Goal: Task Accomplishment & Management: Complete application form

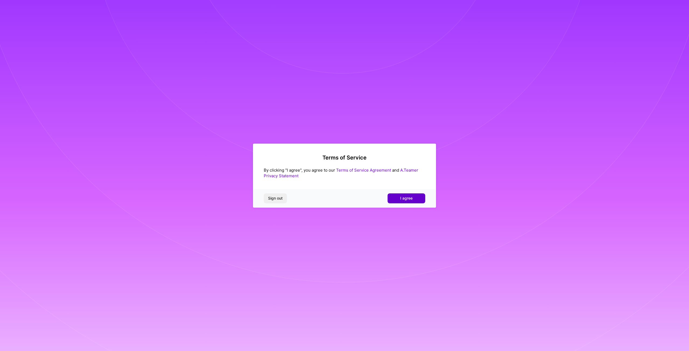
click at [406, 198] on span "I agree" at bounding box center [406, 198] width 12 height 5
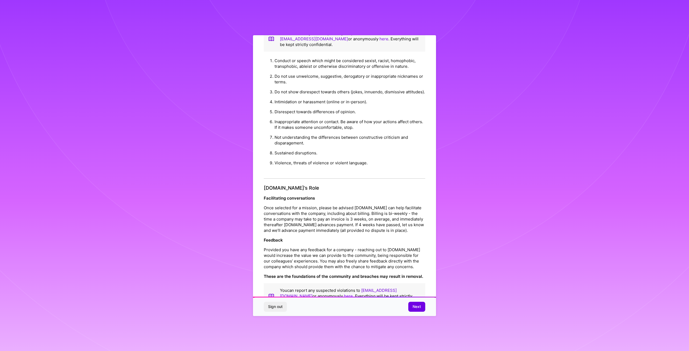
scroll to position [460, 0]
click at [416, 310] on span "Next" at bounding box center [417, 306] width 8 height 5
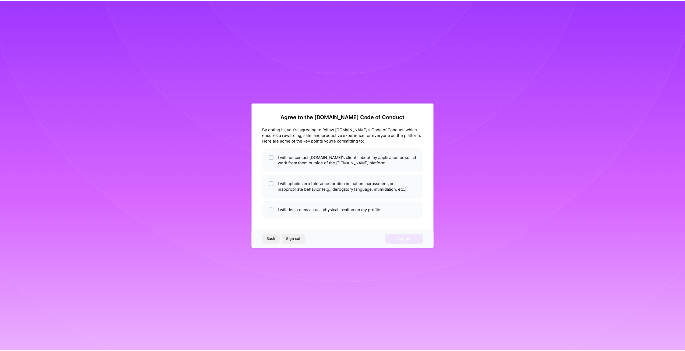
scroll to position [0, 0]
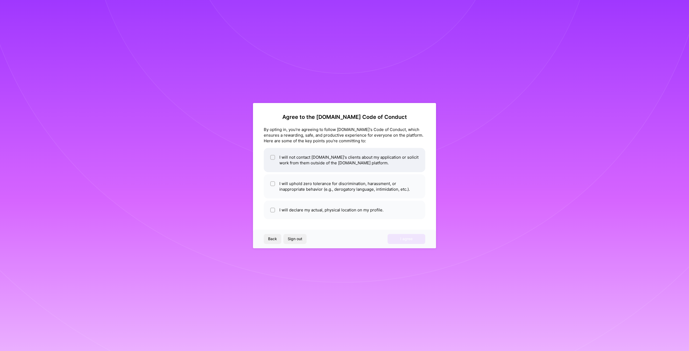
click at [295, 162] on li "I will not contact [DOMAIN_NAME]'s clients about my application or solicit work…" at bounding box center [345, 160] width 162 height 24
checkbox input "true"
click at [311, 189] on li "I will uphold zero tolerance for discrimination, harassment, or inappropriate b…" at bounding box center [345, 186] width 162 height 24
checkbox input "true"
click at [309, 211] on li "I will declare my actual, physical location on my profile." at bounding box center [345, 210] width 162 height 19
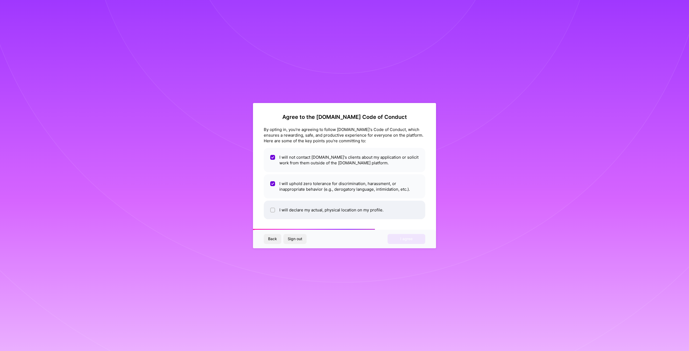
checkbox input "true"
click at [401, 241] on span "I agree" at bounding box center [406, 238] width 12 height 5
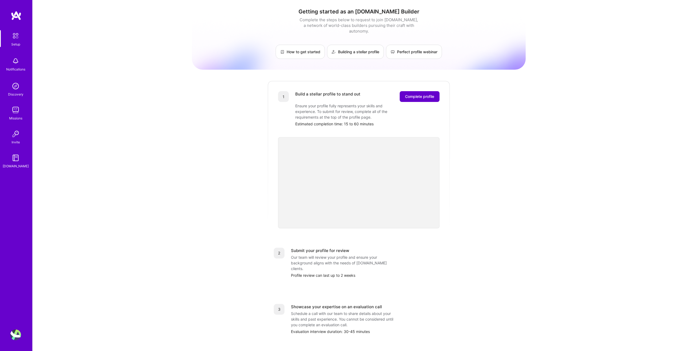
click at [415, 94] on span "Complete profile" at bounding box center [419, 96] width 29 height 5
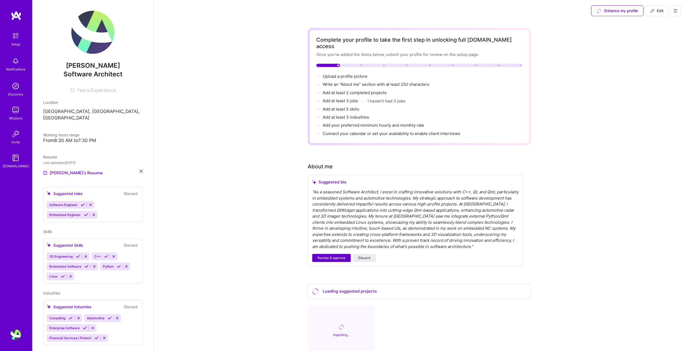
click at [324, 256] on span "Review & approve" at bounding box center [332, 258] width 28 height 5
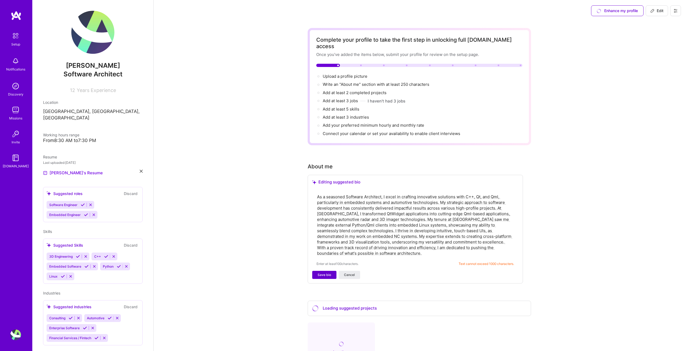
click at [323, 273] on span "Save bio" at bounding box center [324, 275] width 13 height 5
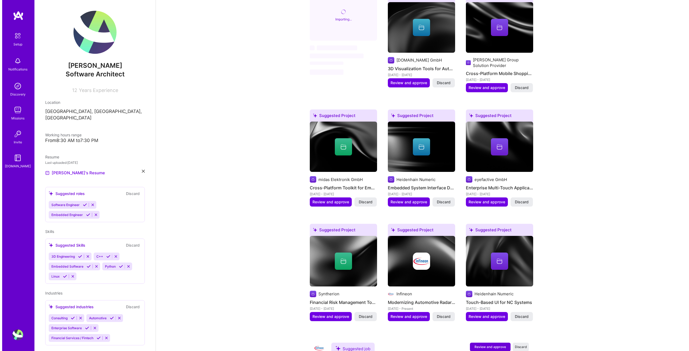
scroll to position [323, 0]
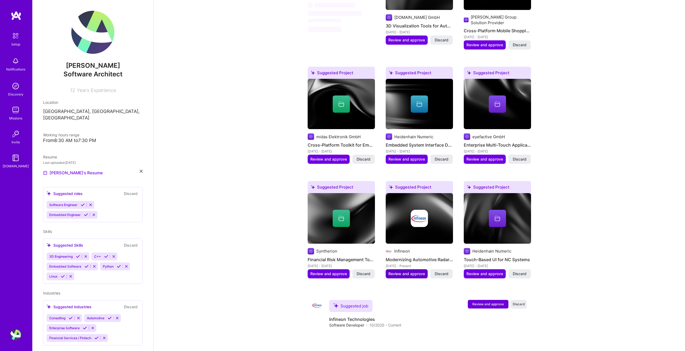
click at [393, 271] on span "Review and approve" at bounding box center [406, 273] width 37 height 5
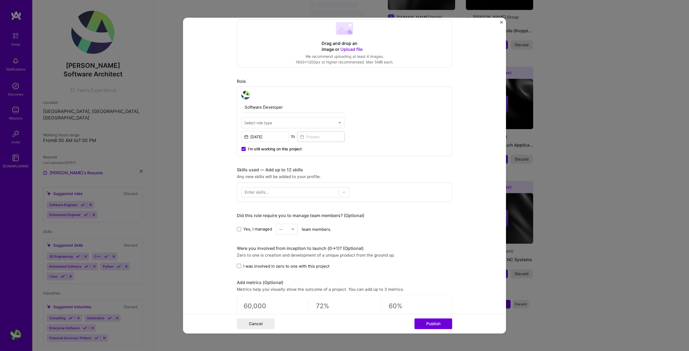
scroll to position [135, 0]
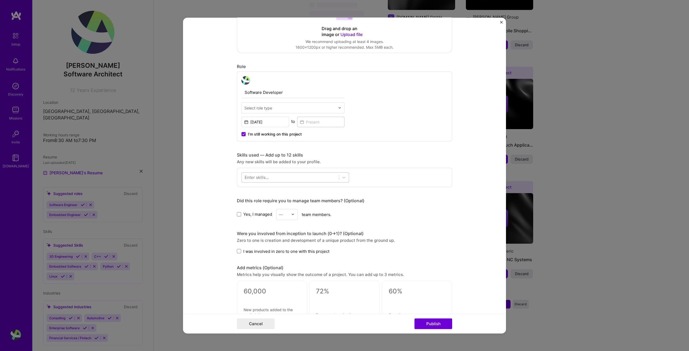
click at [275, 178] on div at bounding box center [290, 177] width 97 height 9
click at [274, 176] on div "qt qt" at bounding box center [290, 177] width 97 height 9
drag, startPoint x: 265, startPoint y: 177, endPoint x: 211, endPoint y: 173, distance: 54.5
click at [211, 173] on form "Editing suggested project This project is suggested based on your LinkedIn, res…" at bounding box center [344, 175] width 323 height 316
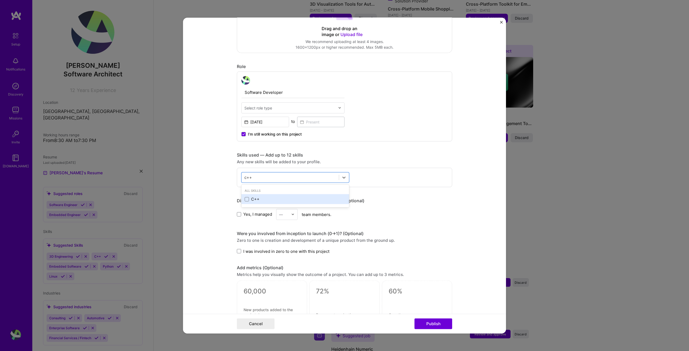
click at [251, 196] on div "C++" at bounding box center [295, 199] width 108 height 10
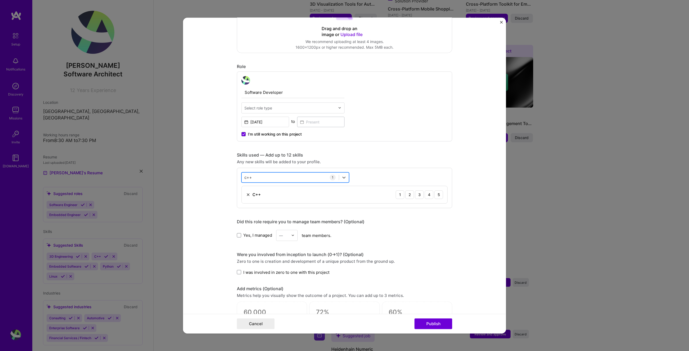
click at [259, 178] on div "c++ c++" at bounding box center [290, 177] width 97 height 9
click at [251, 201] on div "Python" at bounding box center [295, 200] width 101 height 6
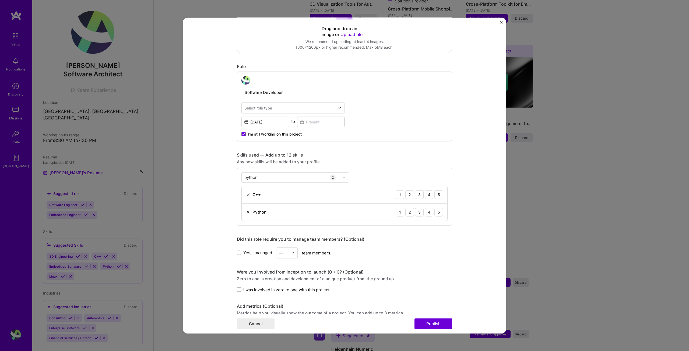
click at [274, 172] on div "python python 2 C++ 1 2 3 4 5 Python 1 2 3 4 5" at bounding box center [344, 197] width 215 height 58
click at [269, 177] on div "python python" at bounding box center [290, 177] width 97 height 9
click at [264, 197] on div "Jenkins" at bounding box center [295, 200] width 101 height 6
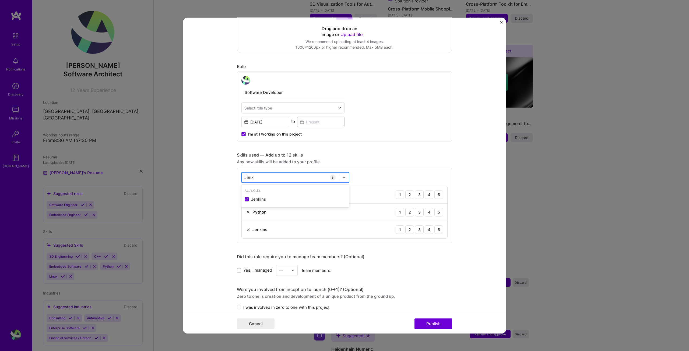
click at [265, 177] on div "Jenk Jenk" at bounding box center [290, 177] width 97 height 9
type input "conan"
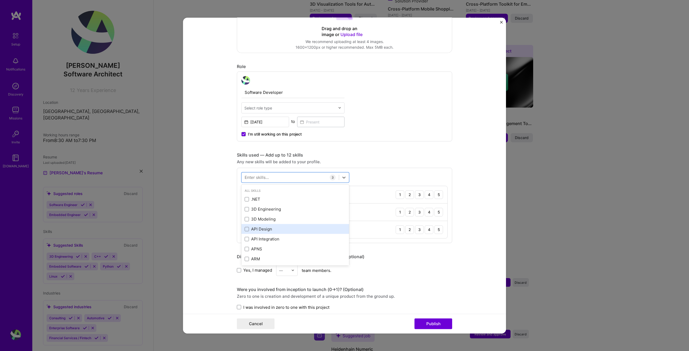
click at [291, 225] on div "API Design" at bounding box center [295, 229] width 108 height 10
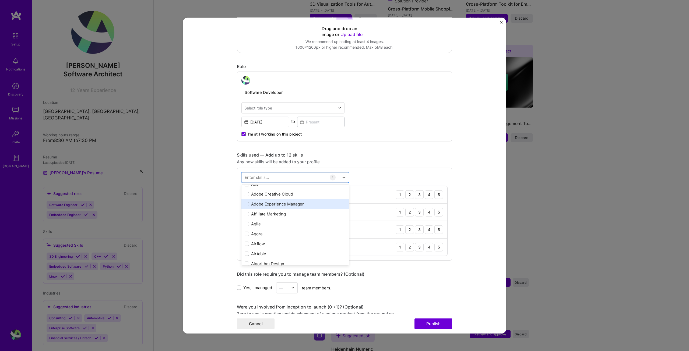
scroll to position [188, 0]
click at [282, 211] on div "Agile" at bounding box center [295, 210] width 101 height 6
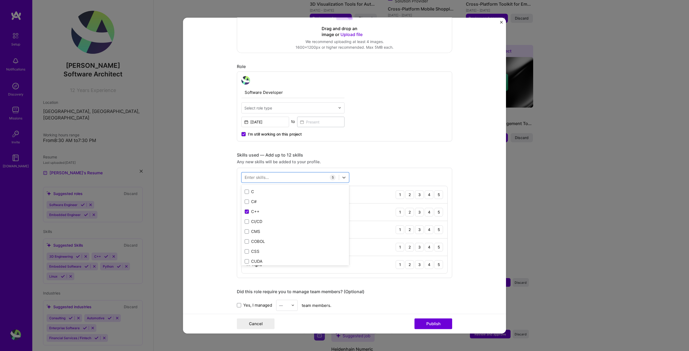
scroll to position [592, 0]
click at [293, 197] on div "CI/CD" at bounding box center [295, 195] width 101 height 6
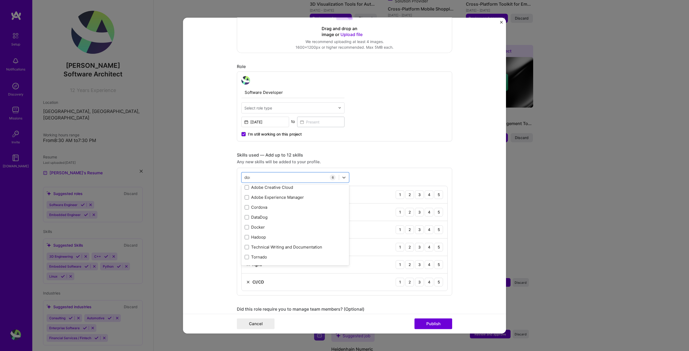
scroll to position [0, 0]
type input "s"
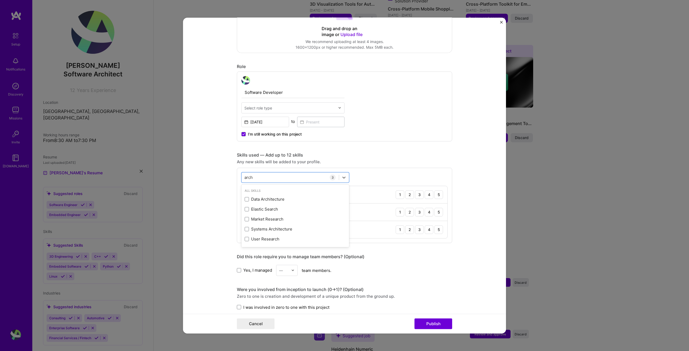
type input "arch"
click at [214, 258] on form "Editing suggested project This project is suggested based on your LinkedIn, res…" at bounding box center [344, 175] width 323 height 316
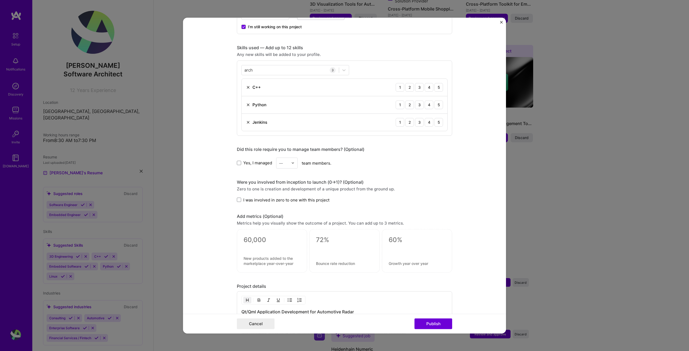
scroll to position [242, 0]
click at [248, 165] on span "Yes, I managed" at bounding box center [257, 163] width 29 height 6
click at [0, 0] on input "Yes, I managed" at bounding box center [0, 0] width 0 height 0
click at [286, 162] on input "text" at bounding box center [283, 163] width 9 height 6
click at [283, 207] on div "4" at bounding box center [287, 207] width 18 height 10
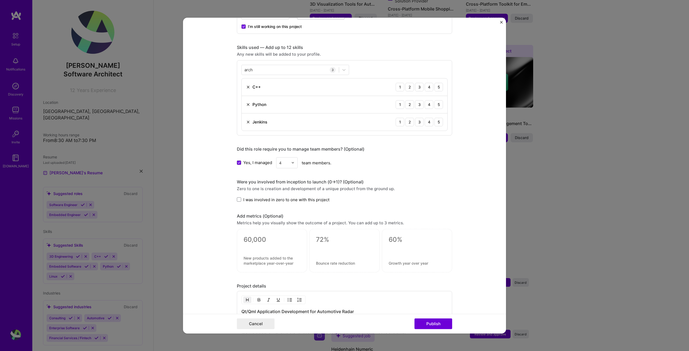
click at [212, 186] on form "Editing suggested project This project is suggested based on your LinkedIn, res…" at bounding box center [344, 175] width 323 height 316
click at [279, 161] on input "text" at bounding box center [283, 163] width 9 height 6
click at [283, 186] on div "2" at bounding box center [287, 187] width 18 height 10
click at [255, 185] on div "Were you involved from inception to launch (0 -> 1)? (Optional) Zero to one is …" at bounding box center [344, 190] width 215 height 23
click at [239, 200] on span at bounding box center [239, 200] width 4 height 4
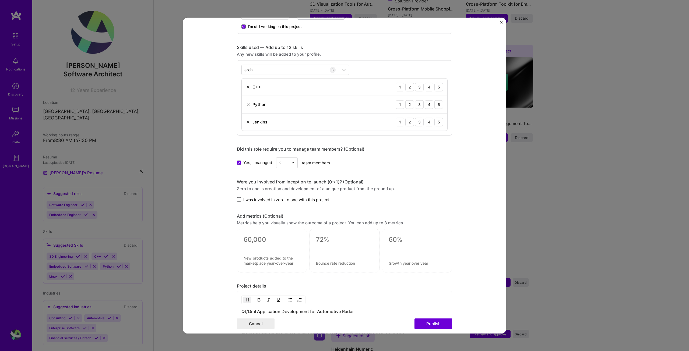
click at [0, 0] on input "I was involved in zero to one with this project" at bounding box center [0, 0] width 0 height 0
click at [218, 201] on form "Editing suggested project This project is suggested based on your LinkedIn, res…" at bounding box center [344, 175] width 323 height 316
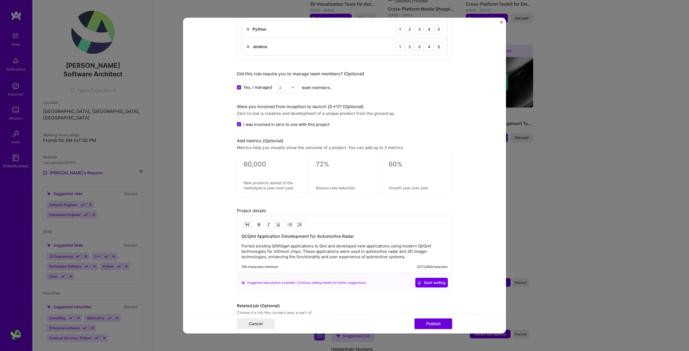
scroll to position [344, 0]
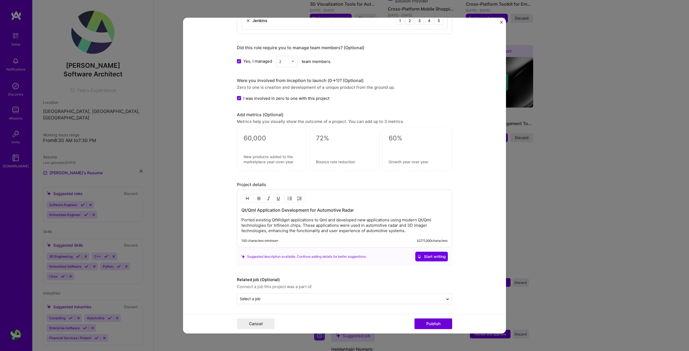
click at [271, 227] on p "Ported existing QtWidget applications to Qml and developed new applications usi…" at bounding box center [344, 226] width 206 height 16
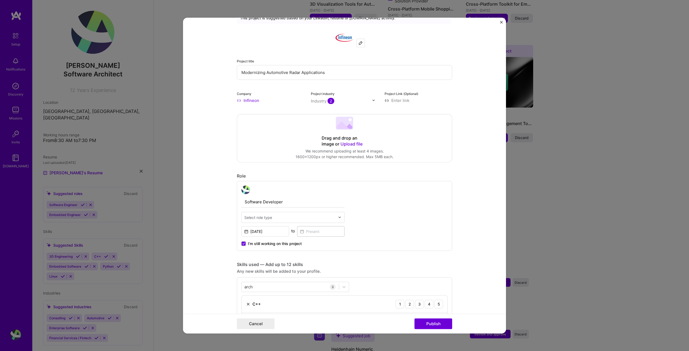
scroll to position [21, 0]
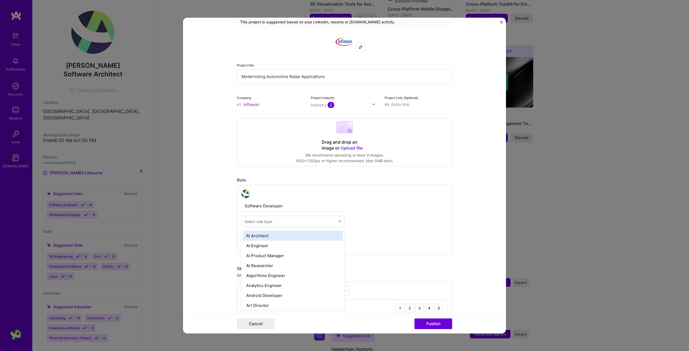
click at [268, 222] on div "Select role type" at bounding box center [258, 222] width 28 height 6
type input "sof"
click at [291, 249] on div "Software Engineer" at bounding box center [293, 246] width 100 height 10
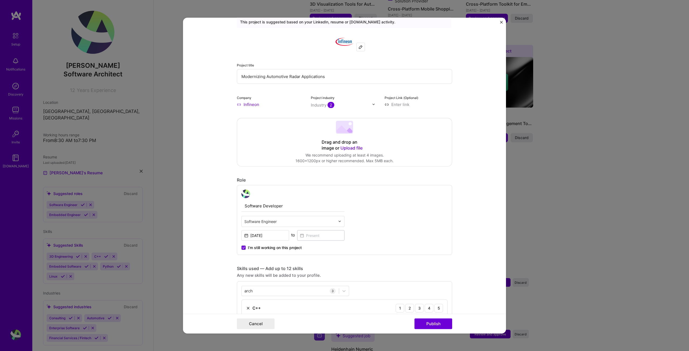
click at [211, 255] on form "Editing suggested project This project is suggested based on your LinkedIn, res…" at bounding box center [344, 175] width 323 height 316
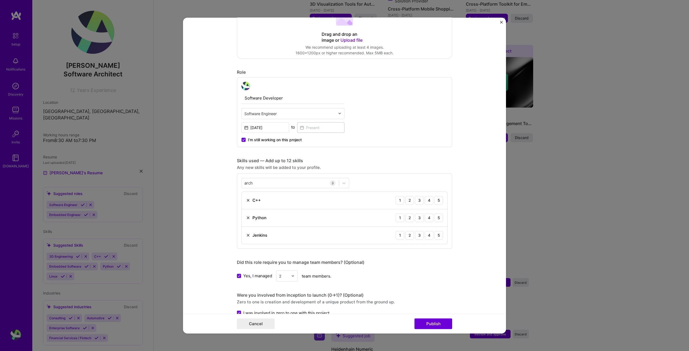
scroll to position [129, 0]
click at [274, 138] on span "I’m still working on this project" at bounding box center [275, 139] width 54 height 5
click at [0, 0] on input "I’m still working on this project" at bounding box center [0, 0] width 0 height 0
click at [318, 126] on input at bounding box center [321, 127] width 48 height 10
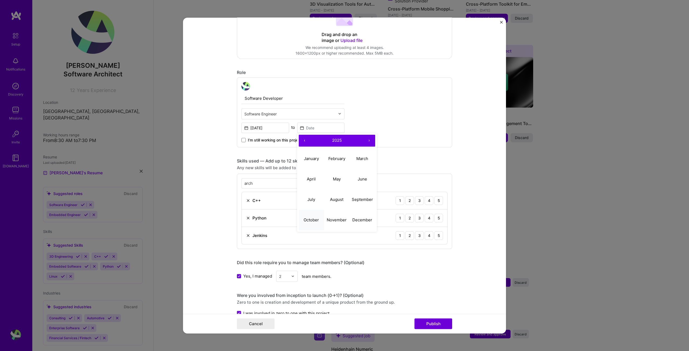
click at [314, 223] on button "October" at bounding box center [312, 220] width 26 height 20
type input "Oct, 2025"
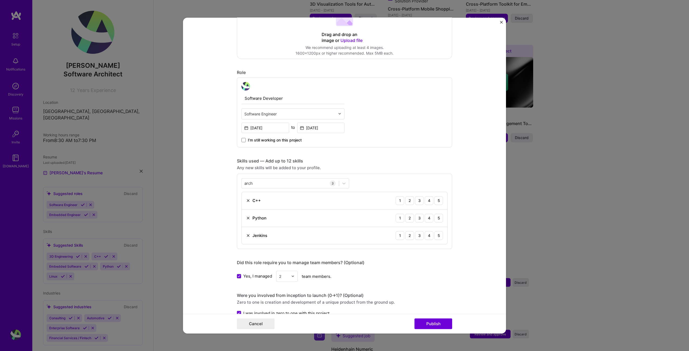
click at [180, 168] on div "Editing suggested project This project is suggested based on your LinkedIn, res…" at bounding box center [344, 175] width 689 height 351
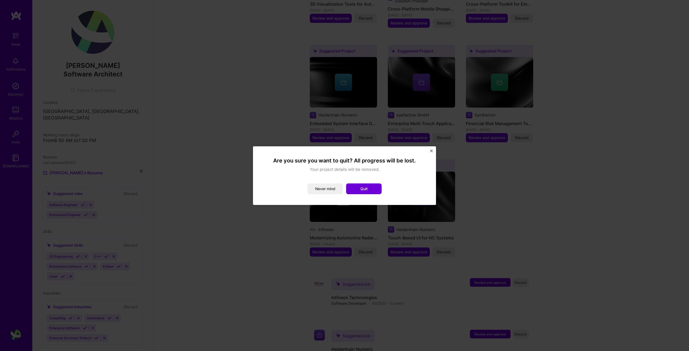
click at [430, 151] on img "Close" at bounding box center [431, 151] width 3 height 3
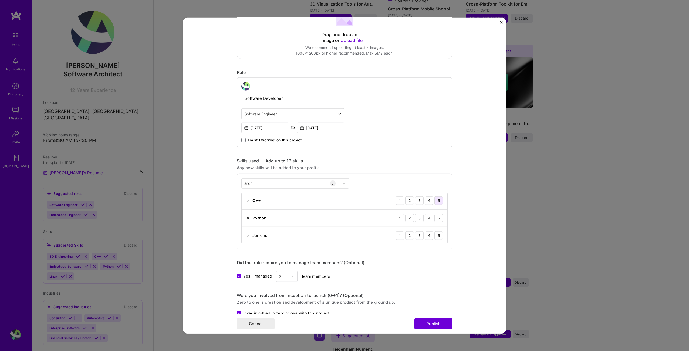
click at [435, 201] on div "5" at bounding box center [438, 200] width 9 height 9
click at [428, 215] on div "4" at bounding box center [429, 218] width 9 height 9
click at [427, 236] on div "4" at bounding box center [429, 235] width 9 height 9
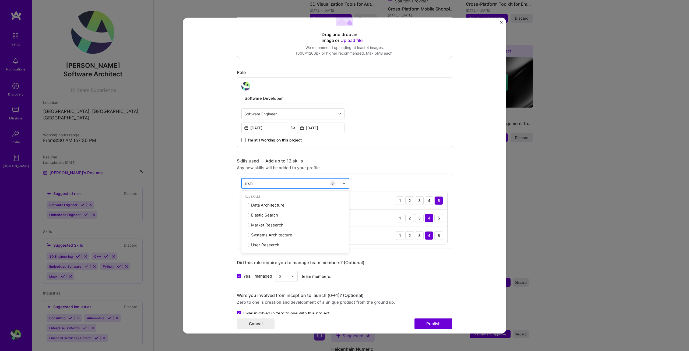
click at [271, 183] on div "arch arch" at bounding box center [290, 183] width 97 height 9
type input "q"
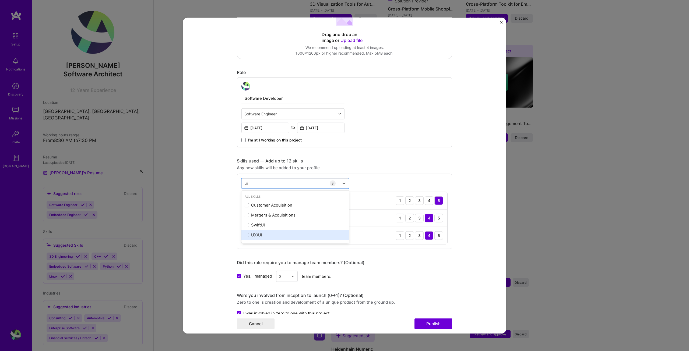
click at [260, 236] on div "UX/UI" at bounding box center [295, 235] width 101 height 6
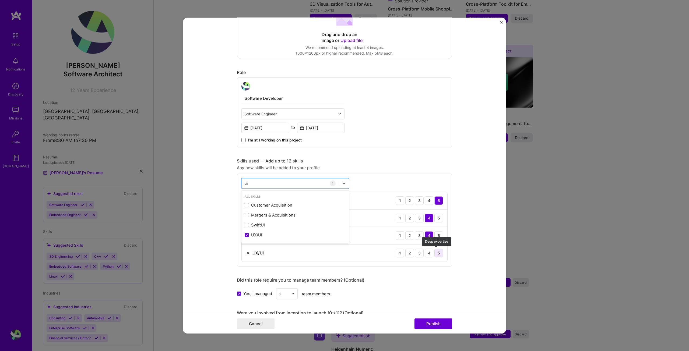
click at [438, 256] on div "5" at bounding box center [438, 253] width 9 height 9
click at [255, 181] on div "ui ui" at bounding box center [290, 183] width 97 height 9
click at [255, 184] on div "ui ui" at bounding box center [290, 183] width 97 height 9
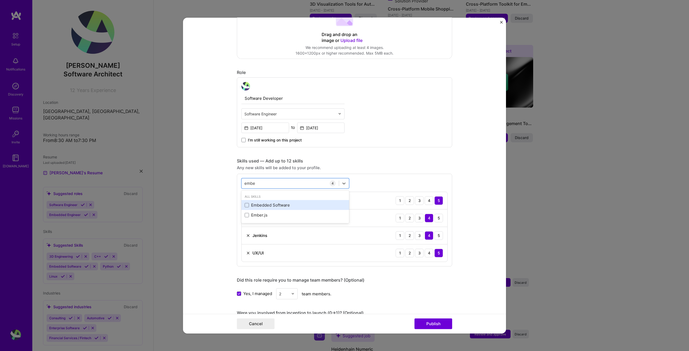
click at [298, 210] on div "Embedded Software" at bounding box center [295, 205] width 108 height 10
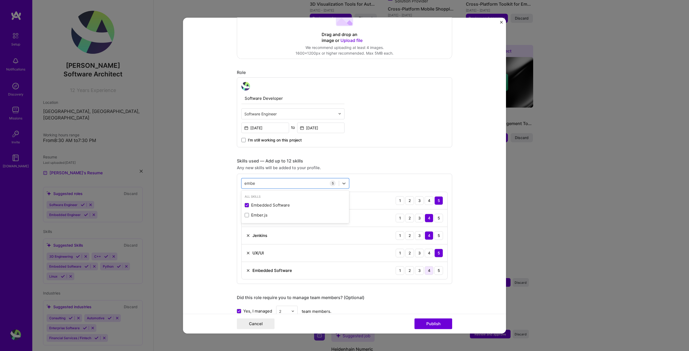
click at [427, 272] on div "4" at bounding box center [429, 270] width 9 height 9
click at [419, 271] on div "3" at bounding box center [419, 270] width 9 height 9
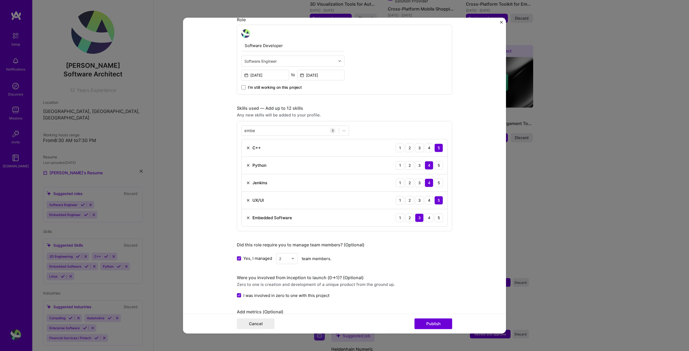
scroll to position [183, 0]
click at [437, 252] on div "Yes, I managed 2 team members." at bounding box center [344, 257] width 215 height 11
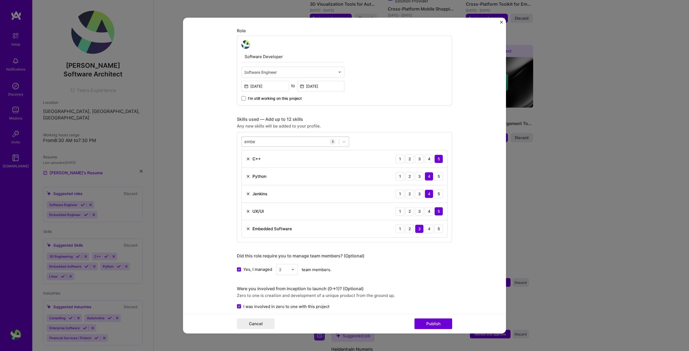
scroll to position [156, 0]
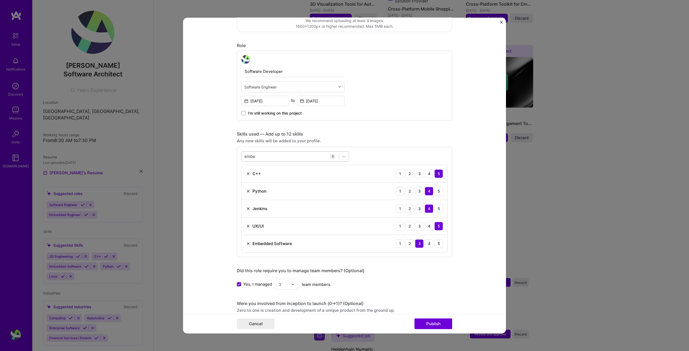
click at [260, 160] on div "embe embe" at bounding box center [290, 156] width 97 height 9
click at [260, 159] on div "embe embe" at bounding box center [290, 156] width 97 height 9
click at [409, 273] on div "Did this role require you to manage team members? (Optional)" at bounding box center [344, 271] width 215 height 6
click at [265, 155] on div "embe embe" at bounding box center [290, 156] width 97 height 9
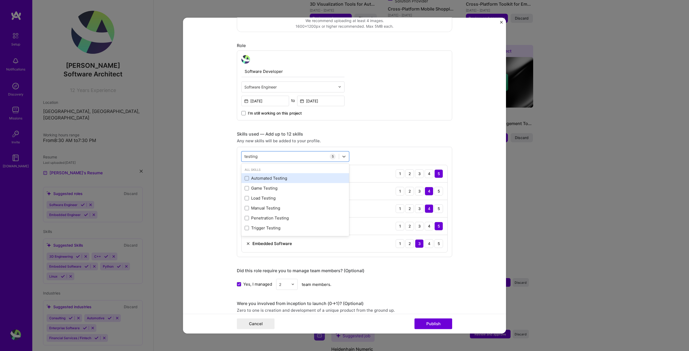
click at [274, 174] on div "Automated Testing" at bounding box center [295, 178] width 108 height 10
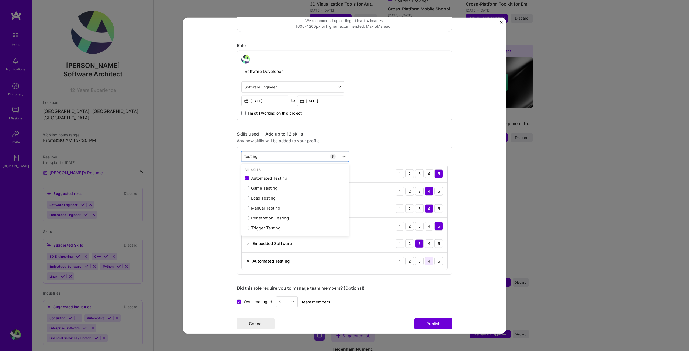
type input "testing"
click at [429, 261] on div "4" at bounding box center [429, 261] width 9 height 9
click at [439, 260] on div "5" at bounding box center [438, 261] width 9 height 9
click at [269, 156] on div "testing testing" at bounding box center [290, 156] width 97 height 9
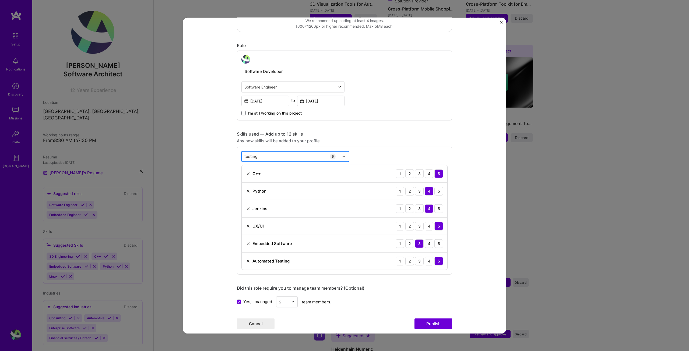
click at [269, 156] on div "testing testing" at bounding box center [290, 156] width 97 height 9
click at [270, 157] on div "testing testing" at bounding box center [290, 156] width 97 height 9
click at [232, 194] on form "Editing suggested project This project is suggested based on your LinkedIn, res…" at bounding box center [344, 175] width 323 height 316
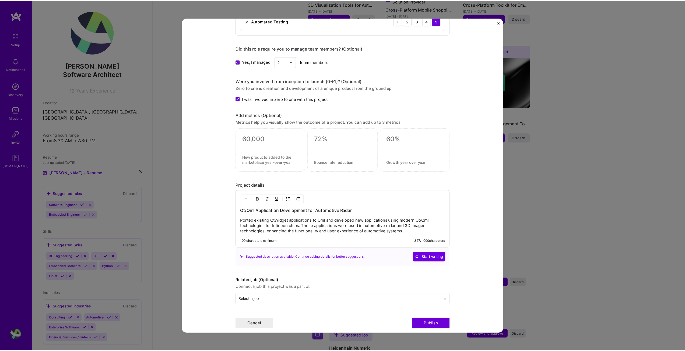
scroll to position [396, 0]
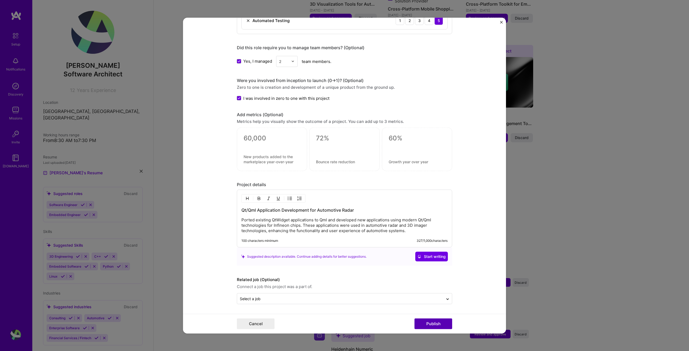
click at [432, 326] on button "Publish" at bounding box center [434, 324] width 38 height 11
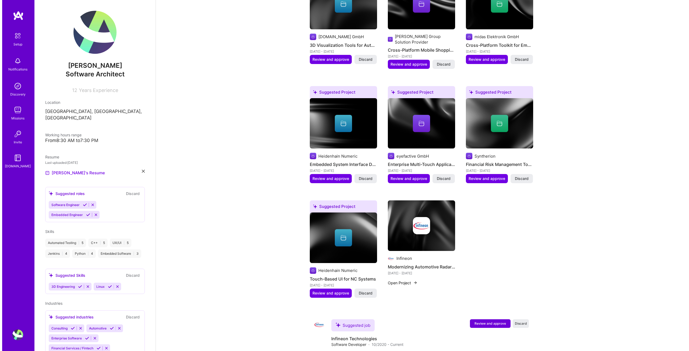
scroll to position [269, 0]
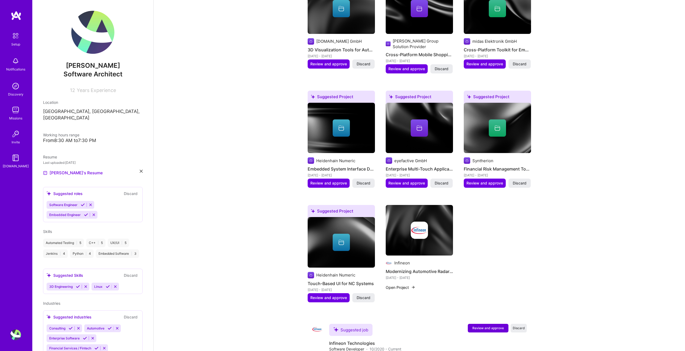
click at [399, 285] on button "Open Project" at bounding box center [401, 288] width 30 height 6
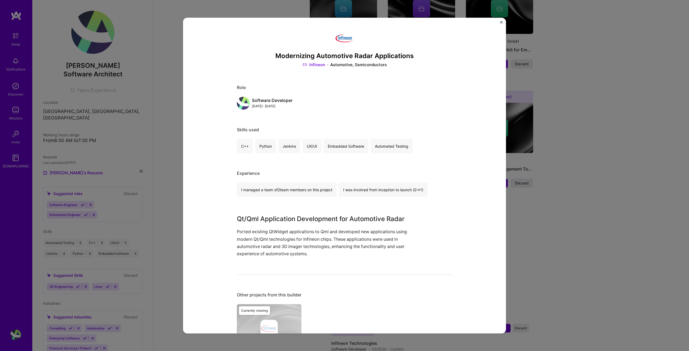
click at [555, 194] on div "Modernizing Automotive Radar Applications Infineon Automotive, Semiconductors R…" at bounding box center [344, 175] width 689 height 351
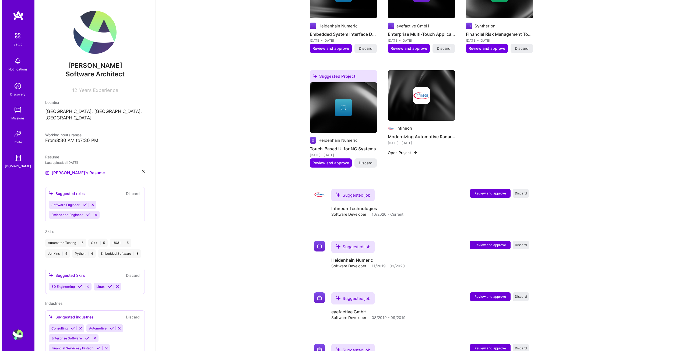
scroll to position [377, 0]
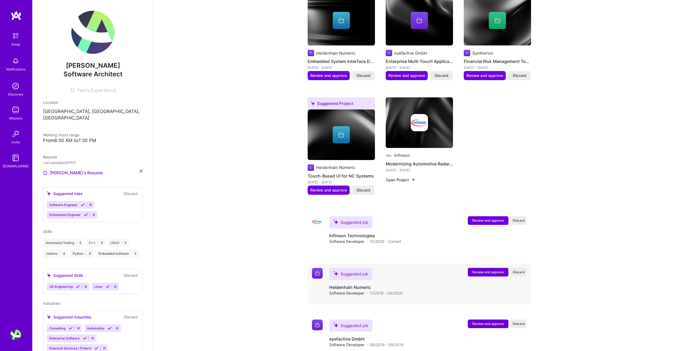
click at [477, 270] on span "Review and approve" at bounding box center [487, 272] width 31 height 5
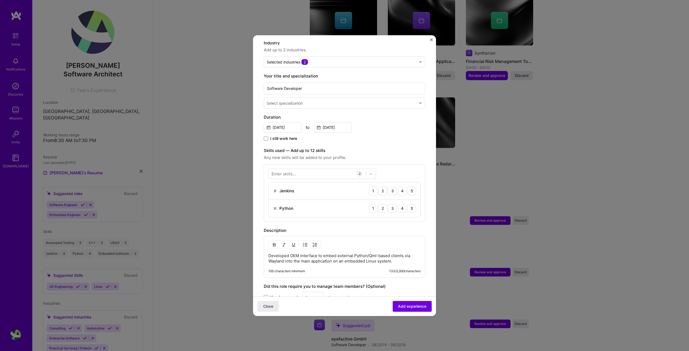
scroll to position [81, 0]
click at [301, 172] on div "Enter skills... 2 Jenkins 1 2 3 4 5 Python 1 2 3 4 5" at bounding box center [345, 192] width 162 height 58
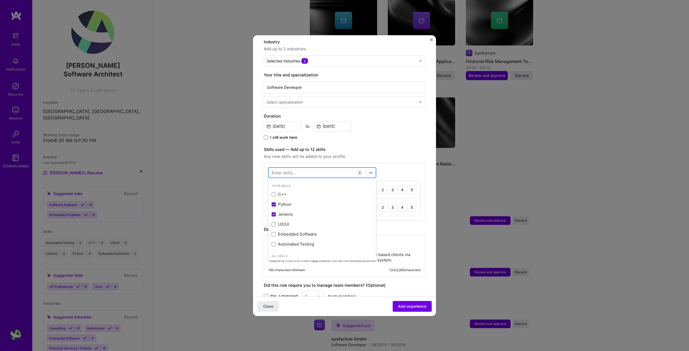
click at [301, 171] on div at bounding box center [317, 172] width 97 height 9
click at [281, 190] on div "C++" at bounding box center [322, 195] width 108 height 10
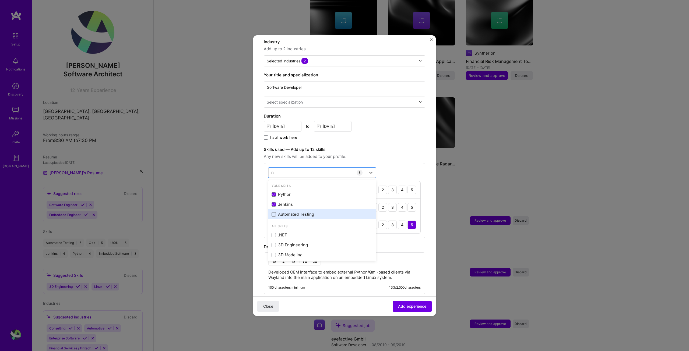
click at [304, 212] on div "Automated Testing" at bounding box center [322, 215] width 101 height 6
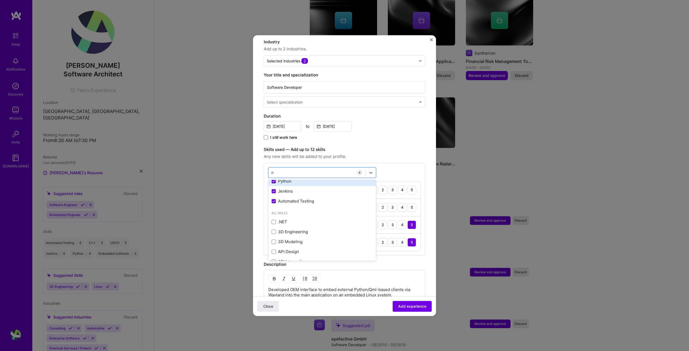
scroll to position [27, 0]
type input "n"
click at [408, 146] on label "Skills used — Add up to 12 skills" at bounding box center [345, 149] width 162 height 6
click at [408, 203] on div "5" at bounding box center [412, 207] width 9 height 9
click at [398, 203] on div "4" at bounding box center [402, 207] width 9 height 9
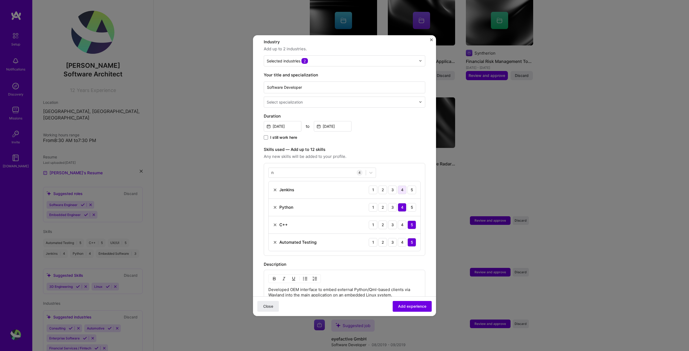
click at [398, 186] on div "4" at bounding box center [402, 190] width 9 height 9
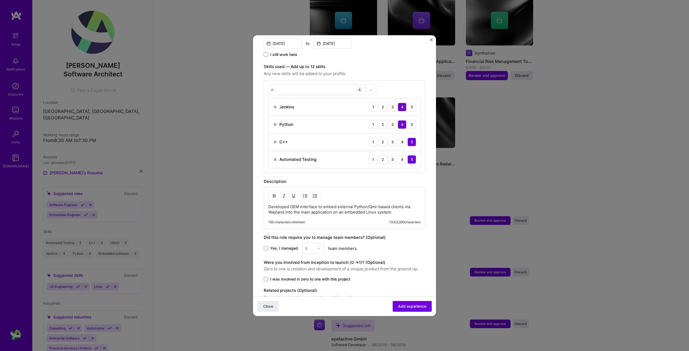
scroll to position [187, 0]
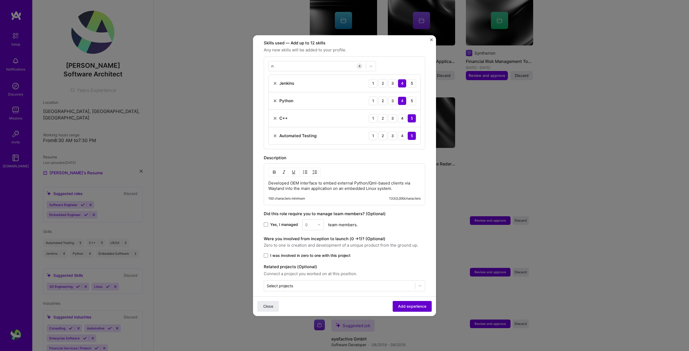
click at [399, 309] on span "Add experience" at bounding box center [412, 306] width 28 height 5
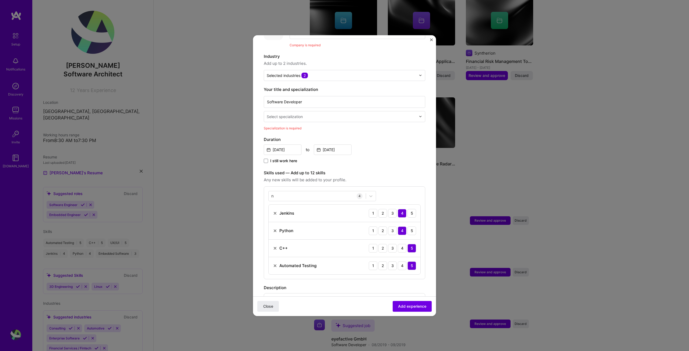
scroll to position [54, 0]
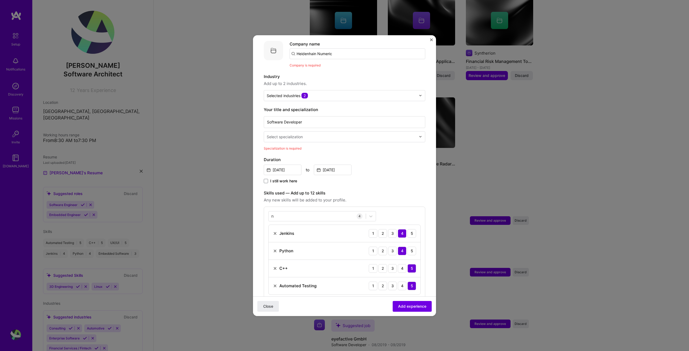
click at [301, 135] on div "Select specialization" at bounding box center [341, 137] width 155 height 10
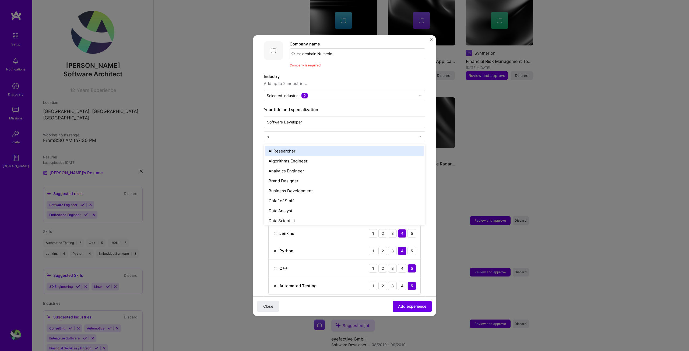
type input "s"
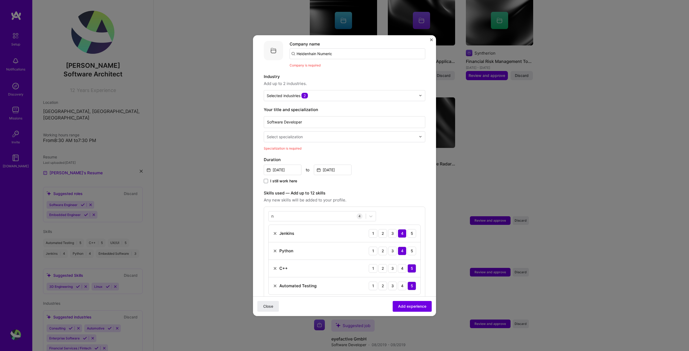
click at [301, 135] on div "Select specialization" at bounding box center [341, 137] width 155 height 10
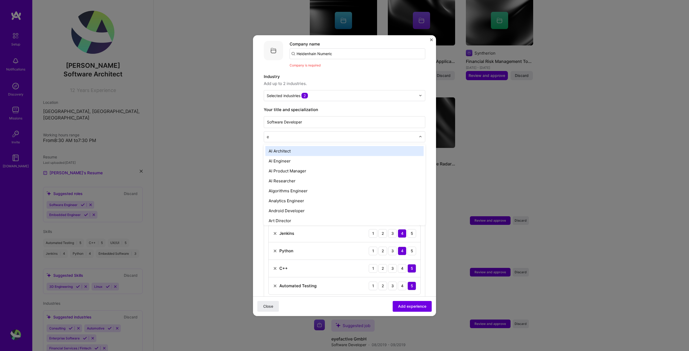
type input "em"
click at [306, 146] on div "Embedded Engineer" at bounding box center [344, 151] width 158 height 10
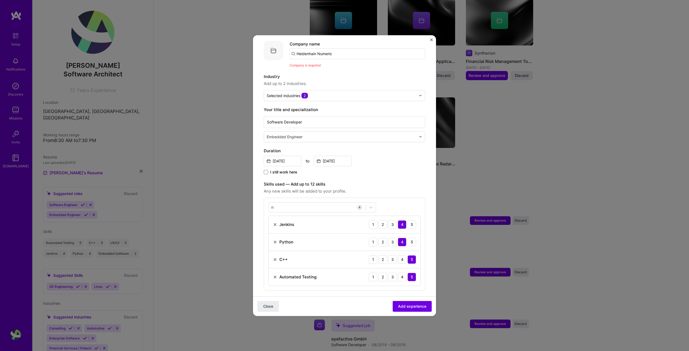
click at [324, 148] on label "Duration" at bounding box center [345, 151] width 162 height 6
click at [400, 307] on span "Add experience" at bounding box center [412, 306] width 28 height 5
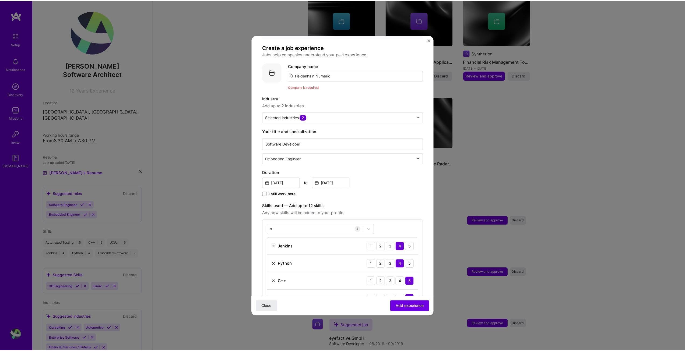
scroll to position [0, 0]
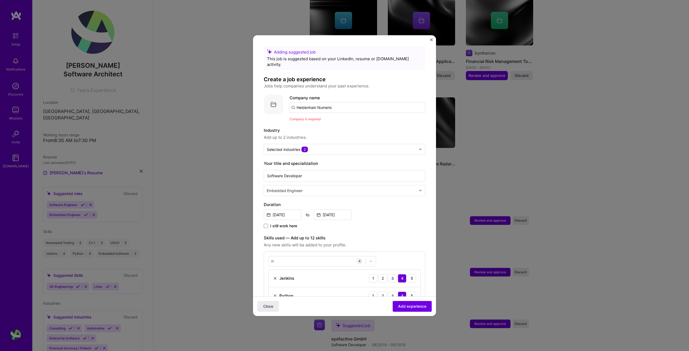
click at [345, 103] on input "Heidenhain Numeric" at bounding box center [358, 107] width 136 height 11
type input "Heidenhain"
click button "Close" at bounding box center [268, 306] width 22 height 11
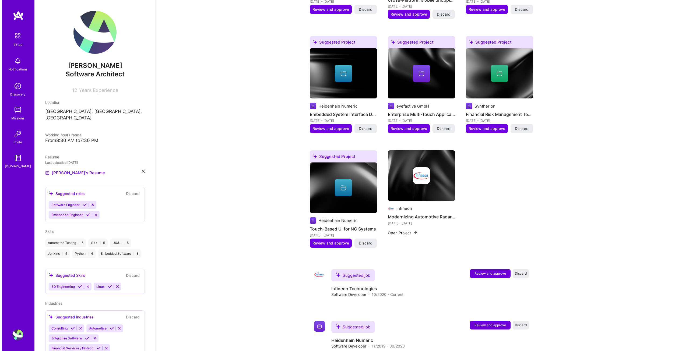
scroll to position [323, 0]
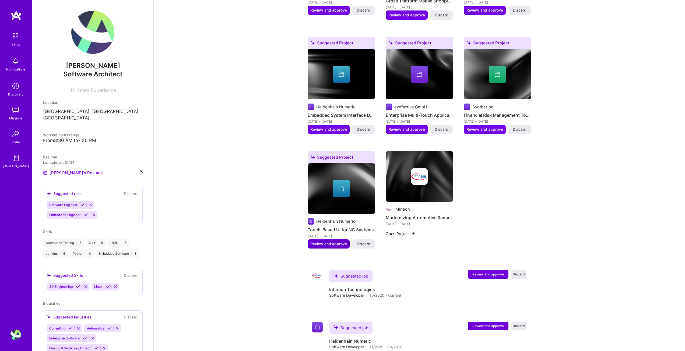
click at [333, 241] on span "Review and approve" at bounding box center [328, 243] width 37 height 5
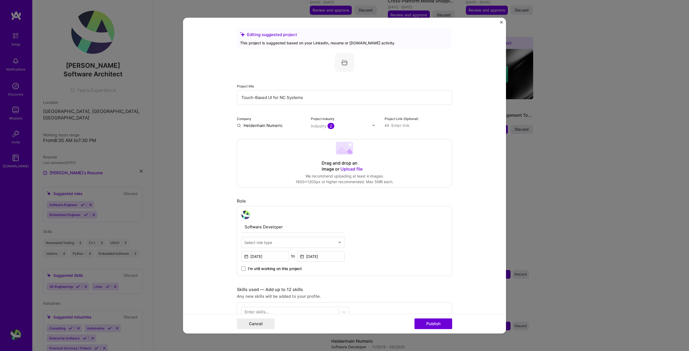
click at [337, 127] on input "text" at bounding box center [341, 126] width 61 height 6
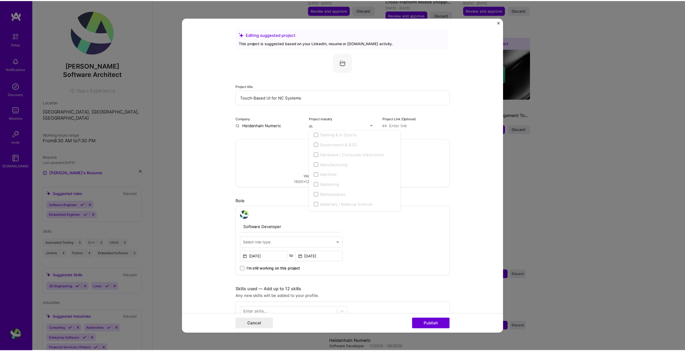
scroll to position [0, 0]
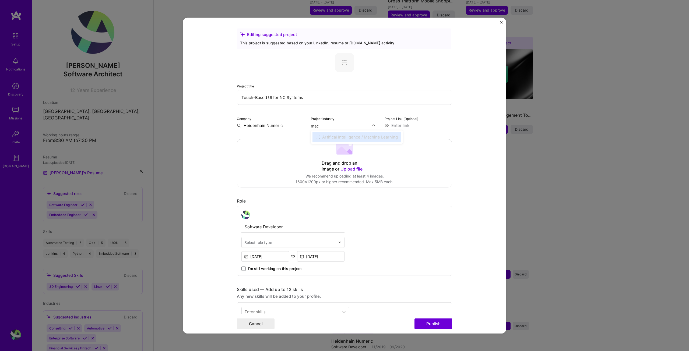
type input "mac"
click at [338, 118] on div "Project industry Industry 2" at bounding box center [345, 121] width 68 height 13
click at [558, 153] on div "Editing suggested project This project is suggested based on your LinkedIn, res…" at bounding box center [344, 175] width 689 height 351
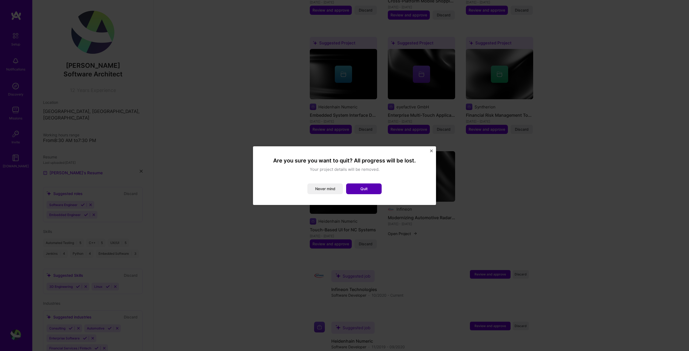
click at [360, 191] on button "Quit" at bounding box center [364, 189] width 36 height 11
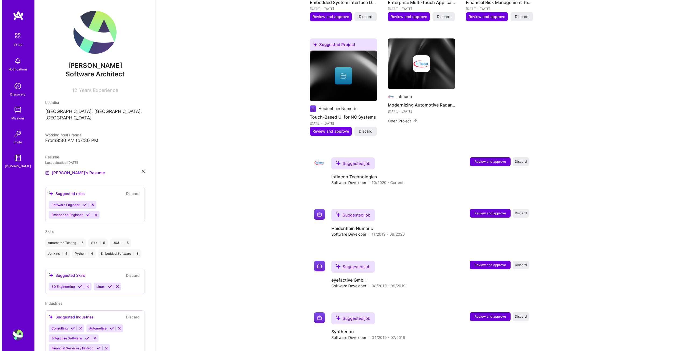
scroll to position [421, 0]
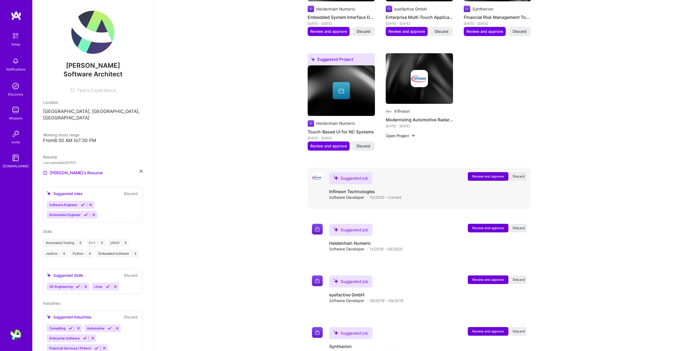
click at [488, 174] on span "Review and approve" at bounding box center [487, 176] width 31 height 5
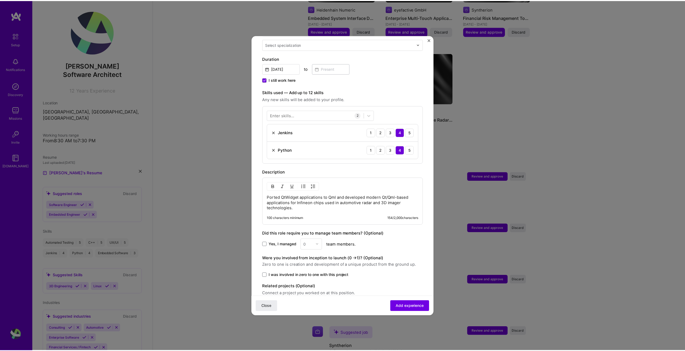
scroll to position [158, 0]
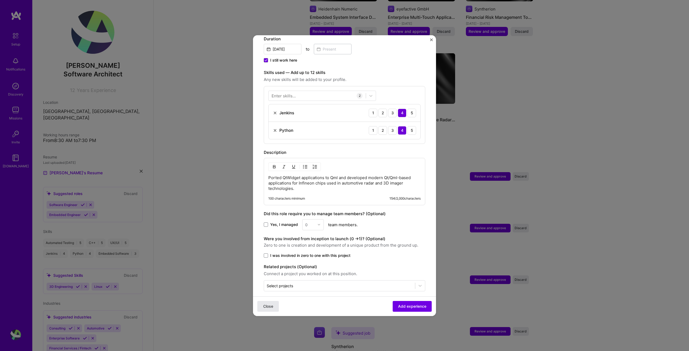
click at [264, 306] on span "Close" at bounding box center [268, 306] width 10 height 5
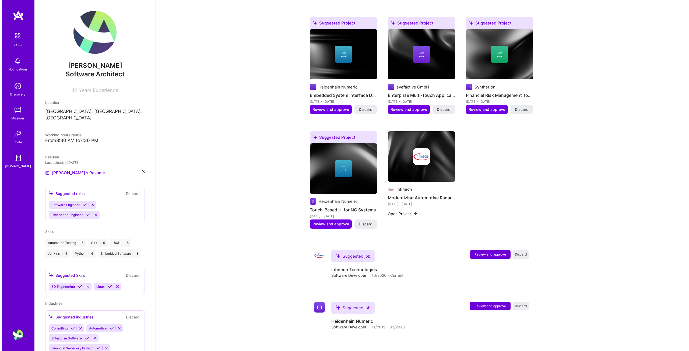
scroll to position [340, 0]
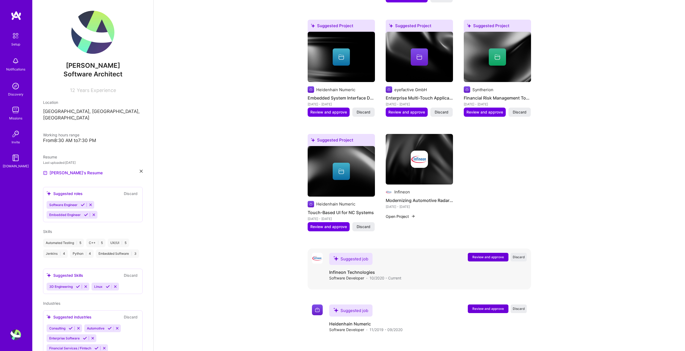
click at [478, 255] on span "Review and approve" at bounding box center [487, 257] width 31 height 5
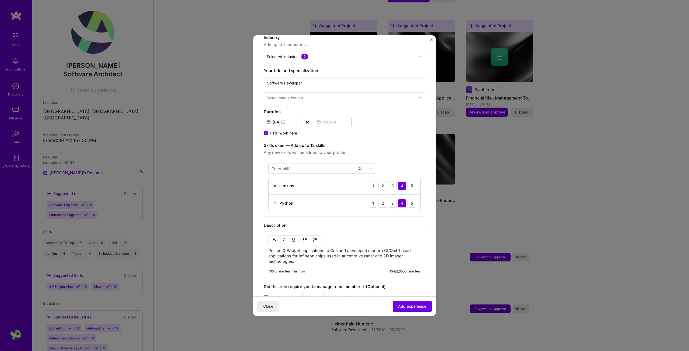
scroll to position [77, 0]
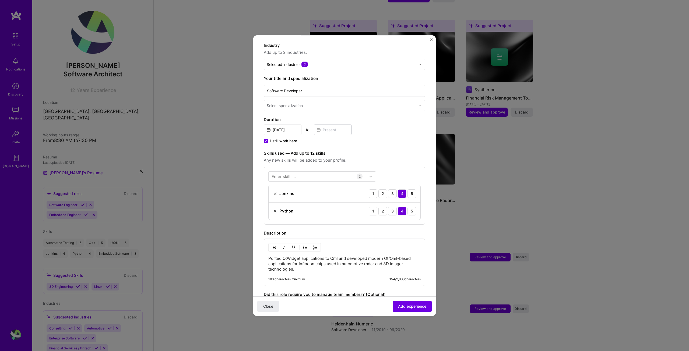
click at [289, 174] on div "Enter skills..." at bounding box center [284, 177] width 24 height 6
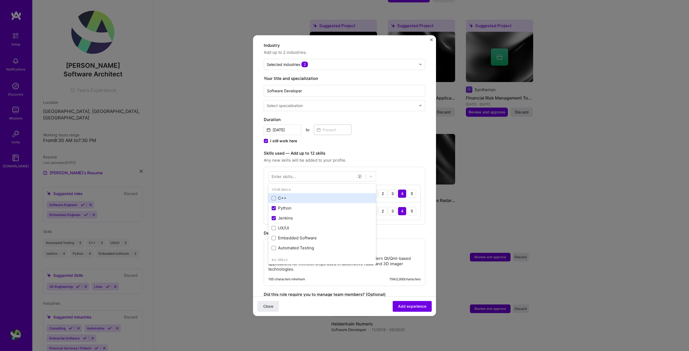
click at [281, 195] on div "C++" at bounding box center [322, 198] width 101 height 6
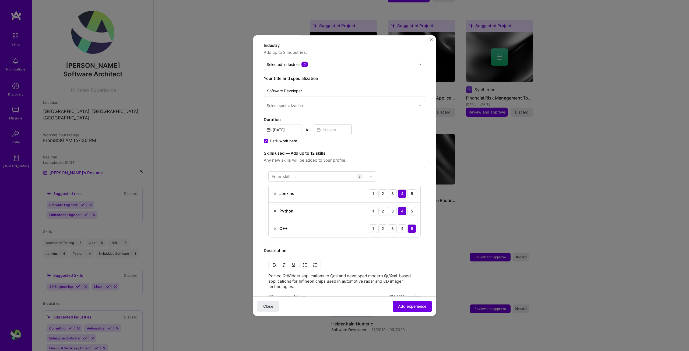
click at [419, 213] on div "Enter skills... 3 Jenkins 1 2 3 4 5 Python 1 2 3 4 5 C++ 1 2 3 4 5" at bounding box center [345, 204] width 162 height 75
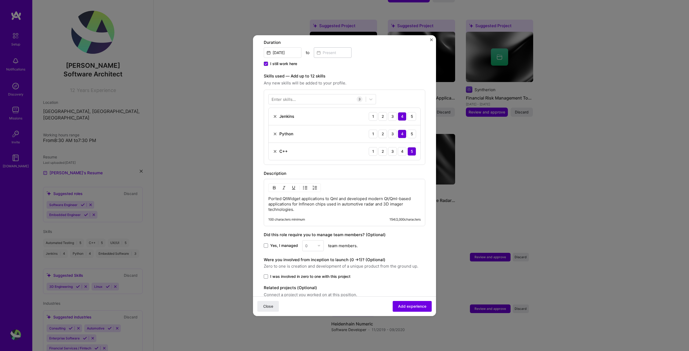
scroll to position [176, 0]
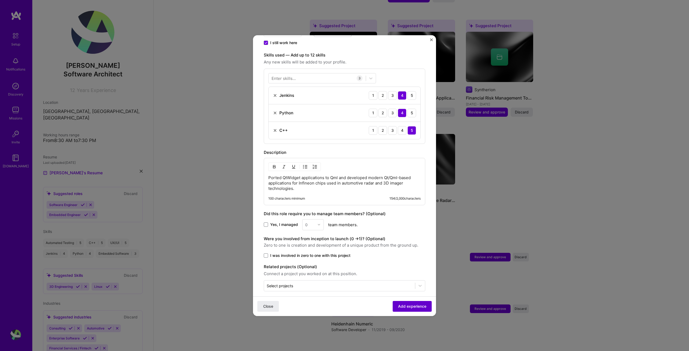
click at [403, 307] on span "Add experience" at bounding box center [412, 306] width 28 height 5
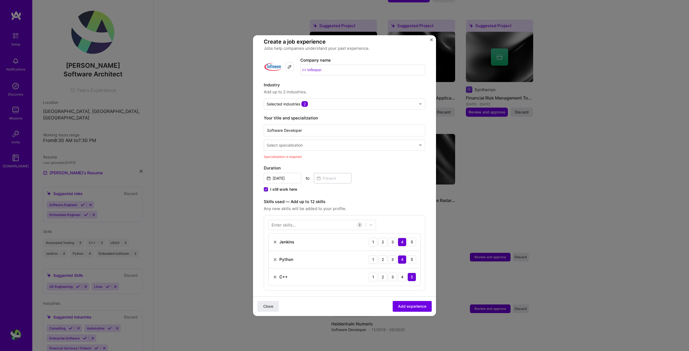
scroll to position [31, 0]
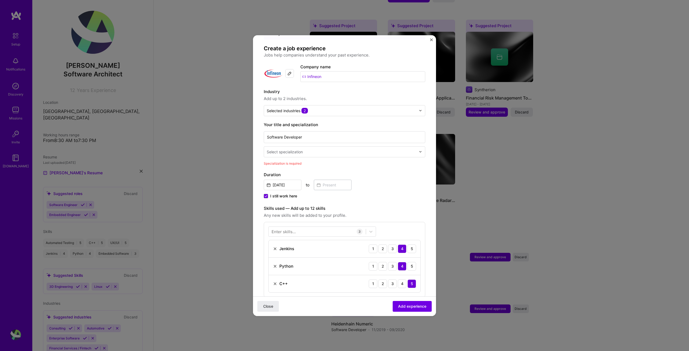
click at [297, 149] on div at bounding box center [342, 152] width 150 height 7
type input "soft"
click at [300, 171] on div "Software Engineer" at bounding box center [344, 176] width 158 height 10
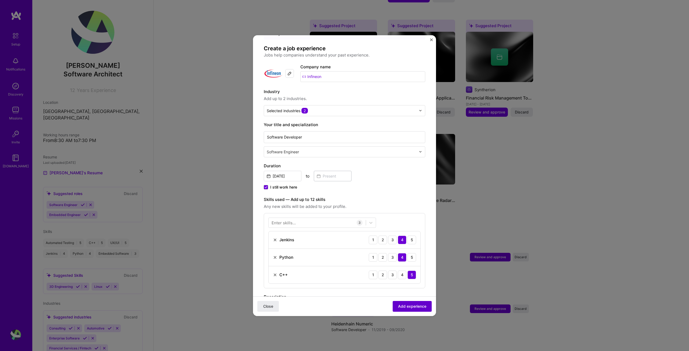
click at [399, 308] on span "Add experience" at bounding box center [412, 306] width 28 height 5
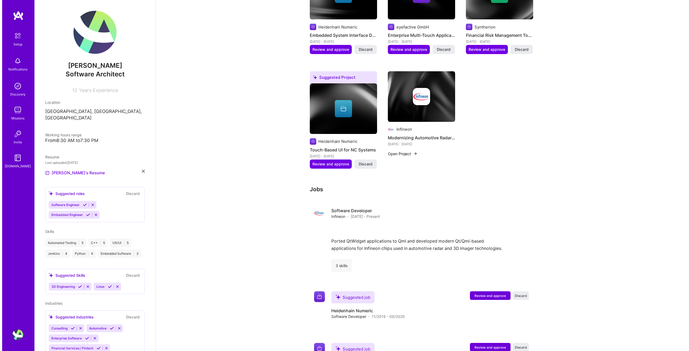
scroll to position [417, 0]
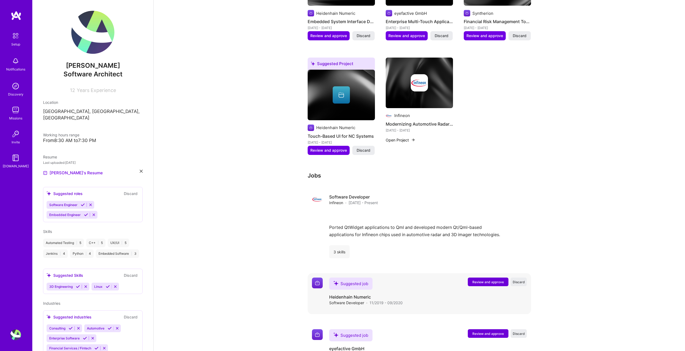
click at [479, 280] on span "Review and approve" at bounding box center [487, 282] width 31 height 5
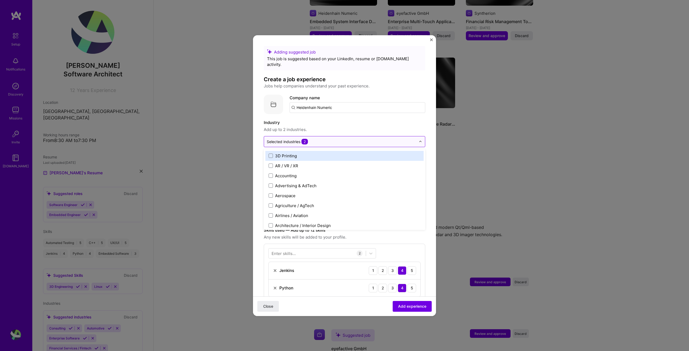
click at [325, 139] on div at bounding box center [341, 141] width 149 height 7
type input "mac"
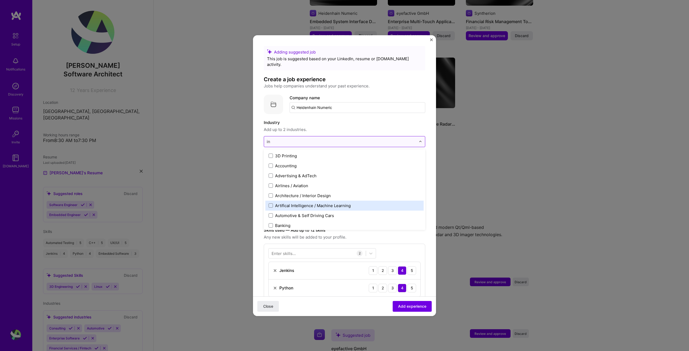
type input "ind"
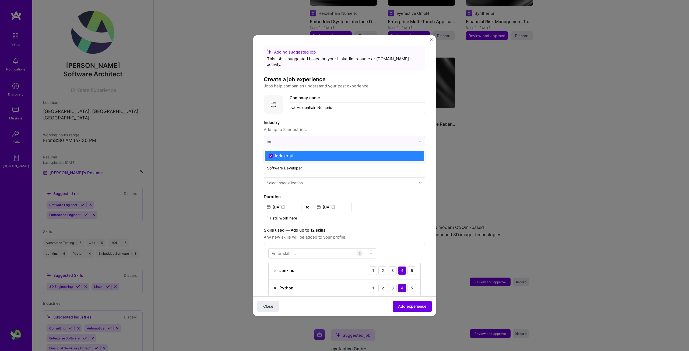
click at [296, 153] on label "Industrial" at bounding box center [345, 156] width 152 height 6
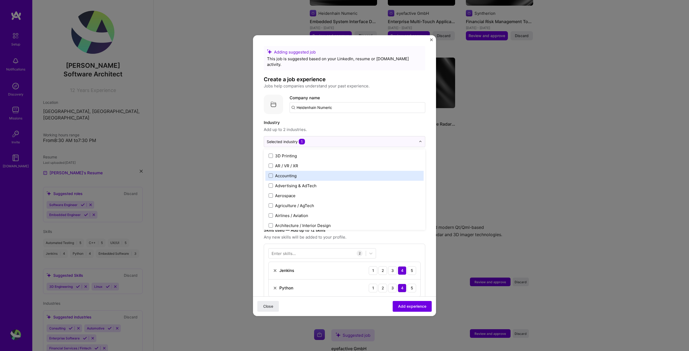
click at [258, 140] on form "Adding suggested job This job is suggested based on your LinkedIn, resume or A.…" at bounding box center [344, 260] width 183 height 428
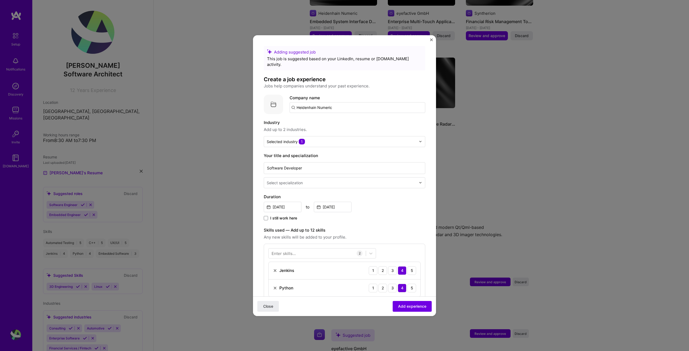
click at [352, 180] on input "text" at bounding box center [342, 183] width 150 height 6
type input "software engineer"
click at [336, 192] on div "Software Engineer" at bounding box center [344, 197] width 158 height 10
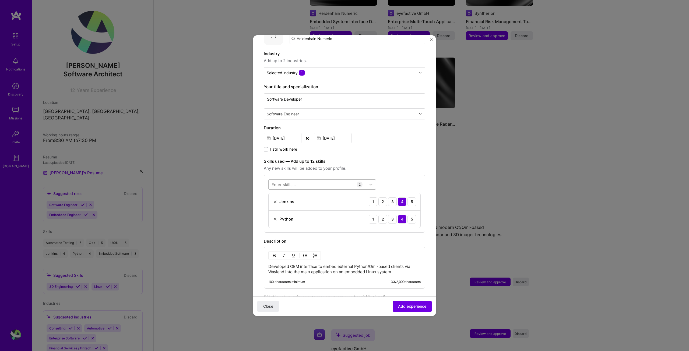
scroll to position [81, 0]
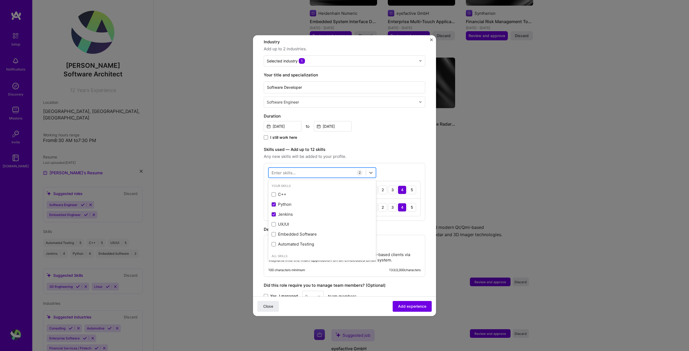
click at [302, 168] on div at bounding box center [317, 172] width 97 height 9
click at [288, 192] on div "C++" at bounding box center [322, 195] width 101 height 6
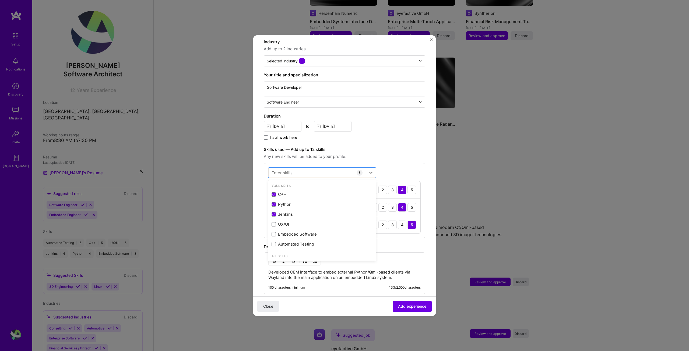
click at [422, 245] on form "Adding suggested job This job is suggested based on your LinkedIn, resume or A.…" at bounding box center [344, 188] width 183 height 446
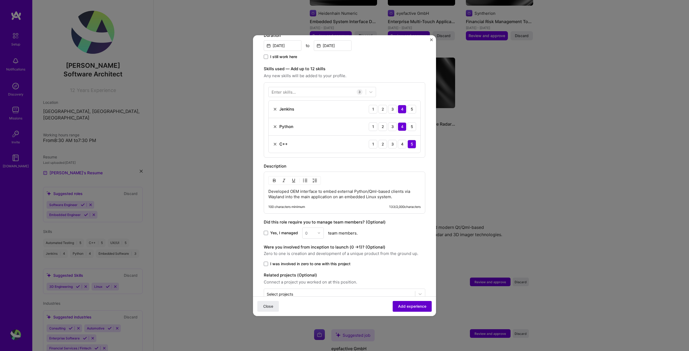
click at [409, 303] on button "Add experience" at bounding box center [412, 306] width 39 height 11
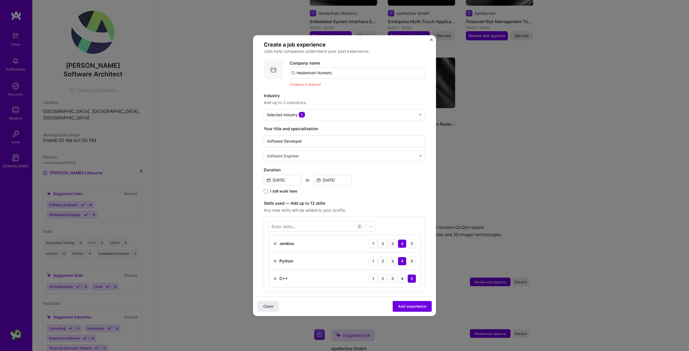
scroll to position [0, 0]
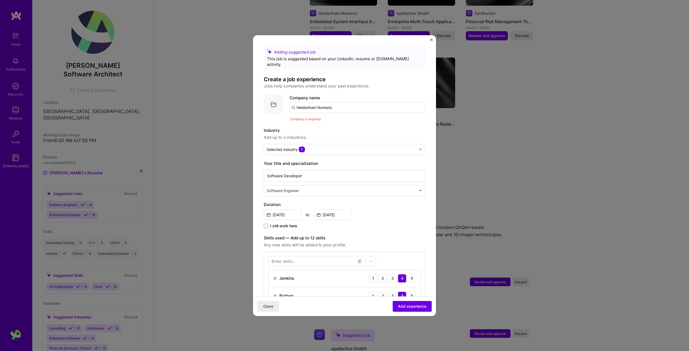
click at [325, 102] on input "Heidenhain Numeric" at bounding box center [358, 107] width 136 height 11
type input "Heidenhain"
click at [334, 118] on div "Heidenhain" at bounding box center [333, 122] width 26 height 9
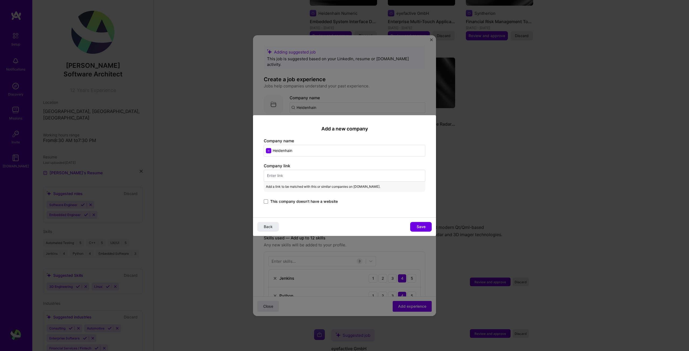
click at [301, 173] on input "text" at bounding box center [345, 176] width 162 height 12
paste input "https://www.heidenhain.com/"
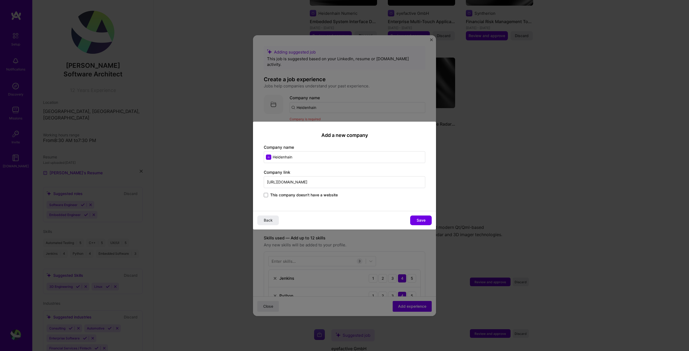
type input "https://www.heidenhain.com/"
click at [322, 209] on div "Add a new company Company name Heidenhain Company link https://www.heidenhain.c…" at bounding box center [344, 167] width 183 height 90
click at [421, 220] on span "Save" at bounding box center [421, 220] width 9 height 5
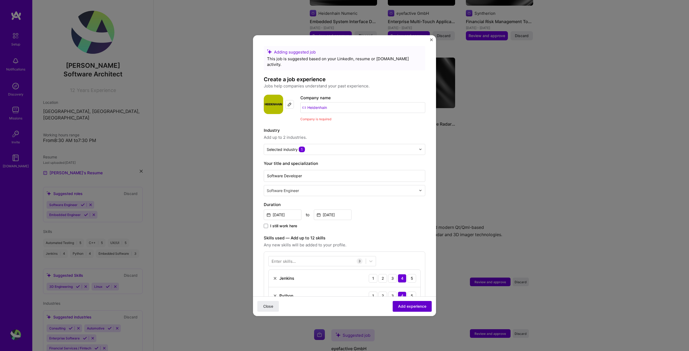
click at [410, 309] on button "Add experience" at bounding box center [412, 306] width 39 height 11
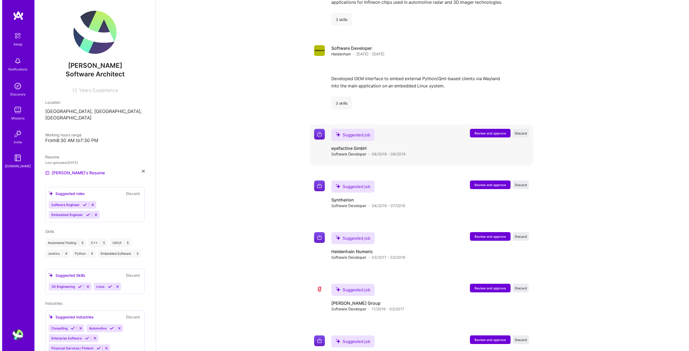
scroll to position [664, 0]
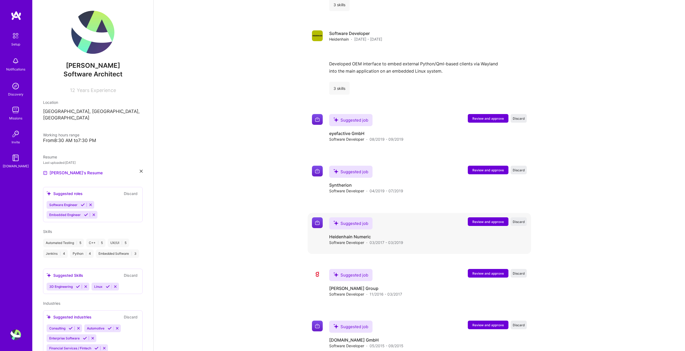
click at [491, 220] on span "Review and approve" at bounding box center [487, 222] width 31 height 5
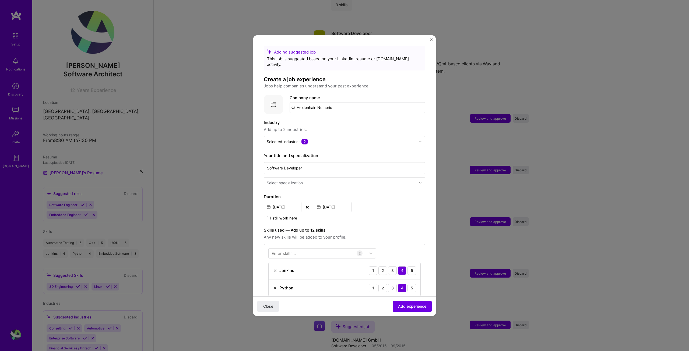
click at [347, 103] on input "Heidenhain Numeric" at bounding box center [358, 107] width 136 height 11
click at [336, 104] on input "Heidenhain Numeric" at bounding box center [358, 107] width 136 height 11
type input "Heidenhain"
click at [341, 120] on label "Industry" at bounding box center [345, 123] width 162 height 6
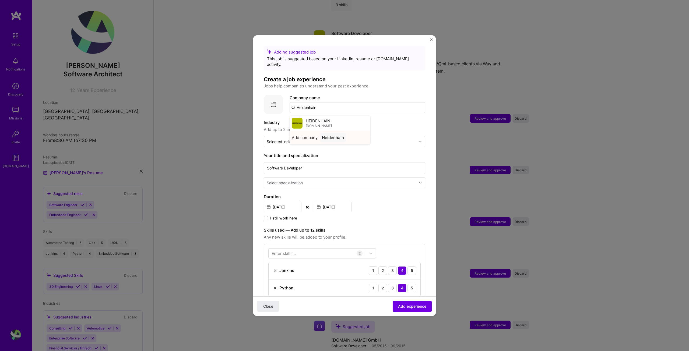
click at [332, 133] on div "Heidenhain" at bounding box center [333, 137] width 26 height 9
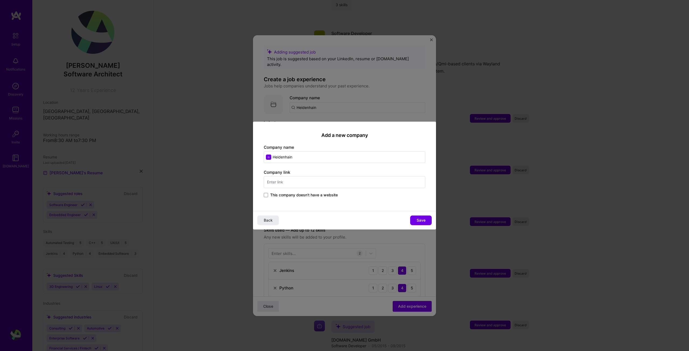
click at [324, 178] on input "text" at bounding box center [345, 182] width 162 height 12
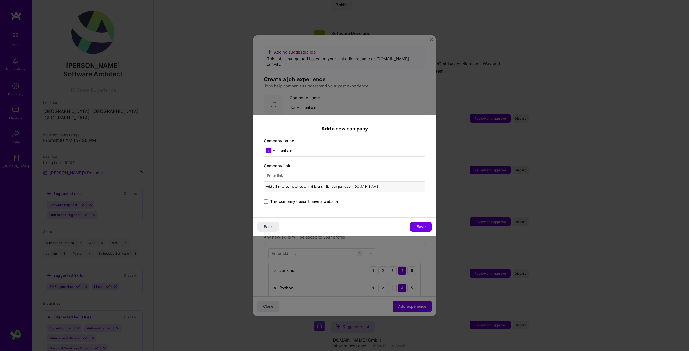
paste input "https://www.heidenhain.com/"
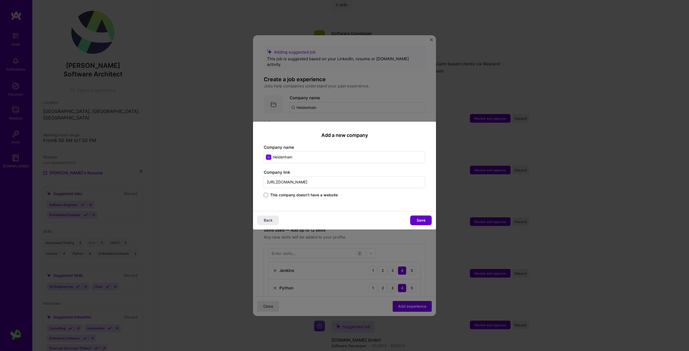
type input "https://www.heidenhain.com/"
click at [419, 219] on span "Save" at bounding box center [421, 220] width 9 height 5
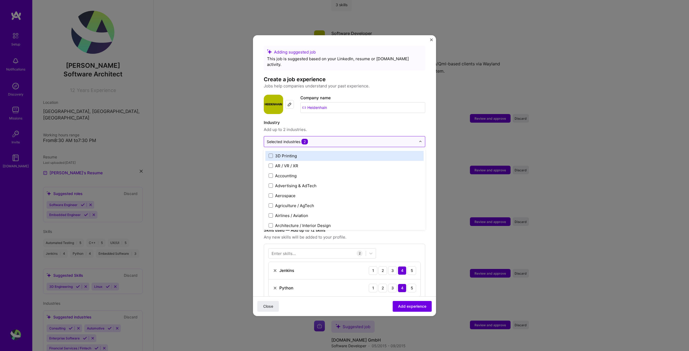
click at [331, 139] on input "text" at bounding box center [341, 142] width 149 height 6
type input "ind"
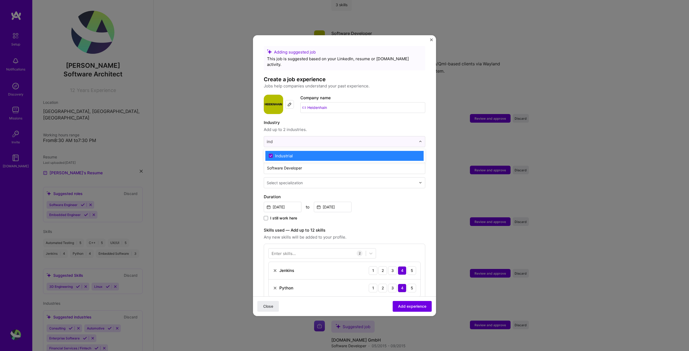
click at [280, 153] on div "Industrial" at bounding box center [284, 156] width 18 height 6
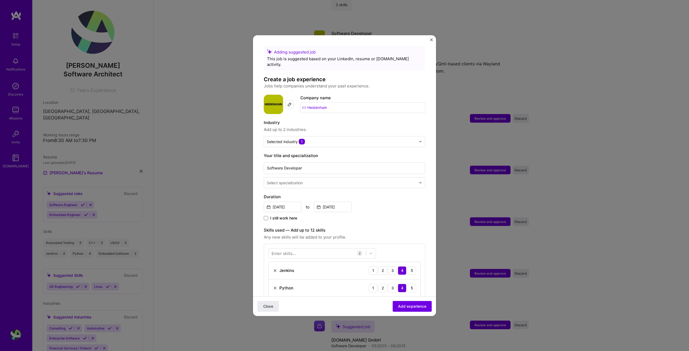
click at [258, 148] on form "Adding suggested job This job is suggested based on your LinkedIn, resume or A.…" at bounding box center [344, 260] width 183 height 428
click at [297, 180] on div "Select specialization" at bounding box center [285, 183] width 36 height 6
type input "soft"
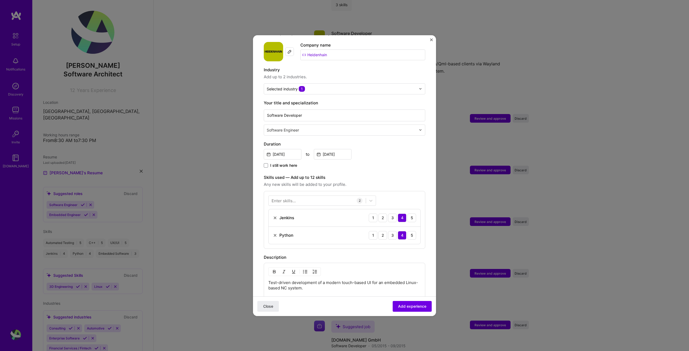
scroll to position [81, 0]
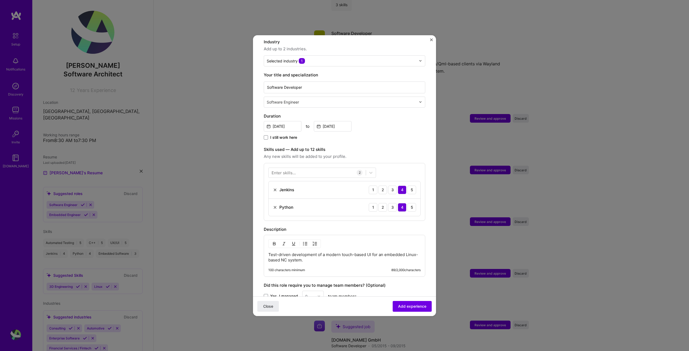
click at [285, 163] on div "Enter skills... 2 Jenkins 1 2 3 4 5 Python 1 2 3 4 5" at bounding box center [345, 192] width 162 height 58
click at [292, 170] on div "Enter skills..." at bounding box center [284, 173] width 24 height 6
click at [294, 192] on div "C++" at bounding box center [322, 195] width 101 height 6
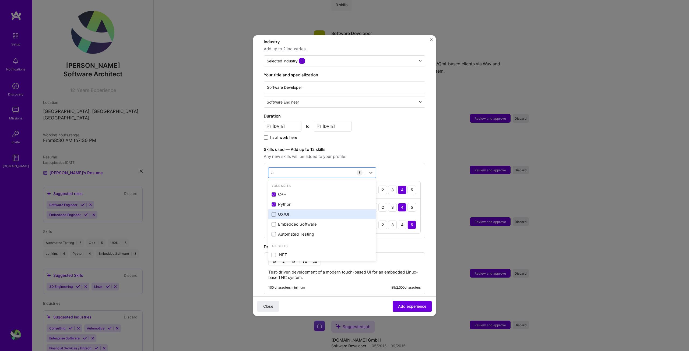
click at [296, 212] on div "UX/UI" at bounding box center [322, 215] width 101 height 6
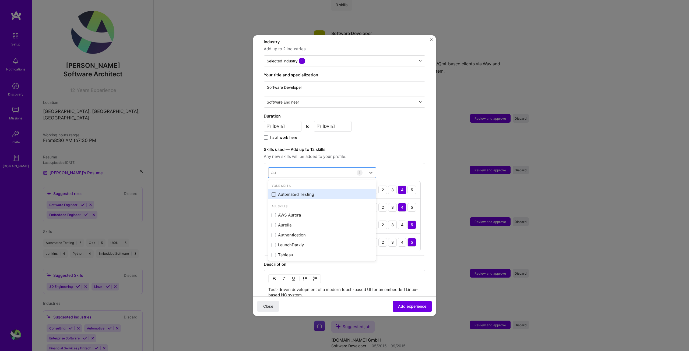
click at [293, 192] on div "Automated Testing" at bounding box center [322, 195] width 101 height 6
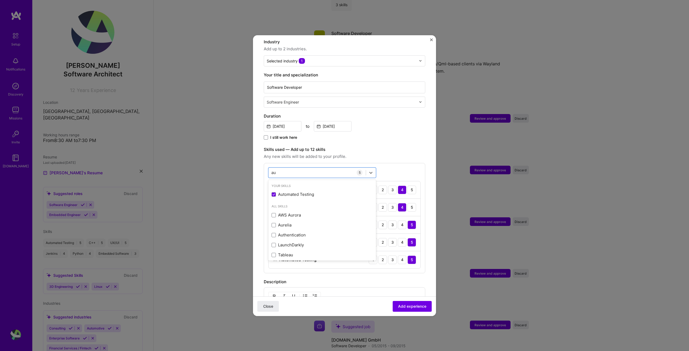
type input "au"
click at [413, 163] on div "au au 5 Jenkins 1 2 3 4 5 Python 1 2 3 4 5 C++ 1 2 3 4 5 UX/UI 1 2 3 4 5 Automa…" at bounding box center [345, 218] width 162 height 110
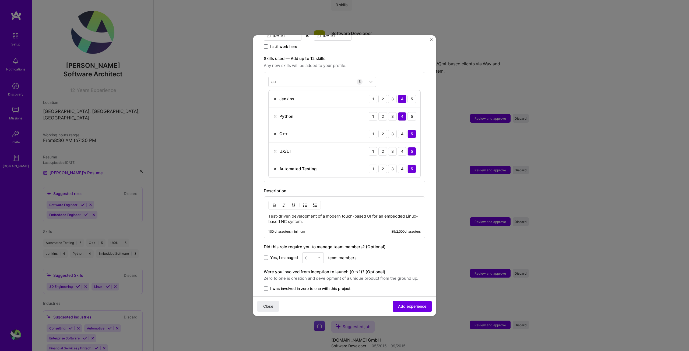
scroll to position [205, 0]
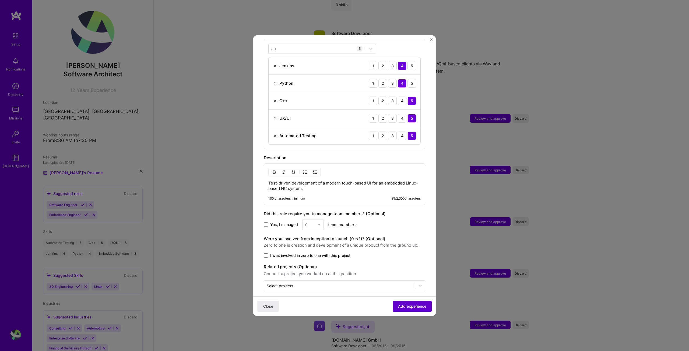
click at [408, 306] on span "Add experience" at bounding box center [412, 306] width 28 height 5
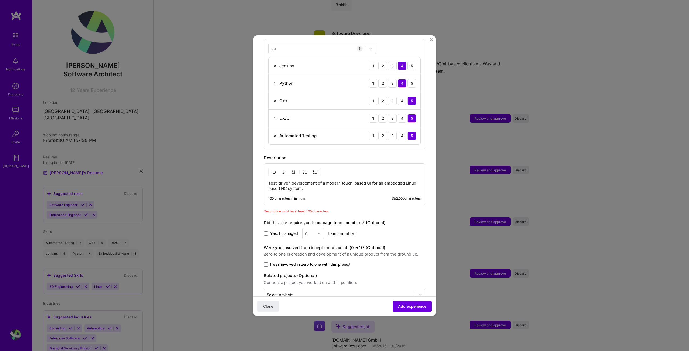
click at [309, 185] on p "Test-driven development of a modern touch-based UI for an embedded Linux-based …" at bounding box center [344, 186] width 152 height 11
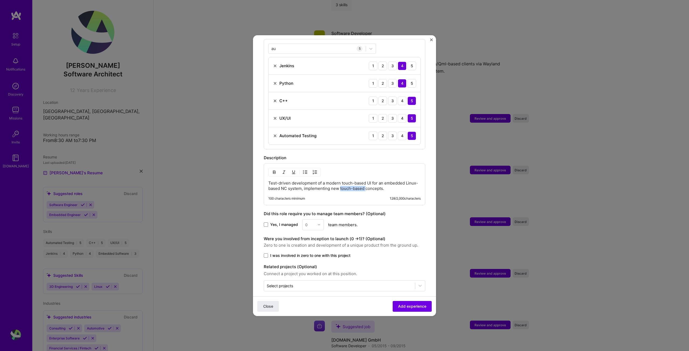
drag, startPoint x: 339, startPoint y: 184, endPoint x: 364, endPoint y: 182, distance: 25.4
click at [364, 182] on p "Test-driven development of a modern touch-based UI for an embedded Linux-based …" at bounding box center [344, 186] width 152 height 11
click at [400, 303] on button "Add experience" at bounding box center [412, 306] width 39 height 11
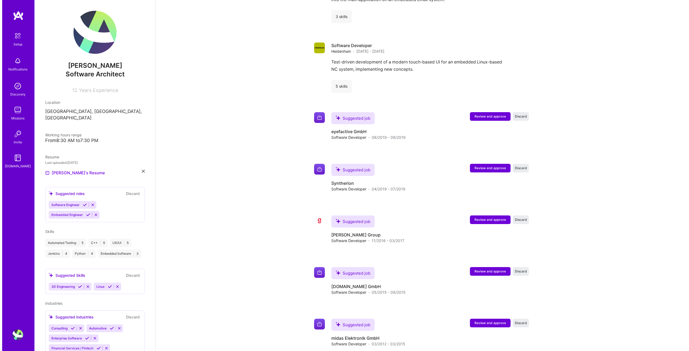
scroll to position [728, 0]
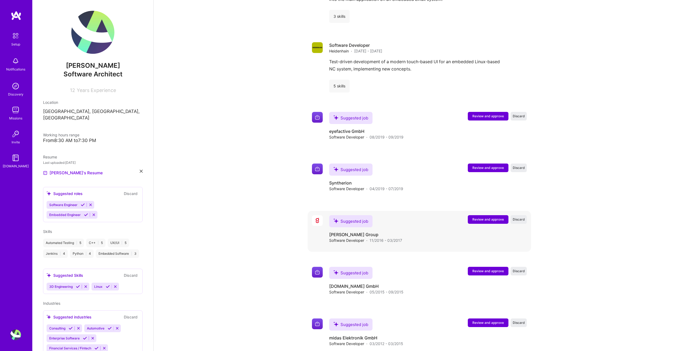
click at [485, 215] on button "Review and approve" at bounding box center [488, 219] width 41 height 9
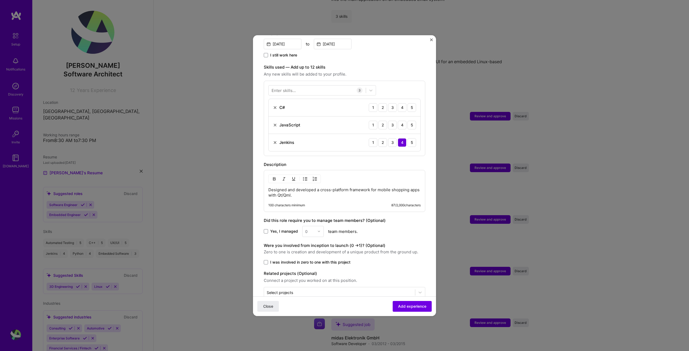
scroll to position [170, 0]
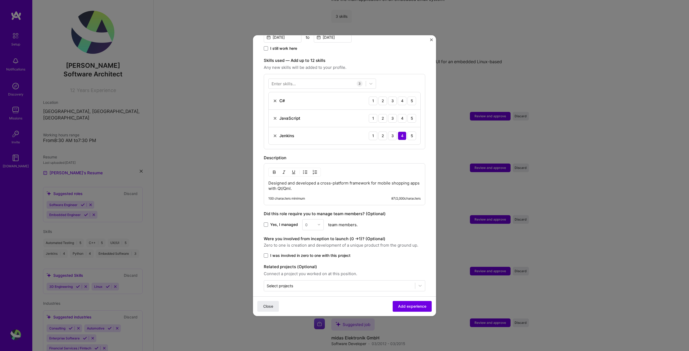
click at [332, 183] on p "Designed and developed a cross-platform framework for mobile shopping apps with…" at bounding box center [344, 186] width 152 height 11
click at [291, 81] on div at bounding box center [317, 83] width 97 height 9
click at [281, 103] on div "C++" at bounding box center [322, 106] width 101 height 6
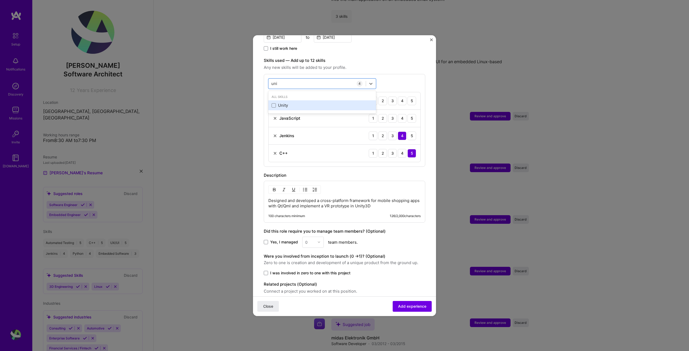
click at [297, 100] on div "Unity" at bounding box center [322, 105] width 108 height 10
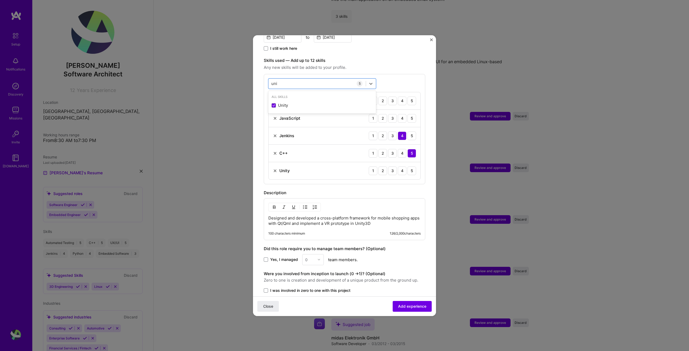
type input "uni"
click at [395, 190] on div "Description" at bounding box center [345, 193] width 162 height 6
click at [408, 167] on div "5" at bounding box center [412, 171] width 9 height 9
click at [398, 114] on div "4" at bounding box center [402, 118] width 9 height 9
click at [411, 98] on div "5" at bounding box center [412, 101] width 9 height 9
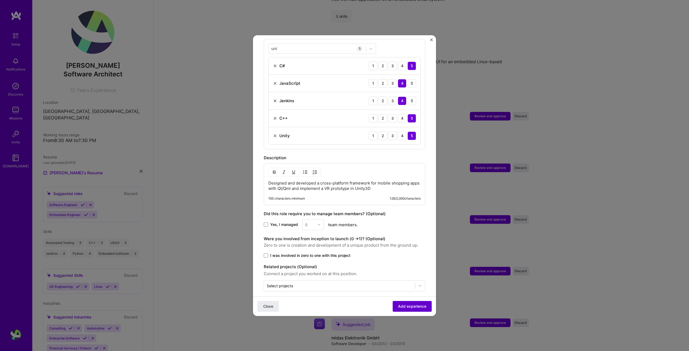
click at [398, 310] on button "Add experience" at bounding box center [412, 306] width 39 height 11
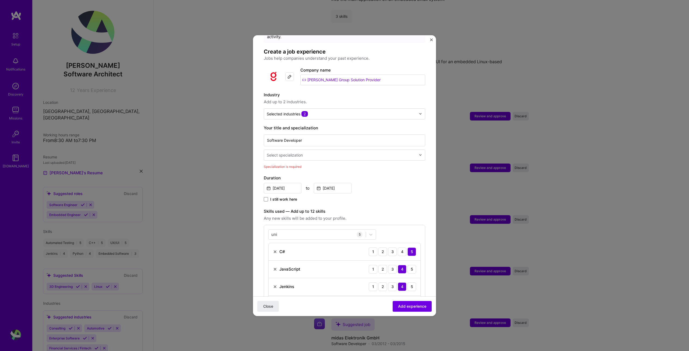
scroll to position [4, 0]
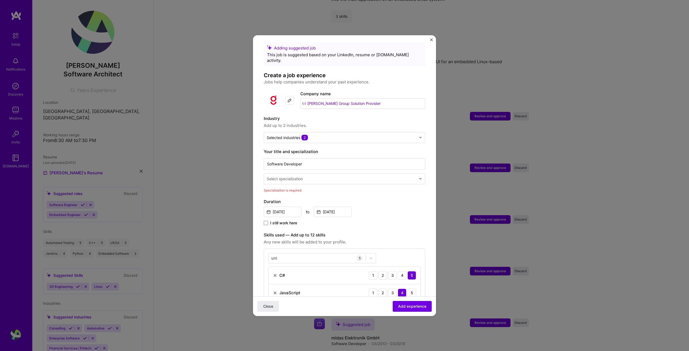
click at [296, 176] on div "Select specialization" at bounding box center [285, 179] width 36 height 6
type input "softwa"
click at [300, 198] on div "Software Engineer" at bounding box center [344, 203] width 158 height 10
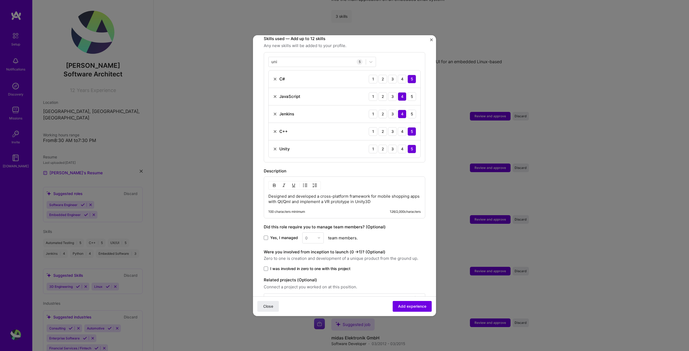
scroll to position [192, 0]
click at [269, 265] on label "I was involved in zero to one with this project" at bounding box center [345, 267] width 162 height 5
click at [0, 0] on input "I was involved in zero to one with this project" at bounding box center [0, 0] width 0 height 0
click at [409, 304] on span "Add experience" at bounding box center [412, 306] width 28 height 5
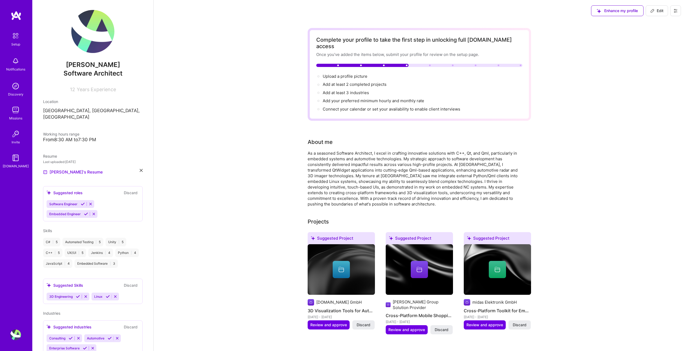
scroll to position [0, 0]
click at [350, 74] on span "Upload a profile picture →" at bounding box center [348, 76] width 50 height 5
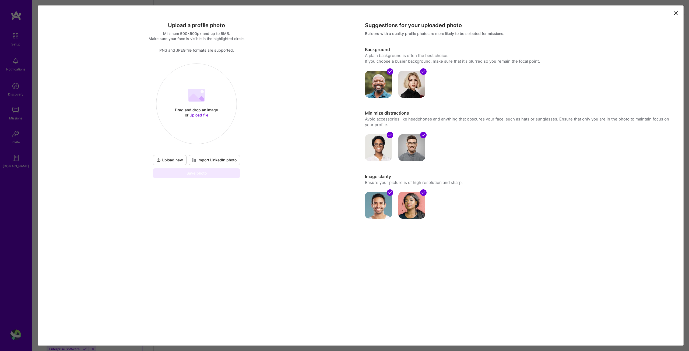
click at [179, 163] on button "Upload new" at bounding box center [170, 160] width 34 height 10
click at [204, 115] on span "Upload file" at bounding box center [199, 115] width 19 height 5
click at [297, 267] on div "Upload a profile photo Minimum 500x500px and up to 5MB. Make sure your face is …" at bounding box center [361, 175] width 646 height 341
click at [208, 105] on div "Drag and drop an image or Upload file Upload file Please make sure your photo i…" at bounding box center [196, 103] width 80 height 57
click at [299, 258] on div "Upload a profile photo Minimum 500x500px and up to 5MB. Make sure your face is …" at bounding box center [361, 175] width 646 height 341
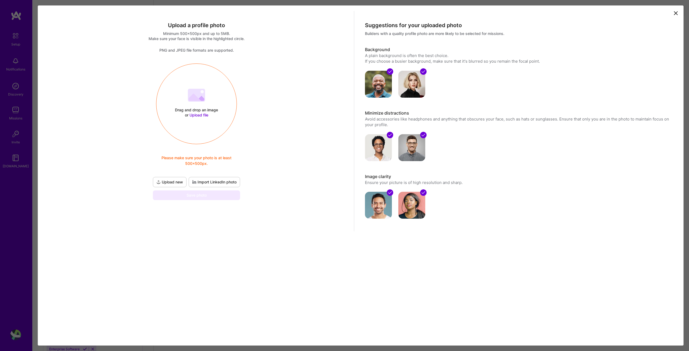
click at [234, 179] on button "Import LinkedIn photo" at bounding box center [214, 182] width 51 height 10
click at [208, 238] on div "Upload a profile photo Minimum 500x500px and up to 5MB. Make sure your face is …" at bounding box center [360, 126] width 643 height 231
click at [202, 184] on span "Import LinkedIn photo" at bounding box center [214, 182] width 44 height 5
click at [673, 12] on icon at bounding box center [676, 13] width 6 height 6
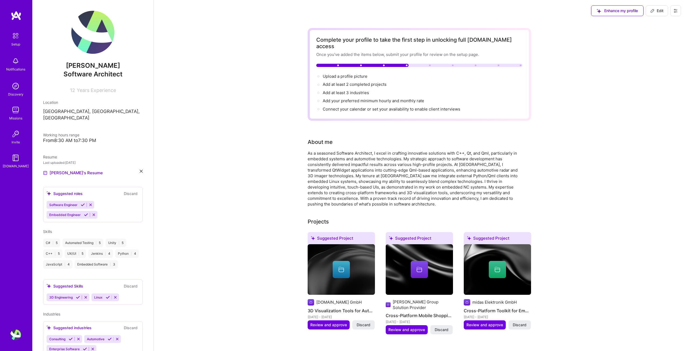
click at [349, 82] on span "Add at least 2 completed projects →" at bounding box center [357, 84] width 69 height 5
select select "US"
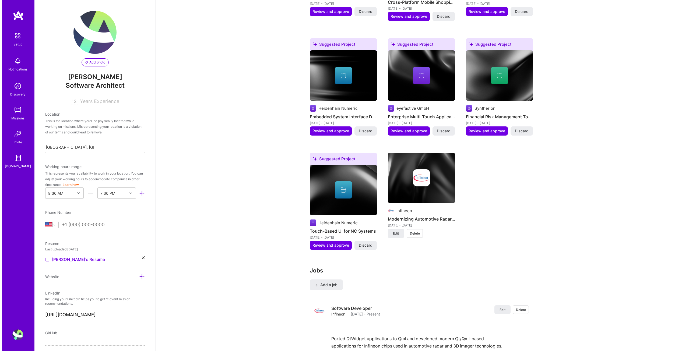
scroll to position [591, 0]
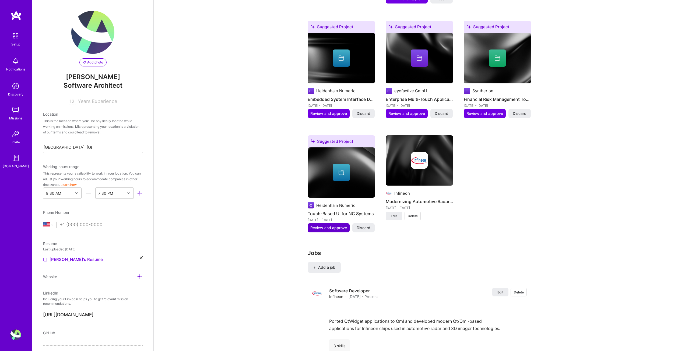
click at [328, 225] on span "Review and approve" at bounding box center [328, 227] width 37 height 5
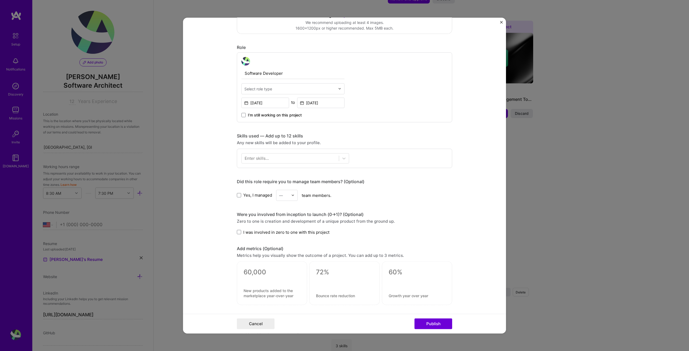
scroll to position [162, 0]
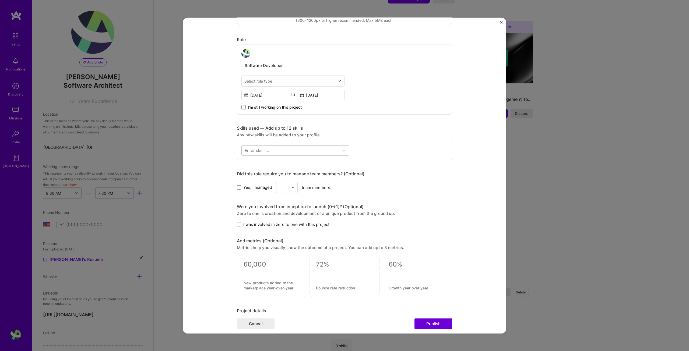
click at [318, 150] on div at bounding box center [290, 150] width 97 height 9
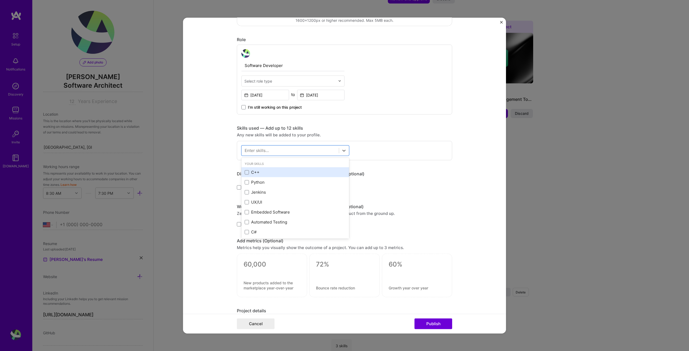
click at [293, 168] on div "C++" at bounding box center [295, 172] width 108 height 10
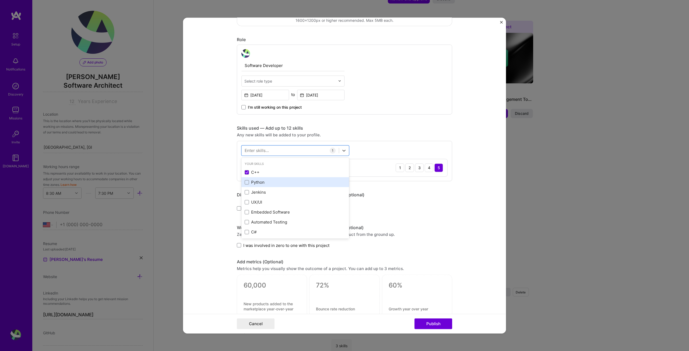
click at [290, 181] on div "Python" at bounding box center [295, 183] width 101 height 6
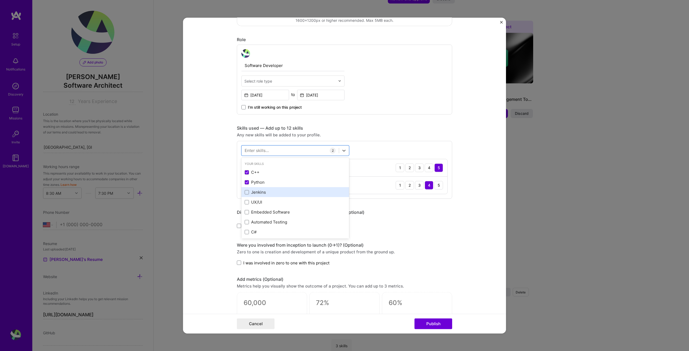
click at [290, 192] on div "Jenkins" at bounding box center [295, 193] width 101 height 6
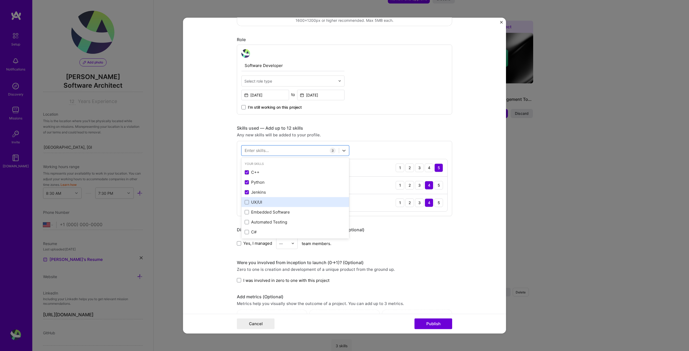
click at [290, 201] on div "UX/UI" at bounding box center [295, 202] width 101 height 6
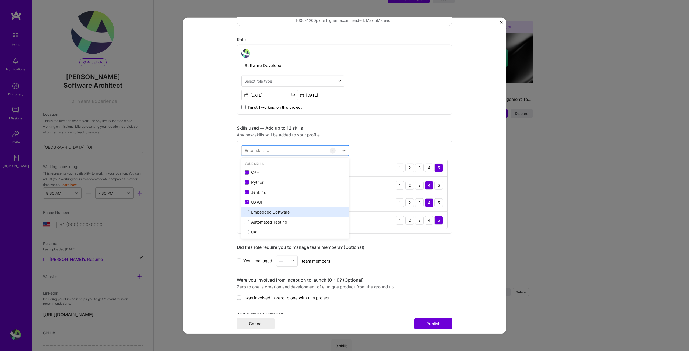
click at [296, 211] on div "Embedded Software" at bounding box center [295, 212] width 101 height 6
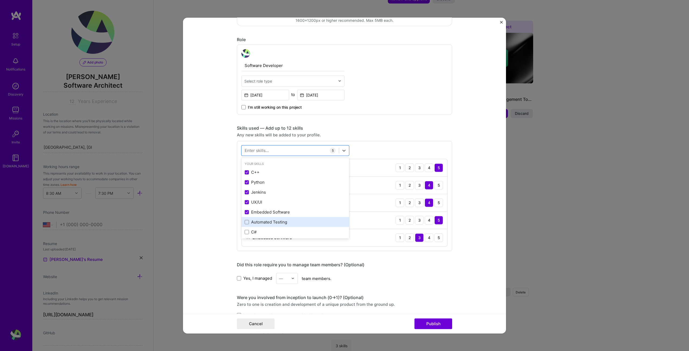
click at [297, 223] on div "Automated Testing" at bounding box center [295, 222] width 101 height 6
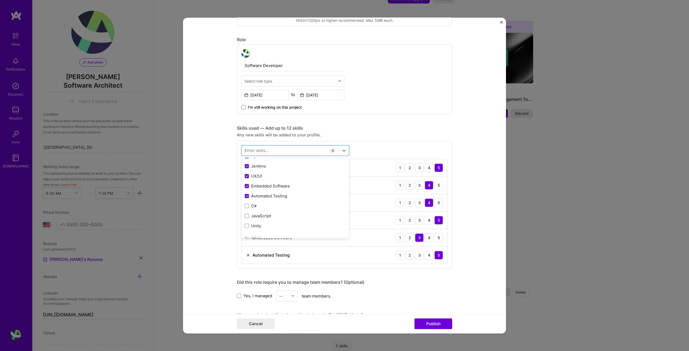
scroll to position [27, 0]
click at [477, 234] on form "Editing suggested project This project is suggested based on your LinkedIn, res…" at bounding box center [344, 175] width 323 height 316
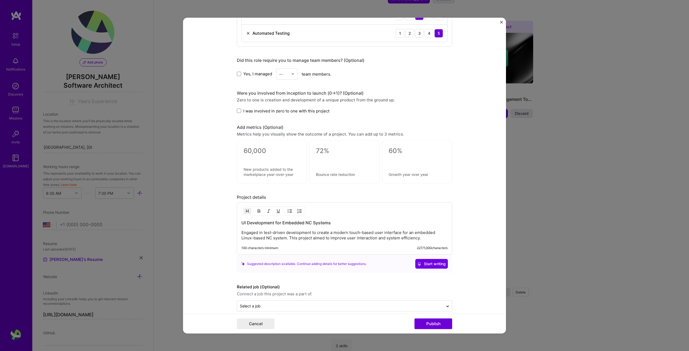
scroll to position [391, 0]
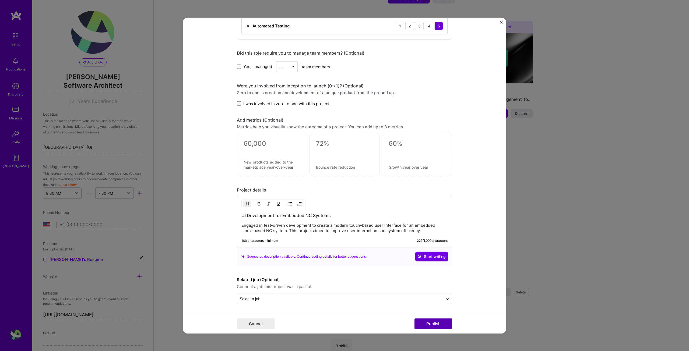
click at [439, 325] on button "Publish" at bounding box center [434, 324] width 38 height 11
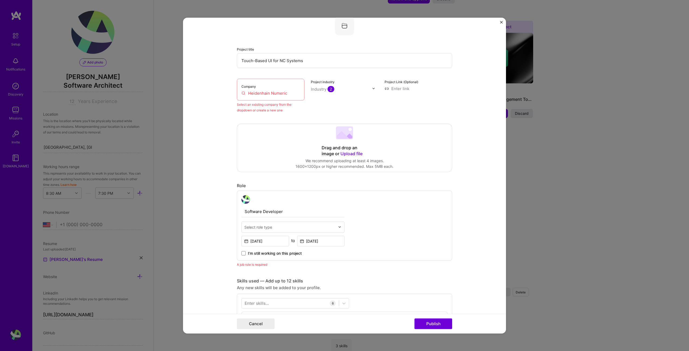
scroll to position [35, 0]
click at [266, 92] on div "Company Heidenhain Numeric" at bounding box center [271, 91] width 68 height 22
click at [272, 94] on input "Heidenhain Numeric" at bounding box center [270, 95] width 58 height 6
click at [272, 95] on input "Heidenhain Numeric" at bounding box center [270, 95] width 58 height 6
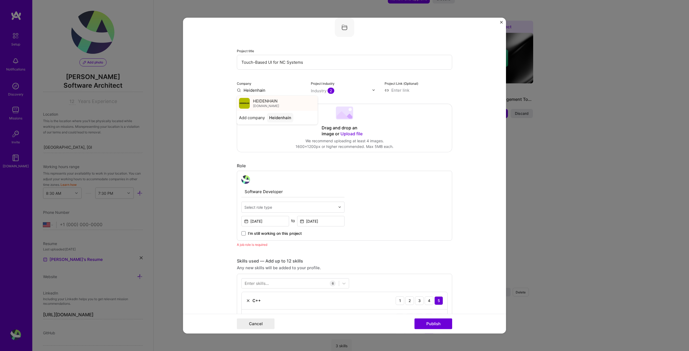
click at [260, 99] on span "HEIDENHAIN" at bounding box center [265, 101] width 24 height 6
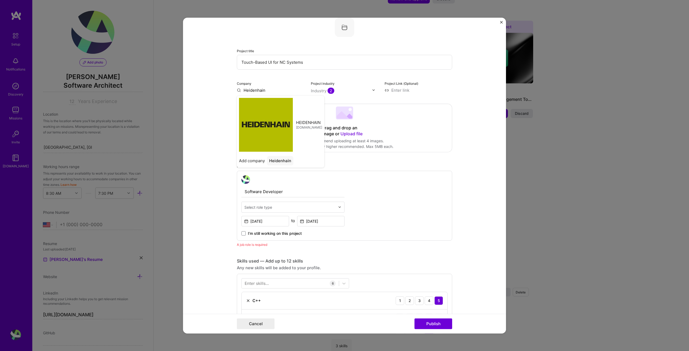
type input "HEIDENHAIN"
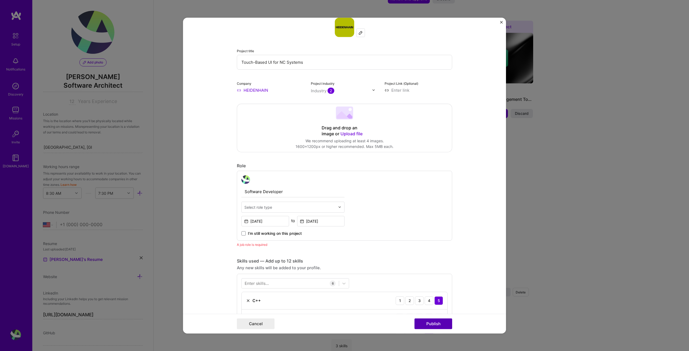
click at [435, 324] on button "Publish" at bounding box center [434, 324] width 38 height 11
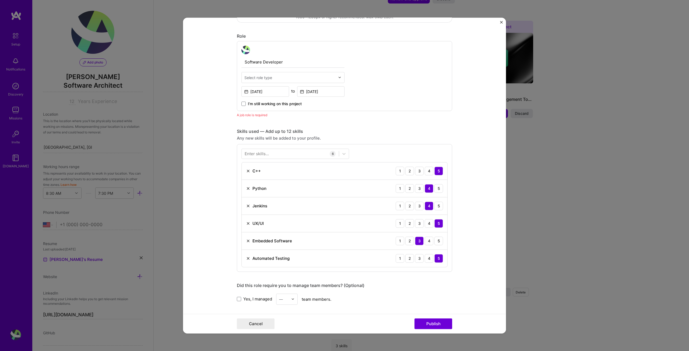
scroll to position [127, 0]
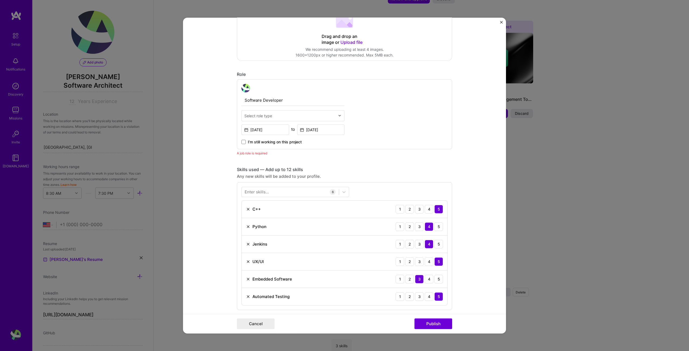
click at [272, 114] on input "text" at bounding box center [289, 116] width 91 height 6
type input "Sof"
click at [276, 142] on div "Software Engineer" at bounding box center [293, 140] width 100 height 10
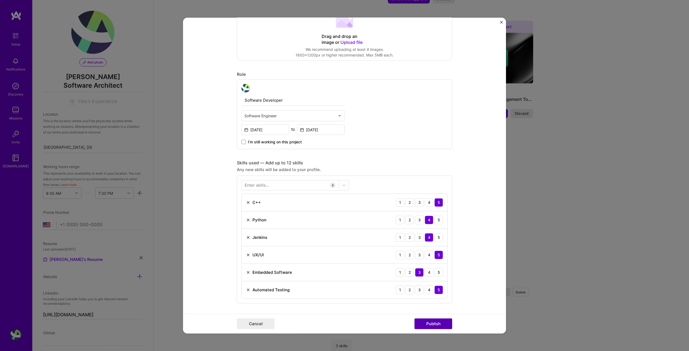
click at [429, 324] on button "Publish" at bounding box center [434, 324] width 38 height 11
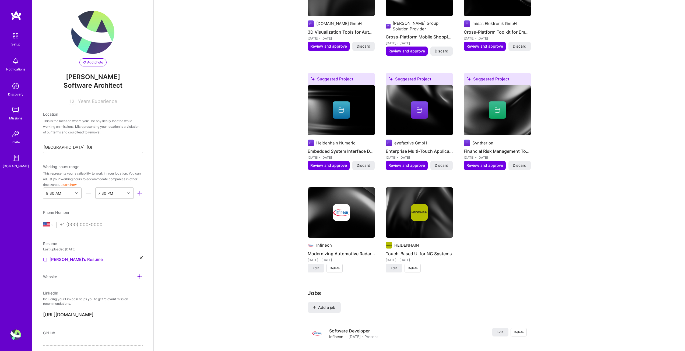
scroll to position [510, 0]
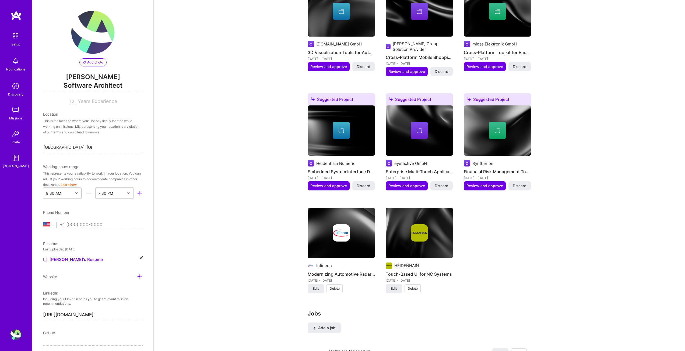
click at [519, 250] on div "Suggested Project Ektoplasma.net GmbH 3D Visualization Tools for Automotive May…" at bounding box center [419, 137] width 223 height 326
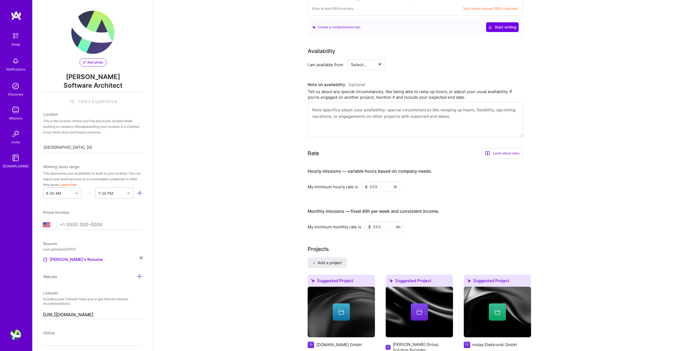
scroll to position [0, 0]
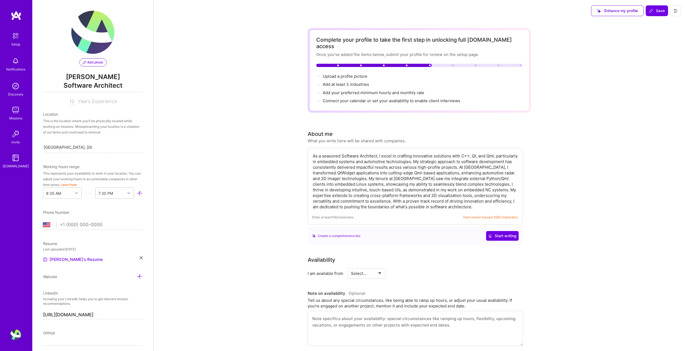
click at [379, 153] on textarea "As a seasoned Software Architect, I excel in crafting innovative solutions with…" at bounding box center [415, 182] width 206 height 58
click at [345, 82] on span "Add at least 3 industries →" at bounding box center [348, 84] width 51 height 5
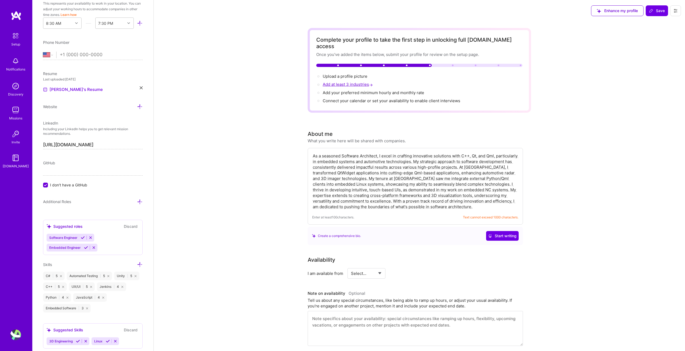
scroll to position [258, 0]
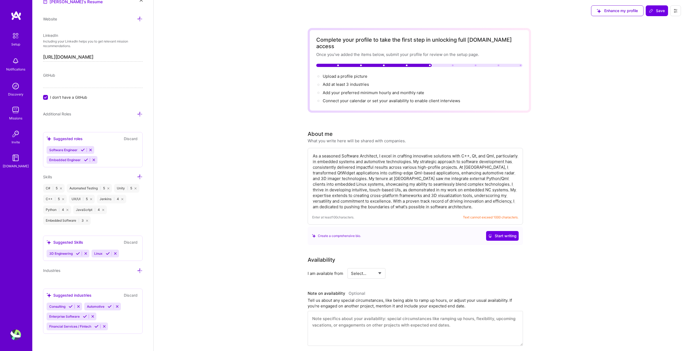
click at [105, 315] on div "Consulting Automotive Enterprise Software Financial Services / Fintech" at bounding box center [93, 317] width 93 height 28
click at [108, 307] on icon at bounding box center [110, 307] width 4 height 4
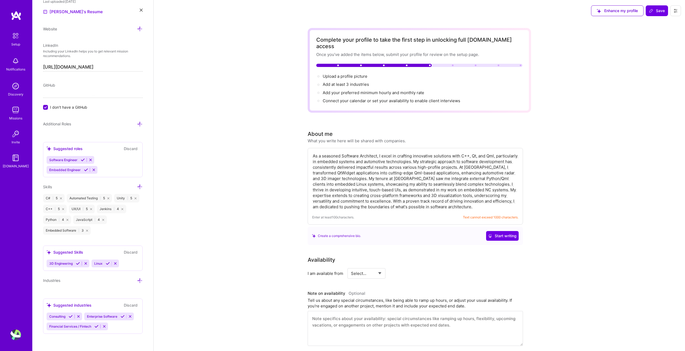
scroll to position [248, 0]
click at [121, 327] on div "Consulting Enterprise Software Financial Services / Fintech" at bounding box center [93, 322] width 93 height 18
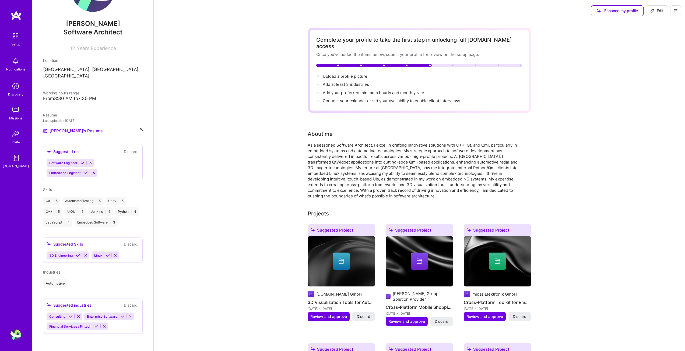
scroll to position [36, 0]
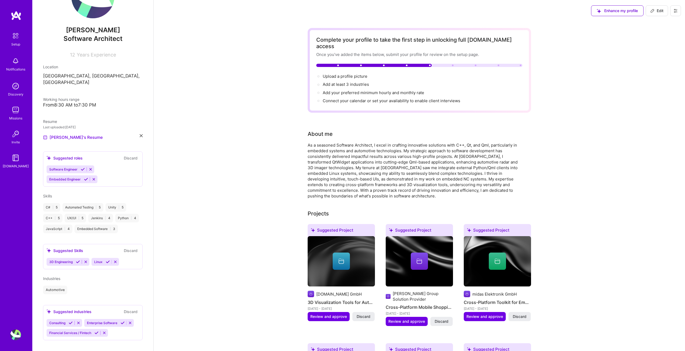
click at [66, 276] on div "Industries" at bounding box center [93, 279] width 100 height 6
click at [57, 286] on div "Automotive" at bounding box center [55, 290] width 24 height 9
click at [58, 276] on span "Industries" at bounding box center [51, 278] width 17 height 5
click at [87, 286] on div "Automotive" at bounding box center [93, 290] width 100 height 9
click at [90, 288] on div "Mesut Özdoğan Software Architect 12 Years Experience Location Istanbul, İstanbu…" at bounding box center [92, 175] width 121 height 351
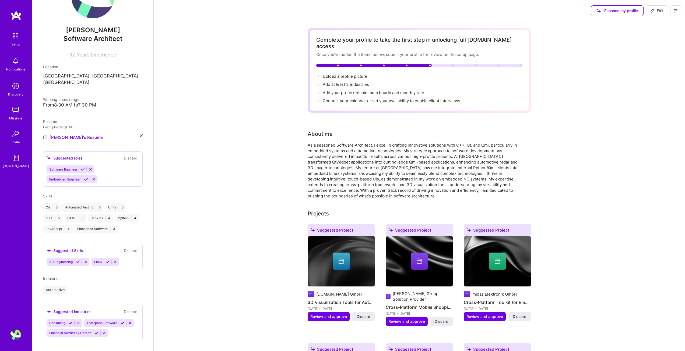
click at [105, 331] on icon at bounding box center [104, 333] width 4 height 4
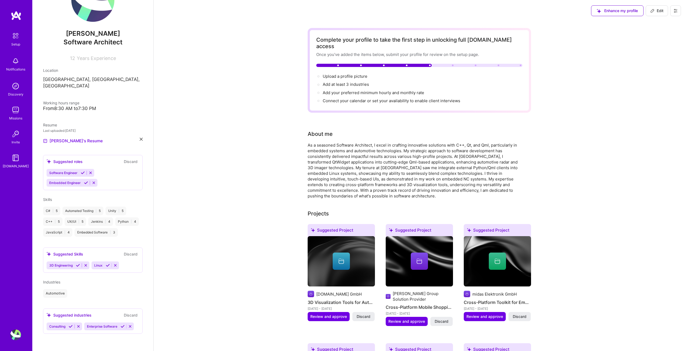
scroll to position [26, 0]
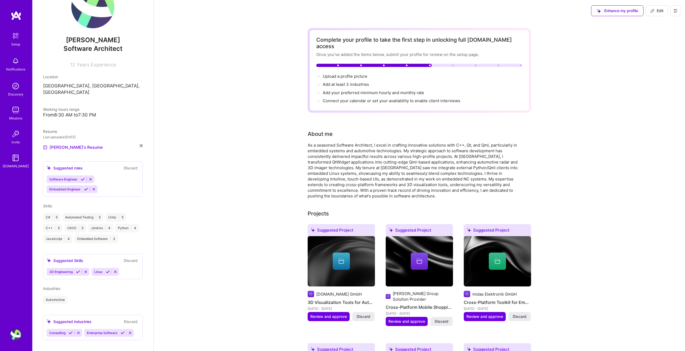
click at [86, 319] on div "Suggested industries" at bounding box center [69, 322] width 45 height 6
click at [69, 296] on div "Automotive" at bounding box center [93, 300] width 100 height 9
click at [69, 286] on div "Industries" at bounding box center [93, 289] width 100 height 6
click at [104, 289] on div "Industries Automotive" at bounding box center [93, 295] width 100 height 19
click at [58, 286] on span "Industries" at bounding box center [51, 288] width 17 height 5
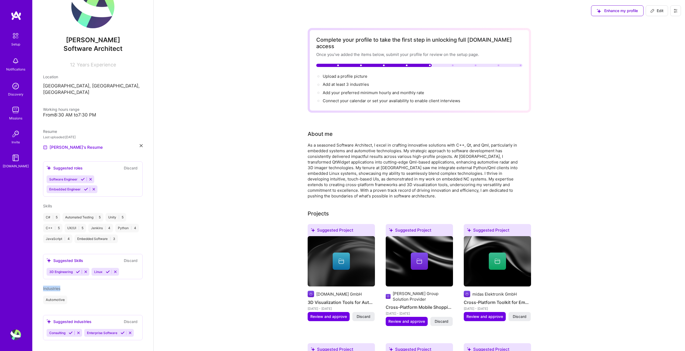
click at [58, 286] on span "Industries" at bounding box center [51, 288] width 17 height 5
click at [103, 296] on div "Automotive" at bounding box center [93, 300] width 100 height 9
click at [79, 331] on icon at bounding box center [78, 333] width 4 height 4
click at [93, 331] on icon at bounding box center [93, 333] width 4 height 4
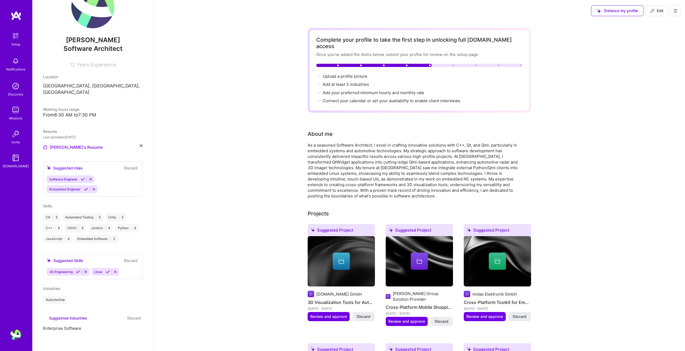
scroll to position [0, 0]
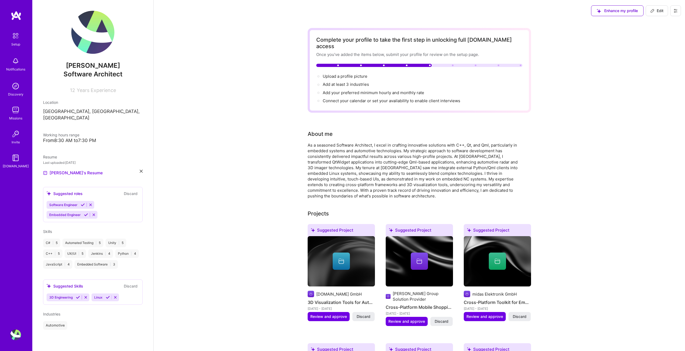
drag, startPoint x: 52, startPoint y: 320, endPoint x: 54, endPoint y: 319, distance: 2.9
click at [52, 321] on div "Automotive" at bounding box center [55, 325] width 24 height 9
click at [55, 313] on div "Industries Automotive" at bounding box center [93, 320] width 100 height 19
click at [110, 295] on button at bounding box center [107, 297] width 7 height 5
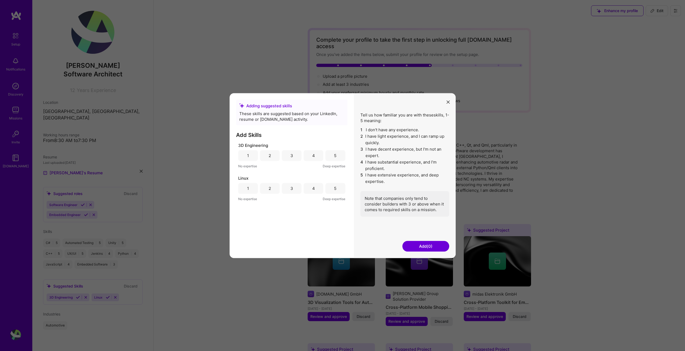
click at [318, 188] on div "4" at bounding box center [314, 188] width 20 height 11
click at [422, 245] on button "Add (1)" at bounding box center [425, 246] width 47 height 11
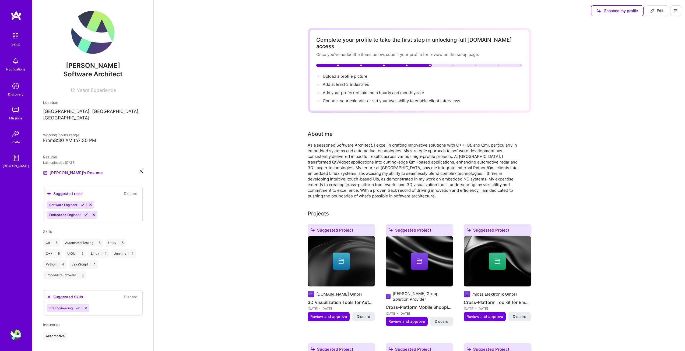
click at [82, 203] on icon at bounding box center [83, 205] width 4 height 4
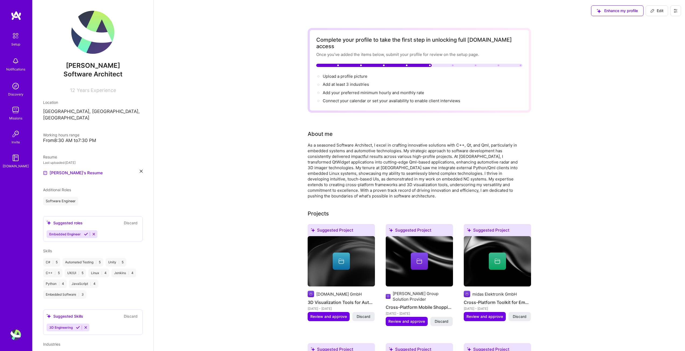
click at [86, 232] on icon at bounding box center [86, 234] width 4 height 4
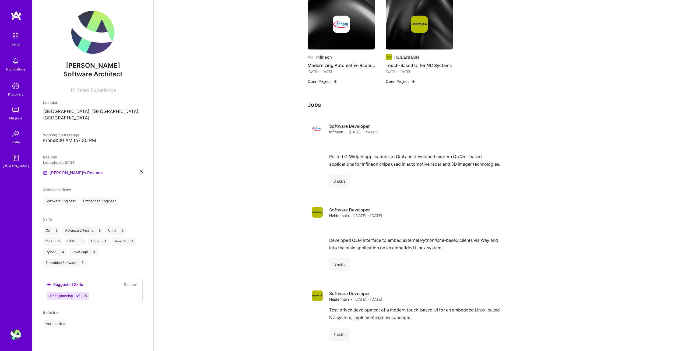
scroll to position [511, 0]
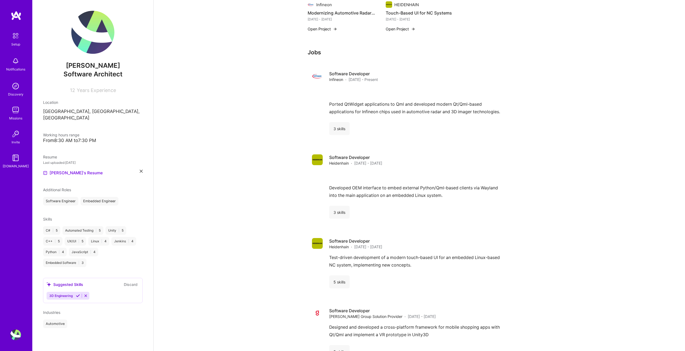
click at [131, 282] on button "Discard" at bounding box center [130, 285] width 17 height 6
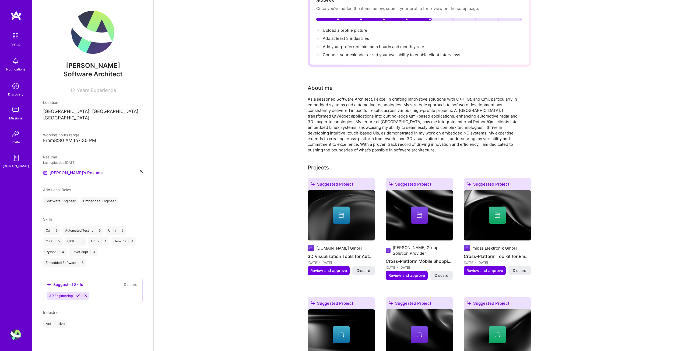
scroll to position [0, 0]
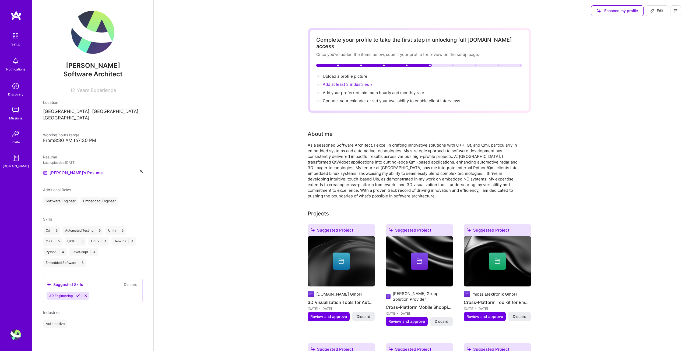
click at [342, 82] on span "Add at least 3 industries →" at bounding box center [348, 84] width 51 height 5
select select "US"
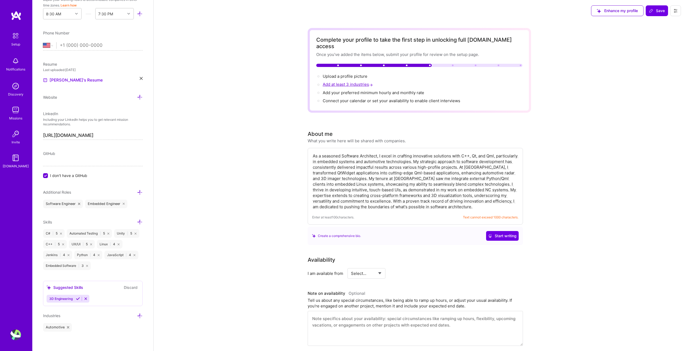
scroll to position [182, 0]
click at [137, 312] on icon at bounding box center [140, 314] width 6 height 6
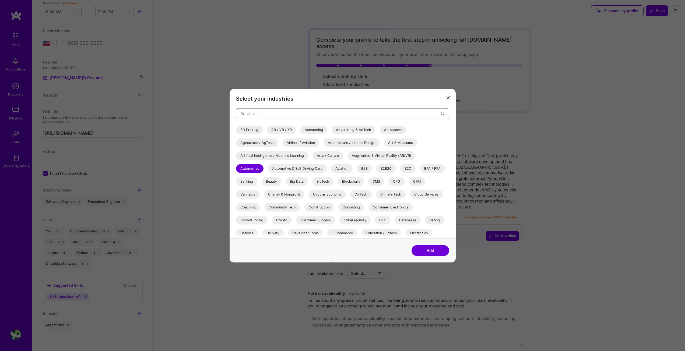
click at [268, 113] on input "modal" at bounding box center [340, 114] width 201 height 14
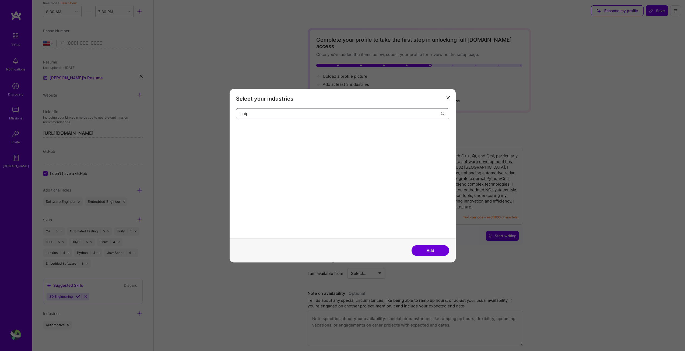
click at [269, 112] on input "chip" at bounding box center [340, 114] width 201 height 14
click at [269, 112] on input "chi" at bounding box center [340, 114] width 201 height 14
type input "hard"
click at [271, 131] on div "Hardware / Consumer Electronics" at bounding box center [267, 129] width 63 height 9
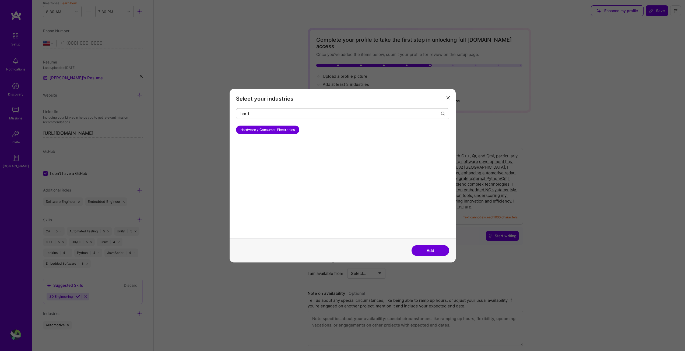
click at [433, 251] on button "Add" at bounding box center [431, 250] width 38 height 11
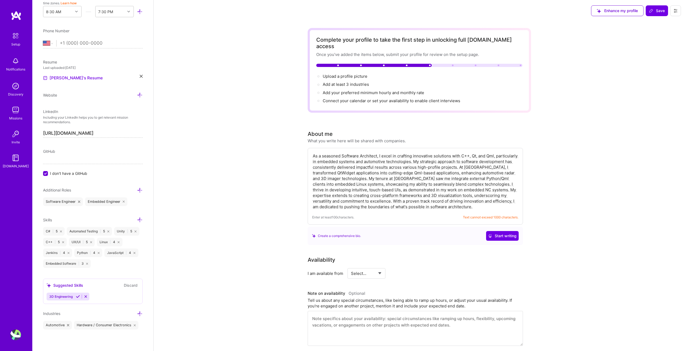
click at [135, 318] on div "Industries Automotive Hardware / Consumer Electronics" at bounding box center [93, 320] width 100 height 19
click at [137, 315] on icon at bounding box center [140, 314] width 6 height 6
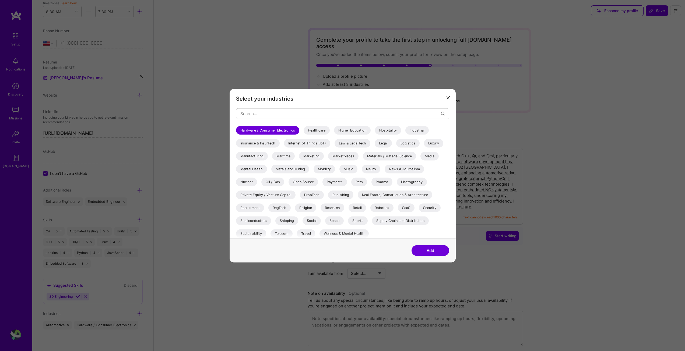
scroll to position [156, 0]
click at [262, 221] on div "Semiconductors" at bounding box center [253, 219] width 35 height 9
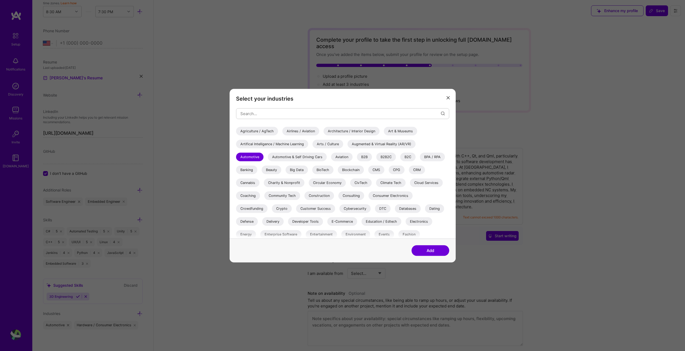
scroll to position [0, 0]
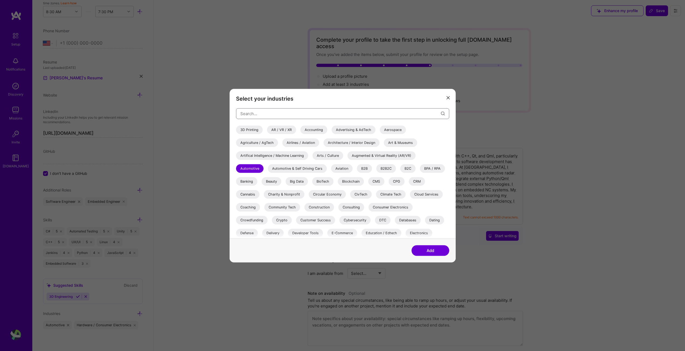
click at [291, 108] on input "modal" at bounding box center [340, 114] width 201 height 14
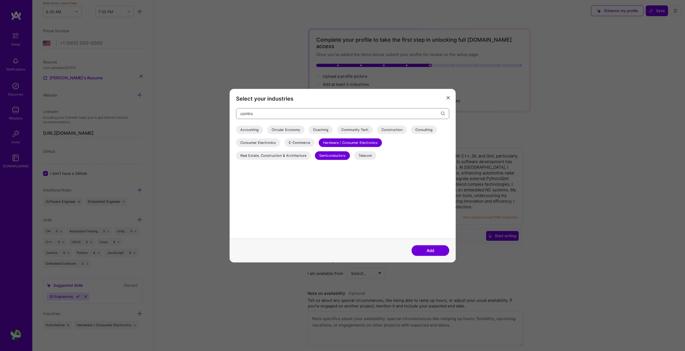
type input "control"
type input "c"
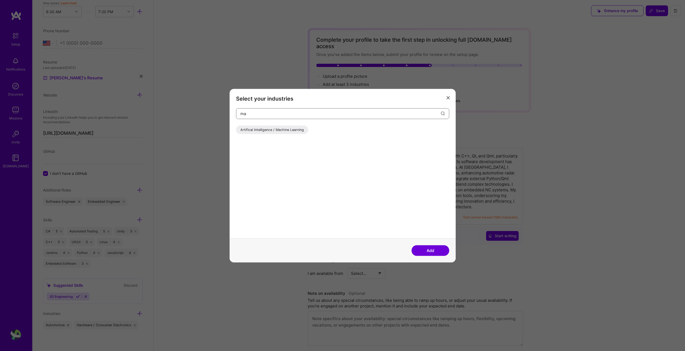
type input "m"
type input "ind"
click at [252, 130] on div "Industrial" at bounding box center [247, 129] width 23 height 9
click at [437, 251] on button "Add" at bounding box center [431, 250] width 38 height 11
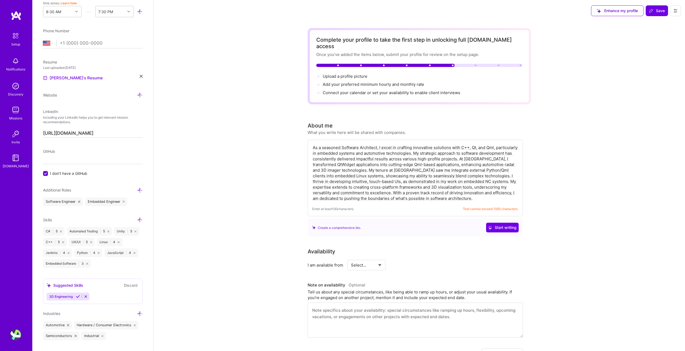
click at [351, 82] on span "Add your preferred minimum hourly and monthly rate →" at bounding box center [376, 84] width 106 height 5
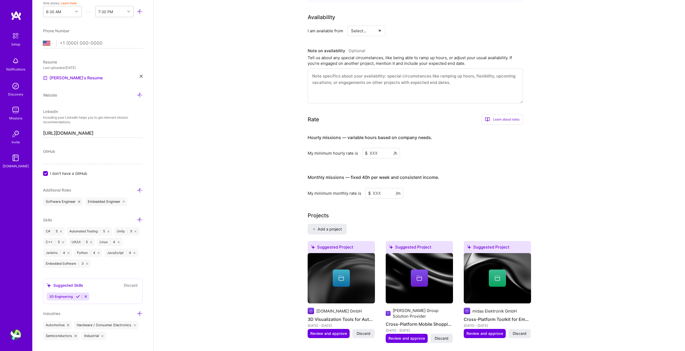
scroll to position [208, 0]
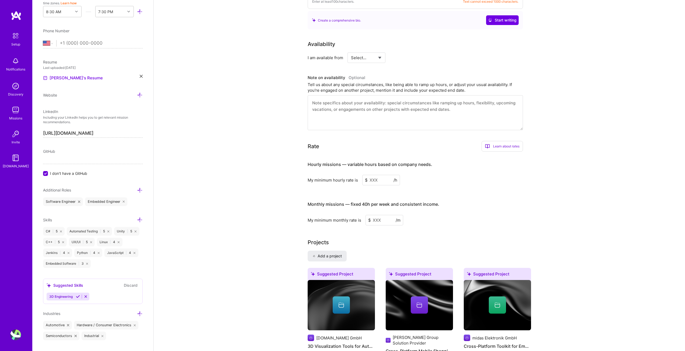
click at [374, 175] on input at bounding box center [381, 180] width 38 height 10
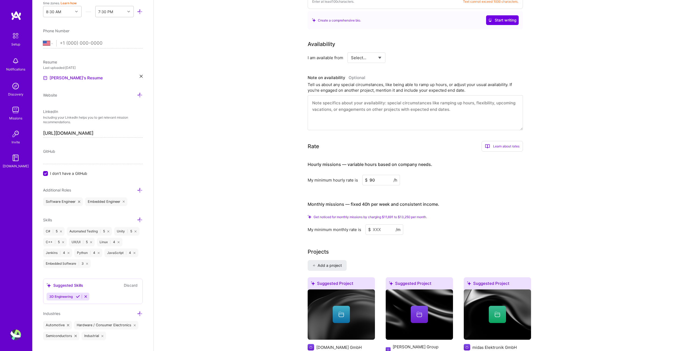
type input "90"
click at [323, 202] on h4 "Monthly missions — fixed 40h per week and consistent income." at bounding box center [374, 204] width 132 height 5
click at [355, 215] on span "Get noticed for monthly missions by charging $11,691 to $13,250 per month." at bounding box center [370, 217] width 113 height 4
drag, startPoint x: 399, startPoint y: 210, endPoint x: 409, endPoint y: 209, distance: 9.2
click at [409, 215] on span "Get noticed for monthly missions by charging $11,691 to $13,250 per month." at bounding box center [370, 217] width 113 height 4
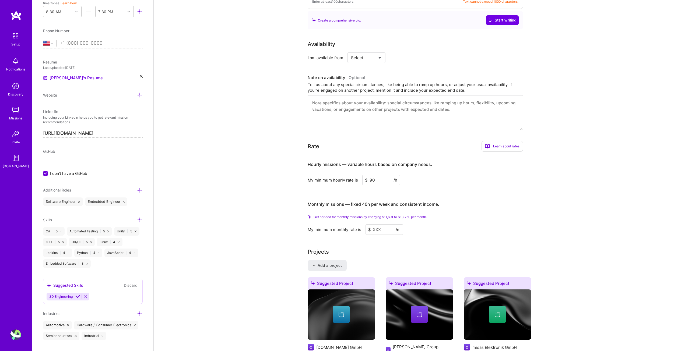
click at [381, 225] on input at bounding box center [385, 230] width 38 height 10
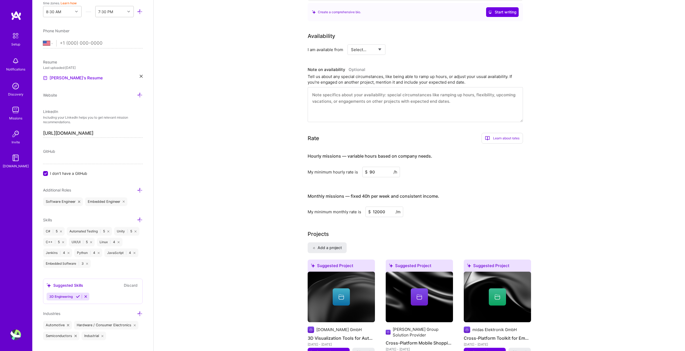
type input "12000"
click at [382, 230] on div "Projects" at bounding box center [419, 234] width 223 height 8
drag, startPoint x: 386, startPoint y: 206, endPoint x: 337, endPoint y: 204, distance: 49.0
click at [337, 207] on div "My minimum monthly rate is $ 12000 /m" at bounding box center [415, 212] width 215 height 10
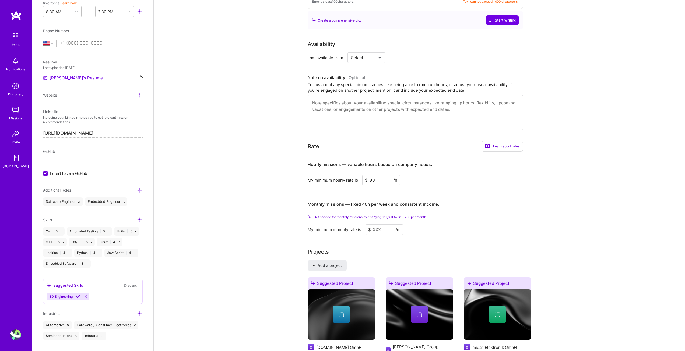
drag, startPoint x: 401, startPoint y: 211, endPoint x: 409, endPoint y: 211, distance: 8.3
click at [409, 215] on span "Get noticed for monthly missions by charging $11,691 to $13,250 per month." at bounding box center [370, 217] width 113 height 4
copy span "3,250"
click at [411, 215] on div "Get noticed for monthly missions by charging $11,691 to $13,250 per month. My m…" at bounding box center [415, 225] width 215 height 20
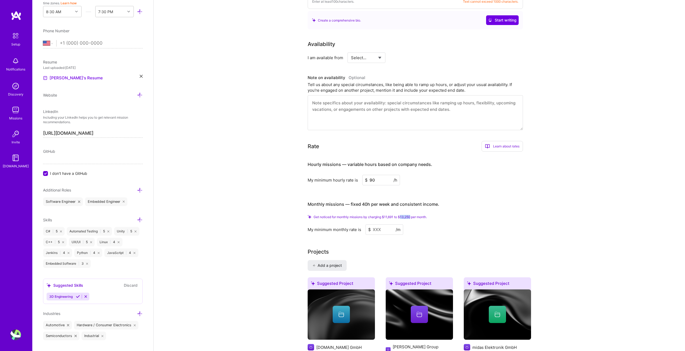
drag, startPoint x: 409, startPoint y: 211, endPoint x: 399, endPoint y: 211, distance: 10.0
click at [399, 215] on span "Get noticed for monthly missions by charging $11,691 to $13,250 per month." at bounding box center [370, 217] width 113 height 4
copy span "13,250"
click at [379, 225] on input at bounding box center [385, 230] width 38 height 10
paste input
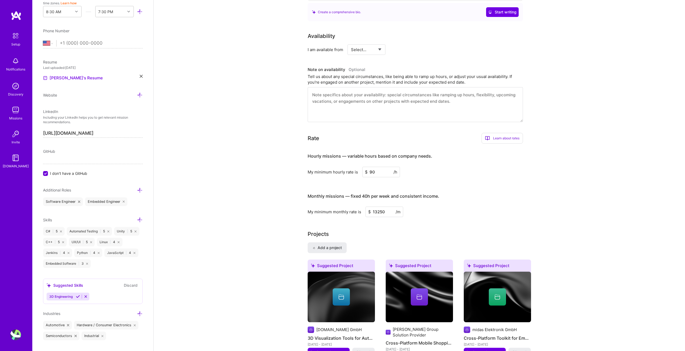
type input "13250"
click at [381, 230] on div "Projects" at bounding box center [419, 234] width 223 height 8
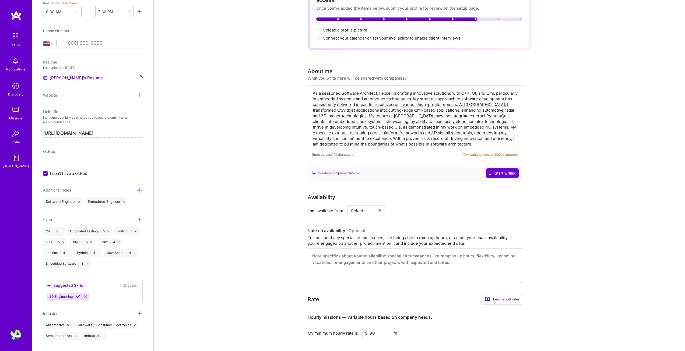
scroll to position [46, 0]
click at [364, 205] on select "Select... Right Now Future Date Not Available" at bounding box center [366, 211] width 31 height 14
select select "Future Date"
click at [351, 204] on select "Select... Right Now Future Date Not Available" at bounding box center [366, 211] width 31 height 14
click at [409, 206] on input "Aug 19" at bounding box center [412, 211] width 27 height 10
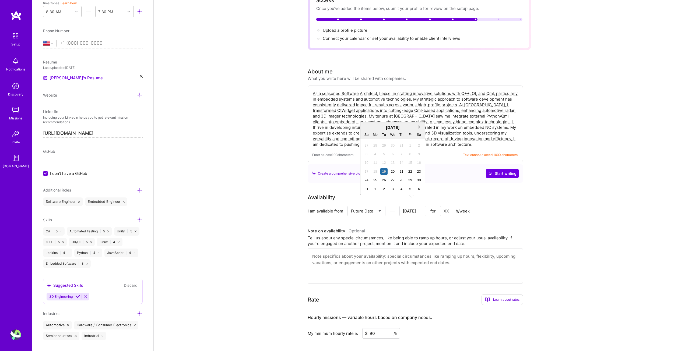
click at [420, 126] on button "Next Month" at bounding box center [421, 127] width 4 height 4
click at [392, 145] on div "1" at bounding box center [392, 145] width 7 height 7
type input "Sep 30"
click at [444, 227] on h3 "Note on availability Optional" at bounding box center [415, 231] width 215 height 8
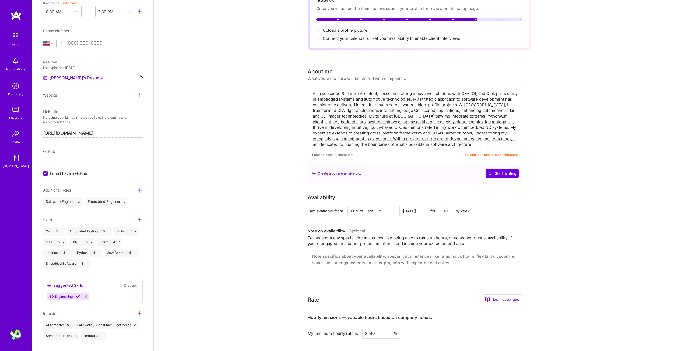
click at [446, 206] on input at bounding box center [456, 211] width 32 height 10
click at [440, 227] on h3 "Note on availability Optional" at bounding box center [415, 231] width 215 height 8
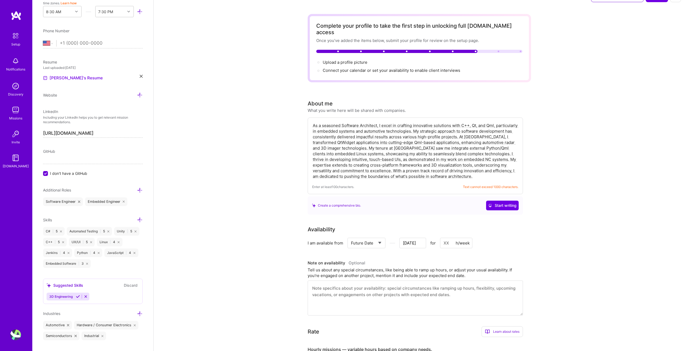
scroll to position [0, 0]
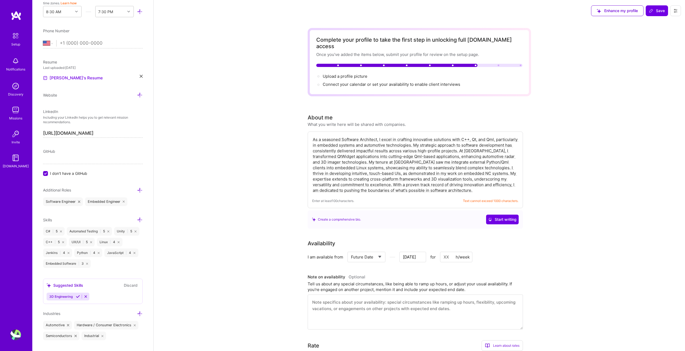
click at [360, 181] on textarea "As a seasoned Software Architect, I excel in crafting innovative solutions with…" at bounding box center [415, 165] width 206 height 58
paste textarea "I offer more than 15 years of embedded-software and GUI experience—spanning rad…"
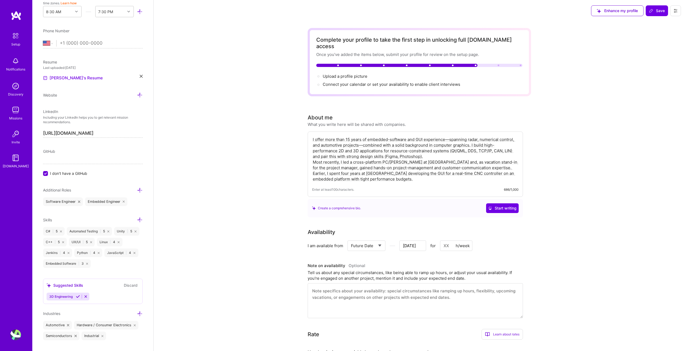
type textarea "I offer more than 15 years of embedded-software and GUI experience—spanning rad…"
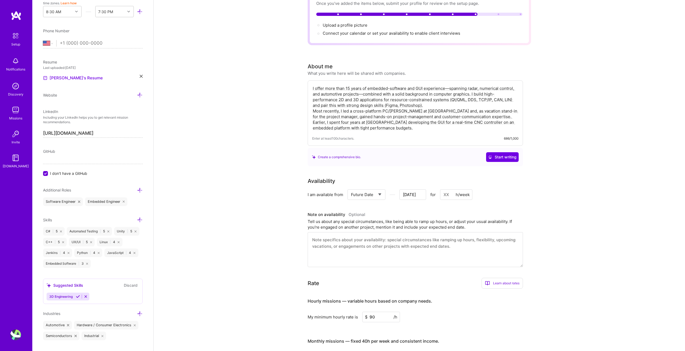
scroll to position [54, 0]
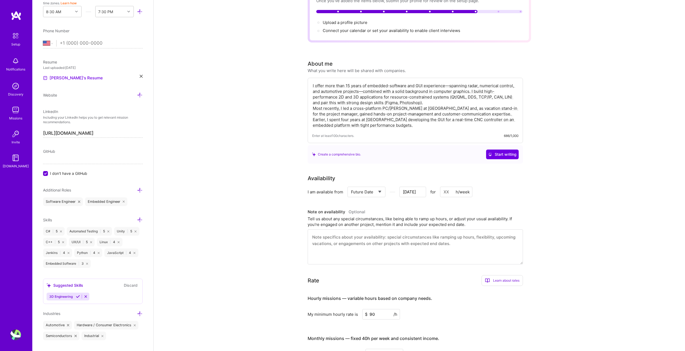
click at [422, 187] on input "Sep 30" at bounding box center [412, 192] width 27 height 10
click at [421, 116] on button "Next Month" at bounding box center [421, 117] width 4 height 4
click at [394, 134] on div "1" at bounding box center [392, 134] width 7 height 7
click at [419, 235] on textarea at bounding box center [415, 247] width 215 height 35
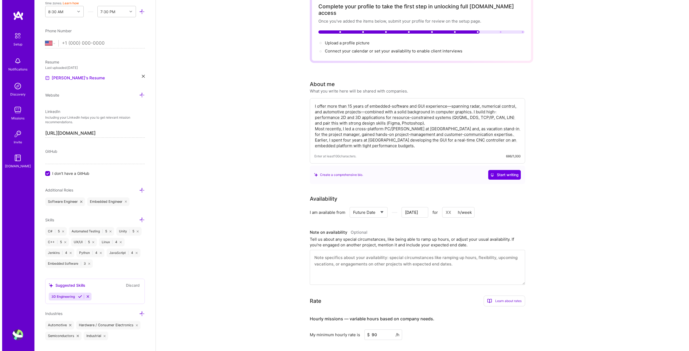
scroll to position [0, 0]
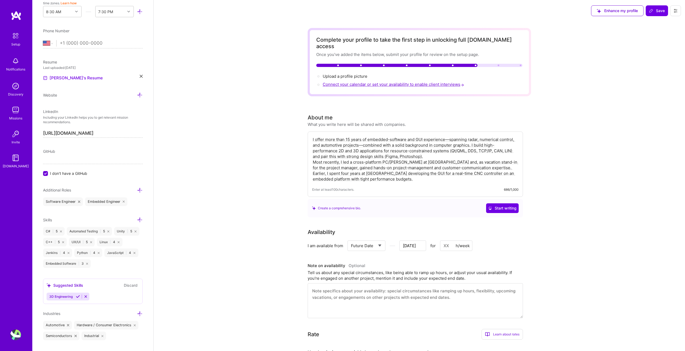
click at [362, 82] on span "Connect your calendar or set your availability to enable client interviews →" at bounding box center [394, 84] width 142 height 5
type input "Sep 29"
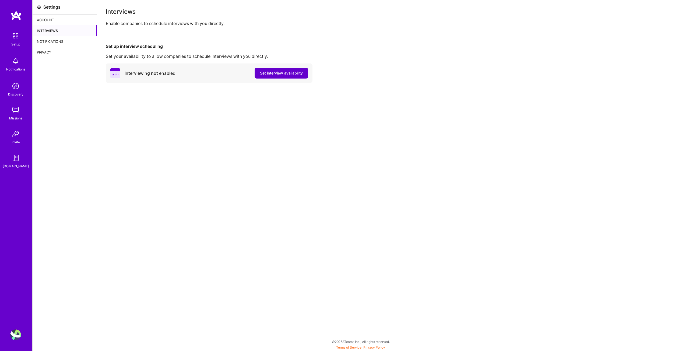
click at [283, 75] on span "Set interview availability" at bounding box center [281, 73] width 43 height 5
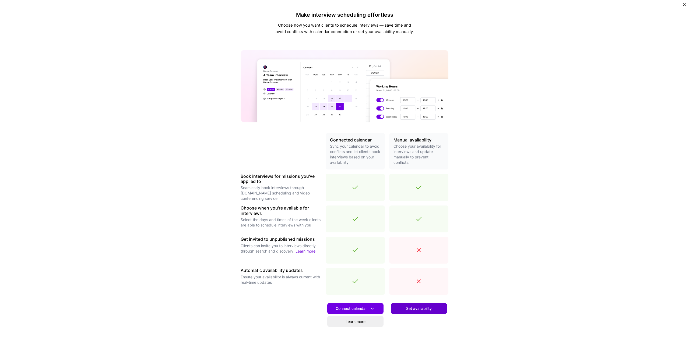
click at [413, 311] on span "Set availability" at bounding box center [419, 308] width 26 height 5
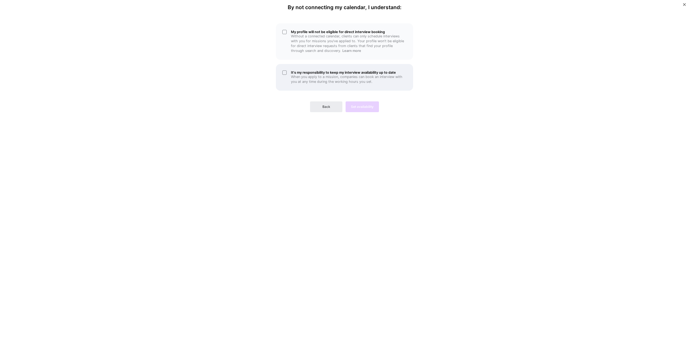
click at [332, 87] on div "It's my responsibility to keep my interview availability up to date When you ap…" at bounding box center [344, 77] width 137 height 27
click at [326, 108] on span "Back" at bounding box center [326, 106] width 8 height 5
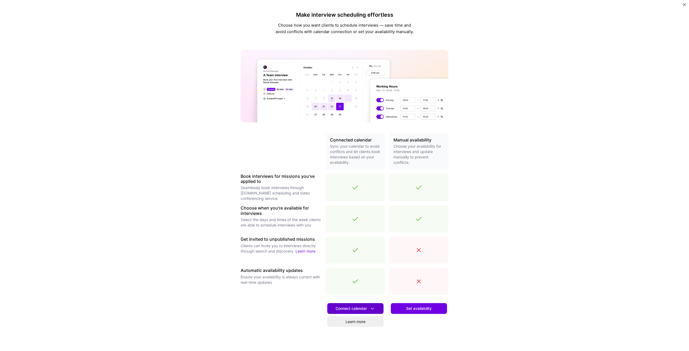
click at [360, 310] on span "Connect calendar" at bounding box center [356, 309] width 40 height 6
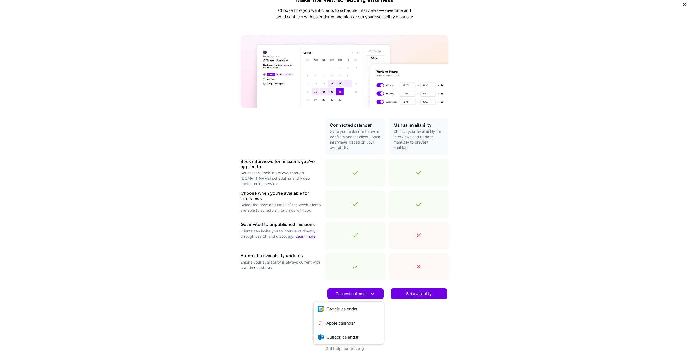
scroll to position [25, 0]
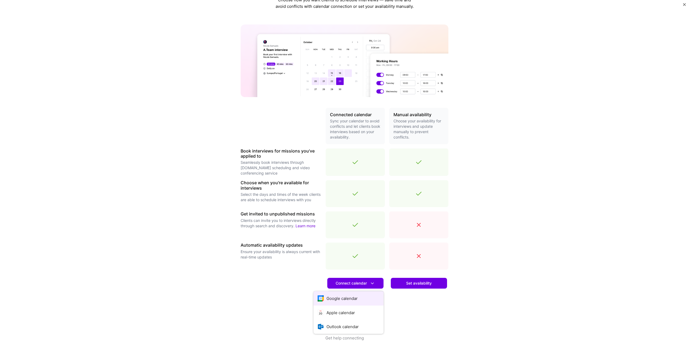
click at [345, 298] on button "Google calendar" at bounding box center [349, 299] width 70 height 14
click at [466, 208] on div "Make interview scheduling effortless Choose how you want clients to schedule in…" at bounding box center [344, 175] width 689 height 351
click at [416, 287] on button "Set availability" at bounding box center [419, 283] width 56 height 11
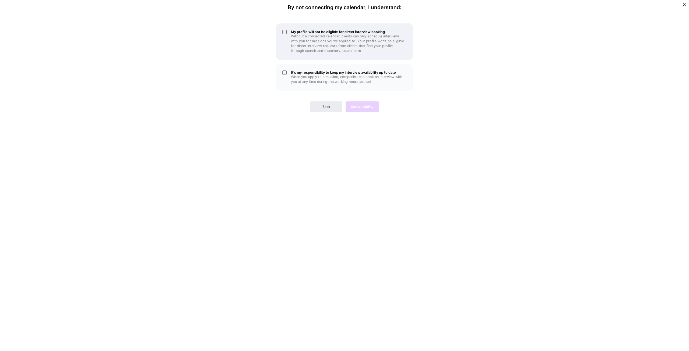
click at [315, 34] on p "Without a connected calendar, clients can only schedule interviews with you for…" at bounding box center [349, 43] width 116 height 19
click at [302, 73] on h5 "It's my responsibility to keep my interview availability up to date" at bounding box center [349, 73] width 116 height 4
click at [345, 110] on div "Back Set availability" at bounding box center [344, 102] width 137 height 19
click at [359, 108] on span "Set availability" at bounding box center [362, 106] width 23 height 5
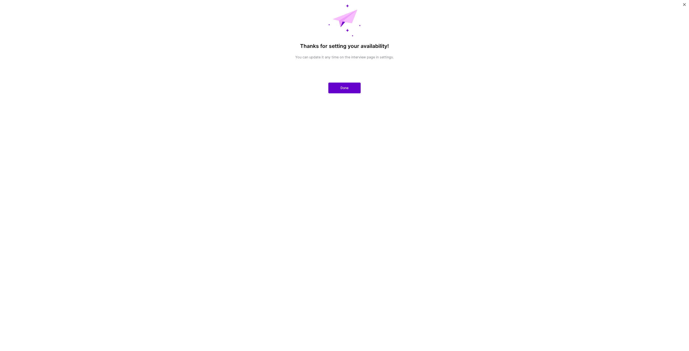
click at [342, 86] on span "Done" at bounding box center [345, 88] width 8 height 5
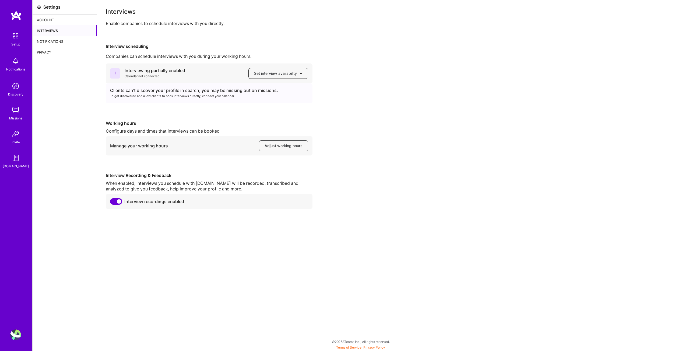
click at [284, 72] on span "Set interview availability" at bounding box center [278, 73] width 48 height 5
click at [171, 100] on div "Clients can't discover your profile in search, you may be missing out on missio…" at bounding box center [209, 93] width 207 height 20
click at [260, 74] on span "Set interview availability" at bounding box center [278, 73] width 48 height 5
click at [262, 90] on button "Google calendar" at bounding box center [273, 89] width 70 height 14
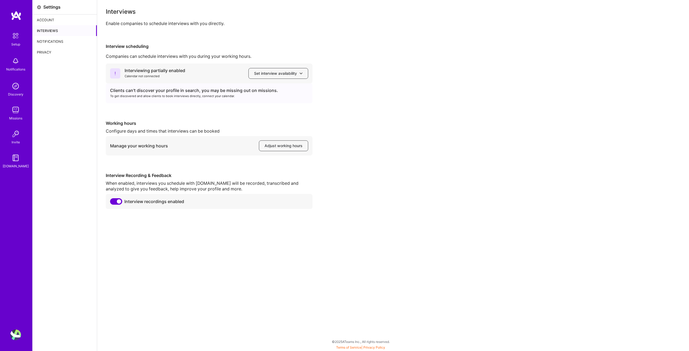
click at [367, 173] on div "Interviewing partially enabled Calendar not connected Set interview availabilit…" at bounding box center [393, 137] width 575 height 146
click at [45, 19] on div "Account" at bounding box center [65, 20] width 64 height 11
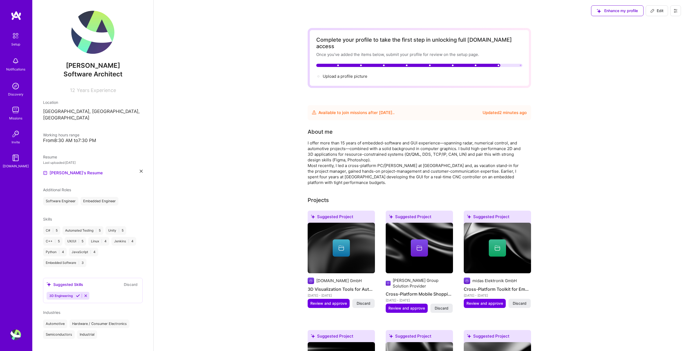
click at [362, 74] on span "Upload a profile picture →" at bounding box center [348, 76] width 50 height 5
click at [334, 74] on span "Upload a profile picture →" at bounding box center [348, 76] width 50 height 5
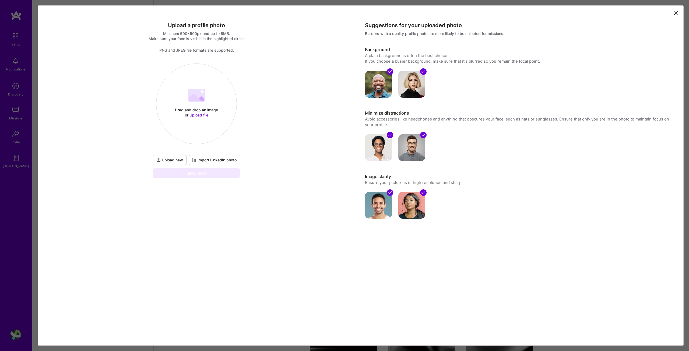
click at [216, 107] on div "Drag and drop an image or Upload file" at bounding box center [197, 112] width 46 height 10
click at [290, 237] on div "Upload a profile photo Minimum 500x500px and up to 5MB. Make sure your face is …" at bounding box center [360, 126] width 643 height 231
click at [192, 77] on button "Done" at bounding box center [184, 72] width 15 height 9
click at [281, 230] on div "Upload a profile photo Minimum 500x500px and up to 5MB. Make sure your face is …" at bounding box center [196, 121] width 315 height 220
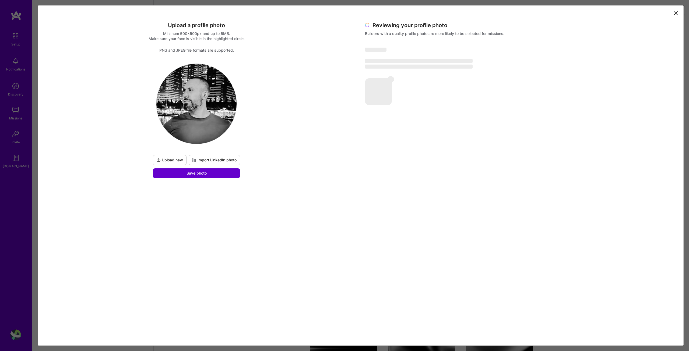
click at [202, 171] on span "Save photo" at bounding box center [197, 173] width 20 height 5
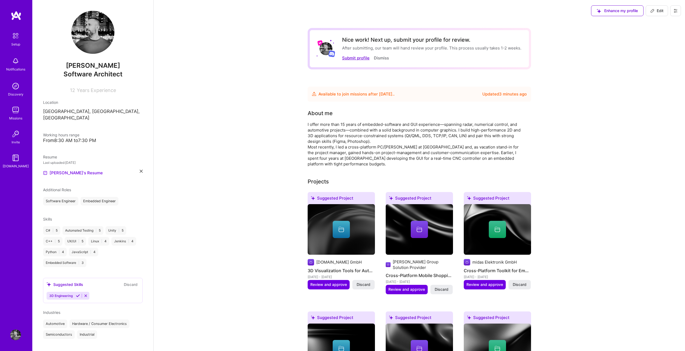
click at [355, 57] on button "Submit profile" at bounding box center [355, 58] width 27 height 6
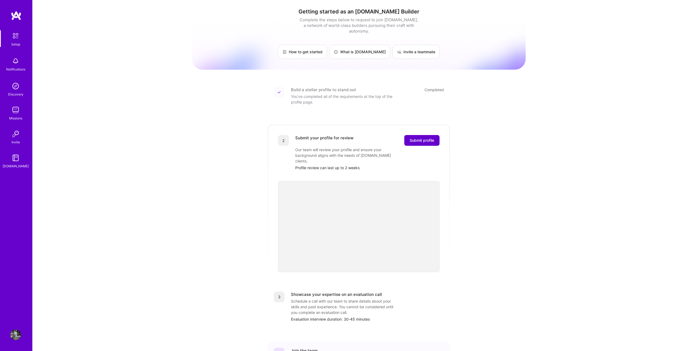
click at [421, 138] on span "Submit profile" at bounding box center [422, 140] width 24 height 5
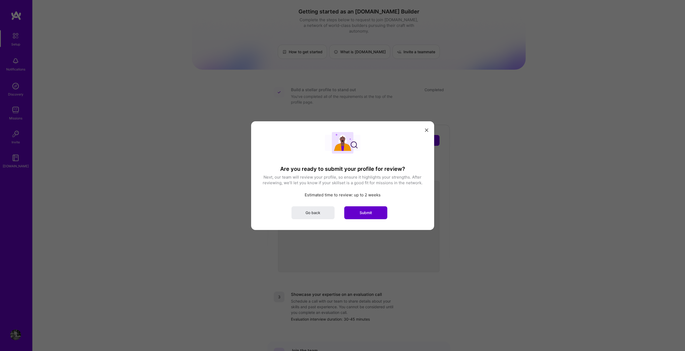
click at [362, 213] on span "Submit" at bounding box center [366, 212] width 12 height 5
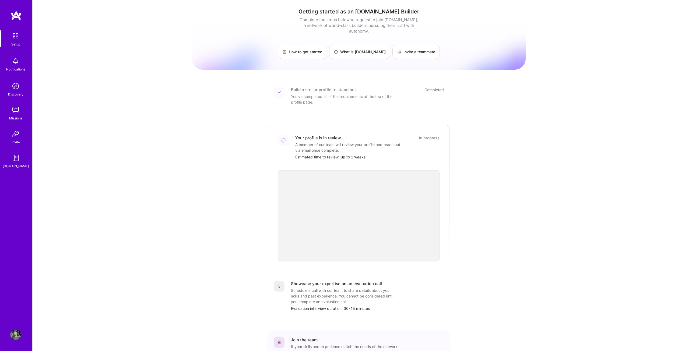
click at [18, 14] on img at bounding box center [16, 16] width 11 height 10
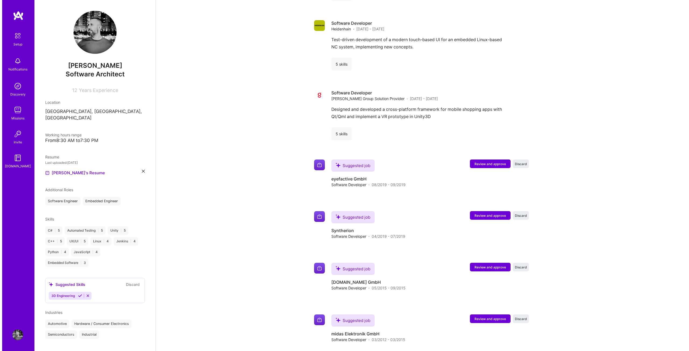
scroll to position [689, 0]
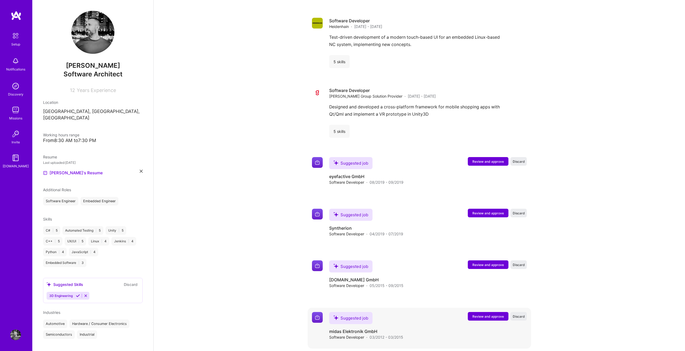
click at [479, 314] on span "Review and approve" at bounding box center [487, 316] width 31 height 5
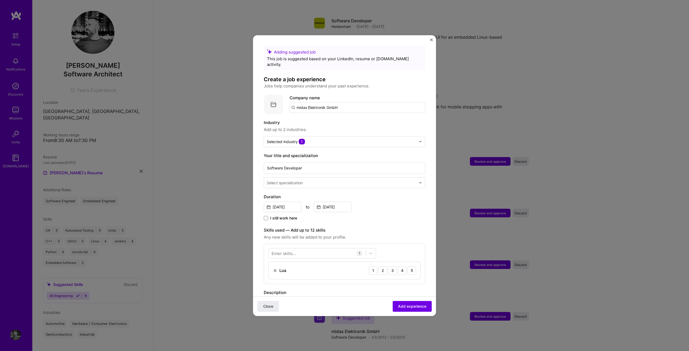
click at [310, 102] on input "midas Elektronik GmbH" at bounding box center [358, 107] width 136 height 11
click at [335, 120] on label "Industry" at bounding box center [345, 123] width 162 height 6
click at [345, 102] on input "midas Elektronik GmbH" at bounding box center [358, 107] width 136 height 11
click at [422, 301] on div "Close Add experience" at bounding box center [344, 306] width 183 height 20
click at [415, 305] on span "Add experience" at bounding box center [412, 306] width 28 height 5
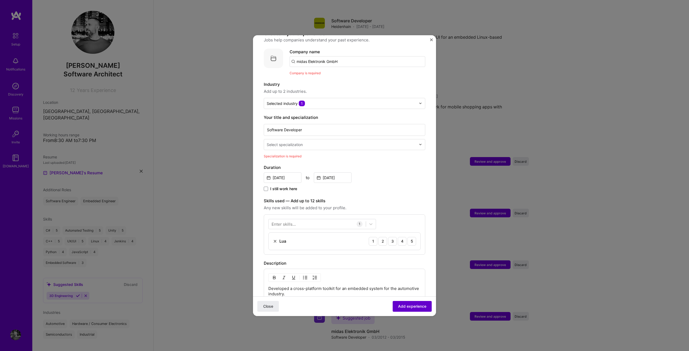
scroll to position [54, 0]
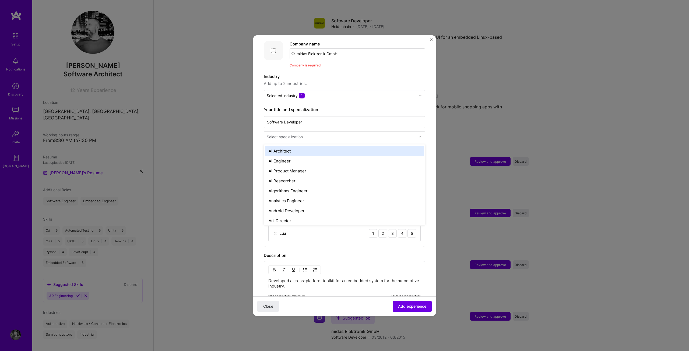
click at [297, 136] on div "Select specialization" at bounding box center [341, 137] width 155 height 10
type input "sof"
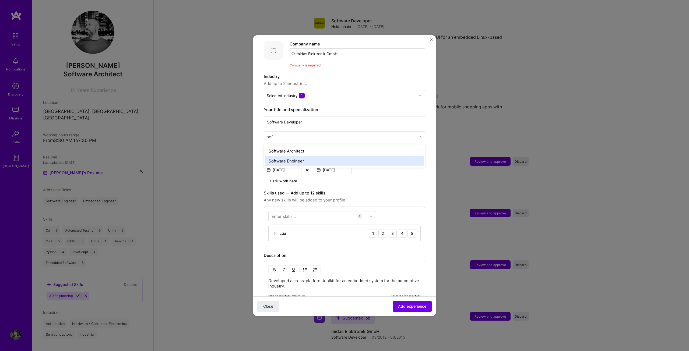
click at [298, 156] on div "Software Engineer" at bounding box center [344, 161] width 158 height 10
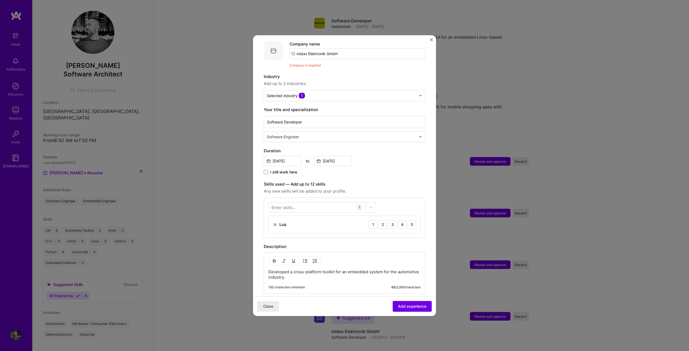
click at [369, 170] on div "I still work here" at bounding box center [345, 173] width 162 height 6
click at [320, 203] on div at bounding box center [317, 207] width 97 height 9
click at [298, 226] on div "C++" at bounding box center [322, 229] width 101 height 6
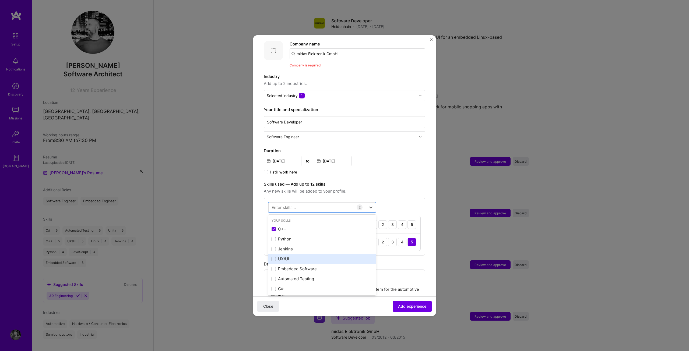
click at [339, 256] on div "UX/UI" at bounding box center [322, 259] width 101 height 6
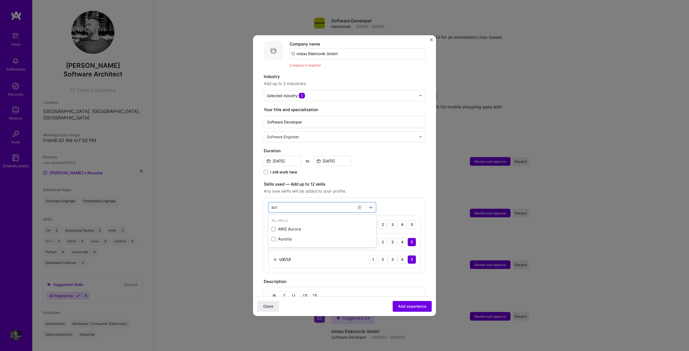
type input "aur"
click at [390, 155] on div "Mar, 2012 to Mar, 2015" at bounding box center [345, 161] width 162 height 12
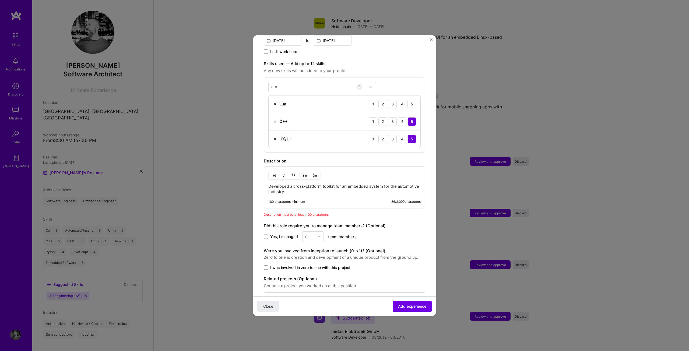
scroll to position [187, 0]
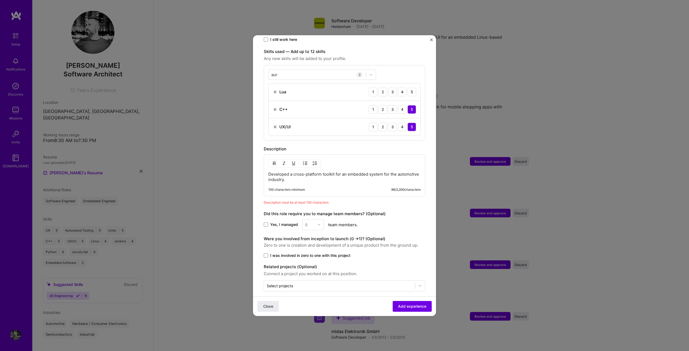
click at [309, 173] on p "Developed a cross-platform toolkit for an embedded system for the automotive in…" at bounding box center [344, 177] width 152 height 11
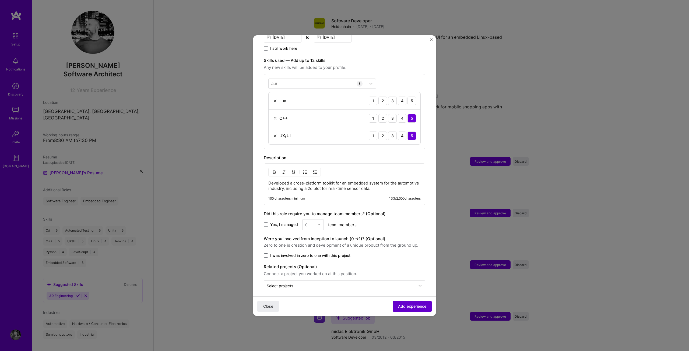
click at [395, 303] on button "Add experience" at bounding box center [412, 306] width 39 height 11
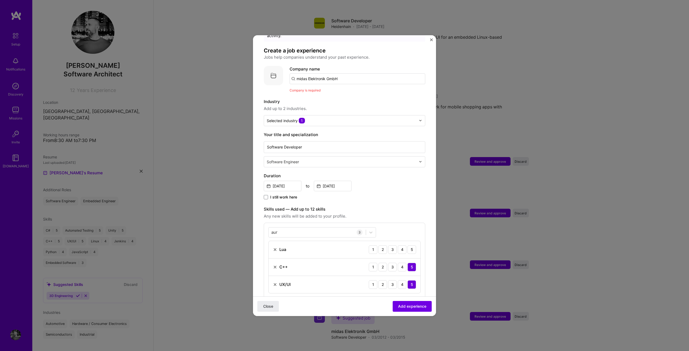
scroll to position [0, 0]
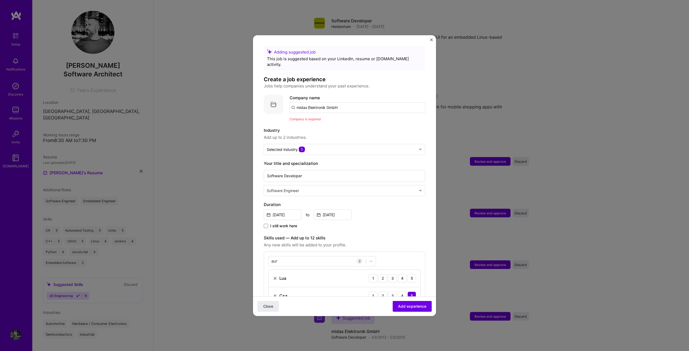
click at [318, 103] on input "midas Elektronik GmbH" at bounding box center [358, 107] width 136 height 11
click at [305, 102] on input "midas Elektronik GmbH" at bounding box center [358, 107] width 136 height 11
click at [272, 97] on img at bounding box center [273, 104] width 19 height 19
click at [304, 117] on span "Company is required" at bounding box center [305, 119] width 31 height 4
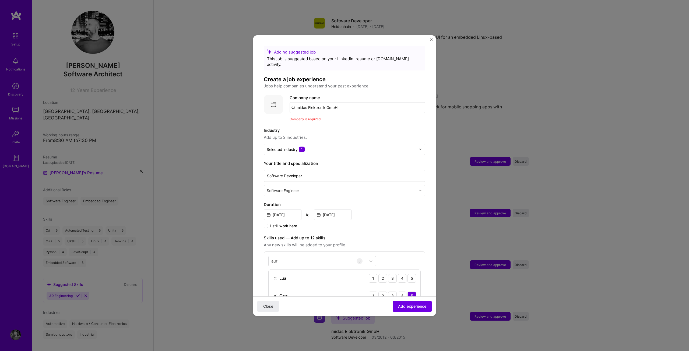
click at [313, 103] on input "midas Elektronik GmbH" at bounding box center [358, 107] width 136 height 11
click at [289, 99] on div "Company logo Company name midas Elektronik GmbH Company is required" at bounding box center [345, 108] width 162 height 27
click at [314, 102] on input "midas Elektronik GmbH" at bounding box center [358, 107] width 136 height 11
click at [355, 102] on input "midas Elektronik GmbH" at bounding box center [358, 107] width 136 height 11
type input "midas Elektronik GmbH"
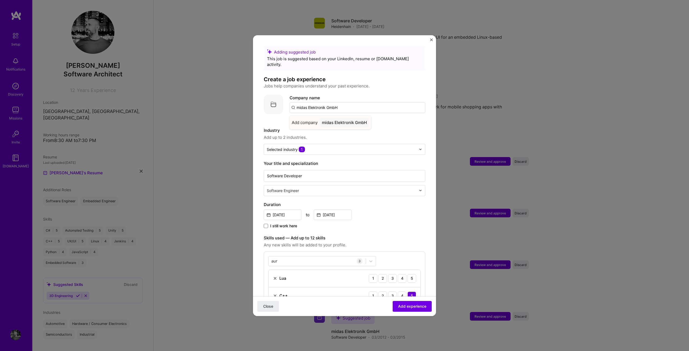
click at [347, 118] on div "midas Elektronik GmbH" at bounding box center [344, 122] width 49 height 9
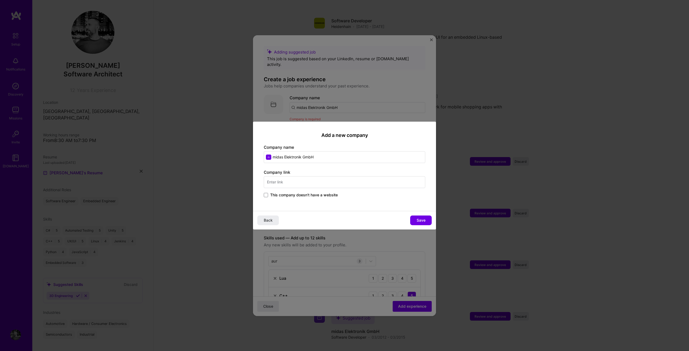
click at [301, 184] on input "text" at bounding box center [345, 182] width 162 height 12
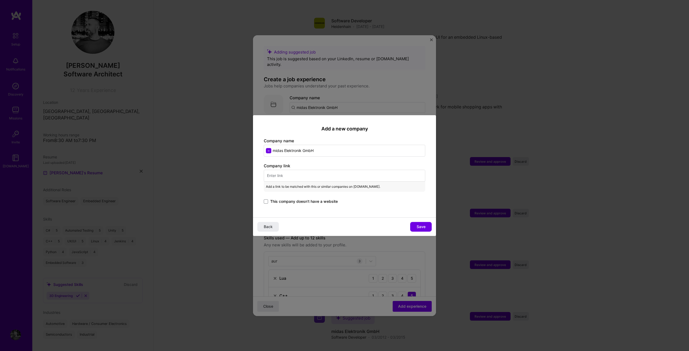
paste input "http://www.midas-elektronik.de/"
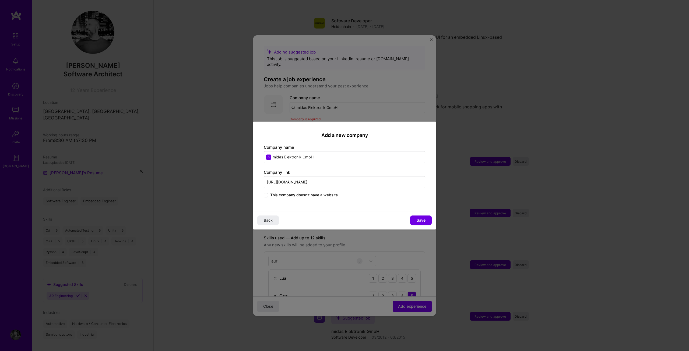
type input "http://www.midas-elektronik.de/"
click at [416, 221] on button "Save" at bounding box center [421, 221] width 22 height 10
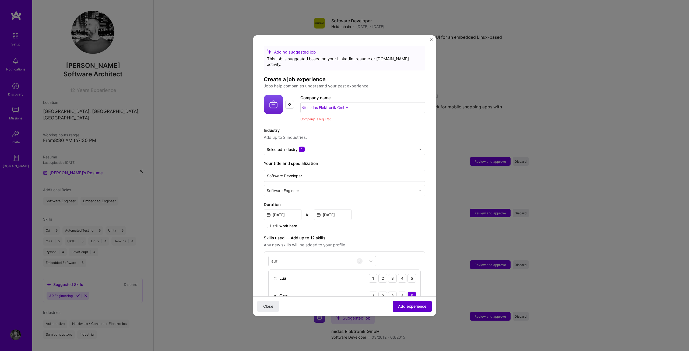
click at [415, 311] on button "Add experience" at bounding box center [412, 306] width 39 height 11
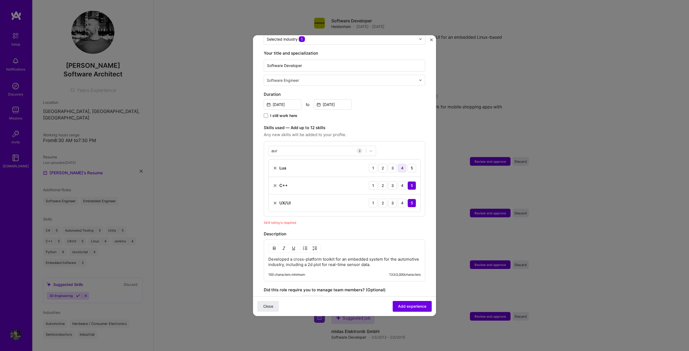
scroll to position [98, 0]
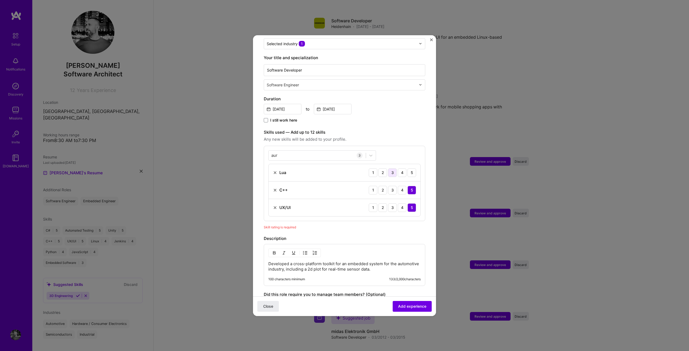
click at [390, 169] on div "3" at bounding box center [392, 173] width 9 height 9
click at [402, 306] on span "Add experience" at bounding box center [412, 306] width 28 height 5
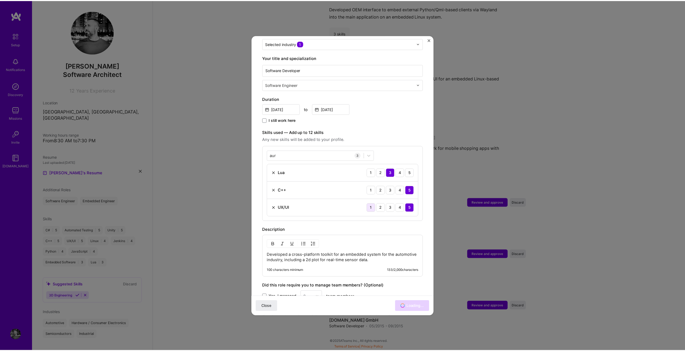
scroll to position [637, 0]
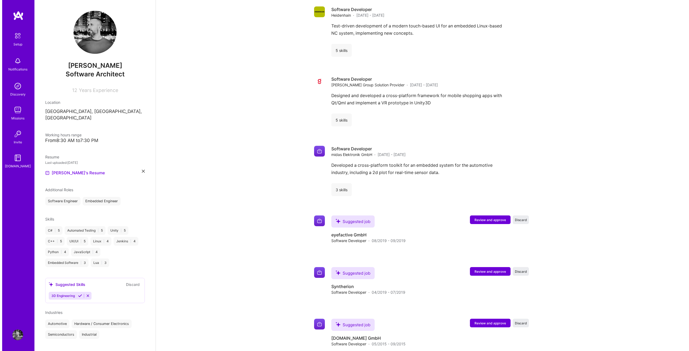
scroll to position [707, 0]
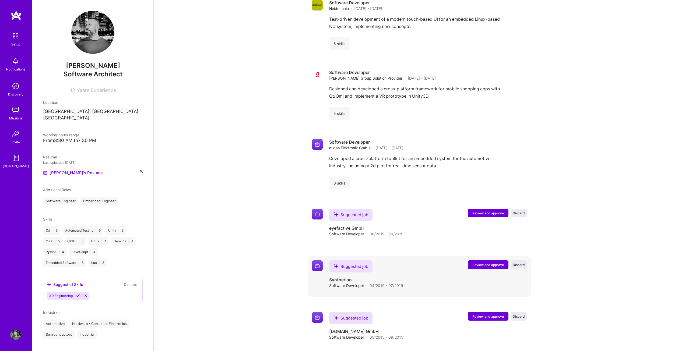
click at [484, 263] on span "Review and approve" at bounding box center [487, 265] width 31 height 5
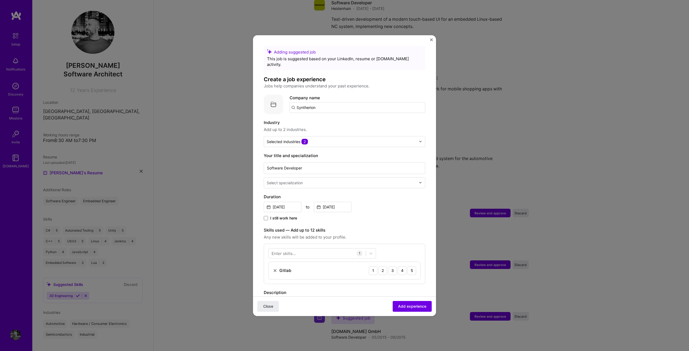
click at [331, 180] on input "text" at bounding box center [342, 183] width 150 height 6
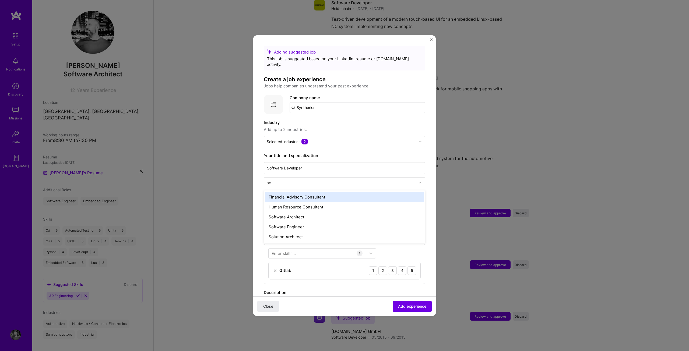
type input "sof"
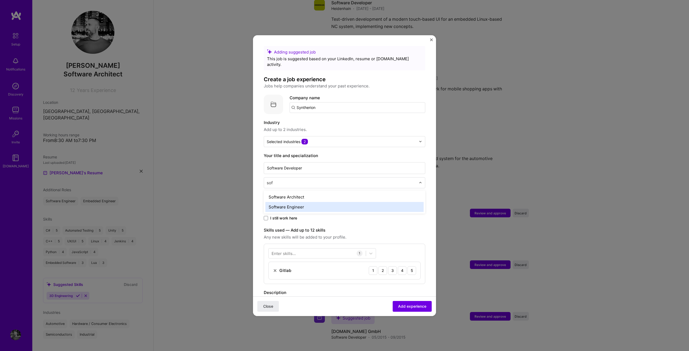
click at [312, 202] on div "Software Engineer" at bounding box center [344, 207] width 158 height 10
click at [327, 139] on input "text" at bounding box center [341, 142] width 149 height 6
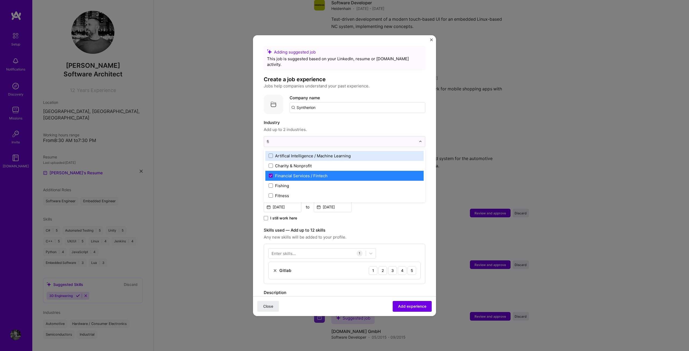
type input "fi"
click at [349, 127] on span "Add up to 2 industries." at bounding box center [345, 130] width 162 height 6
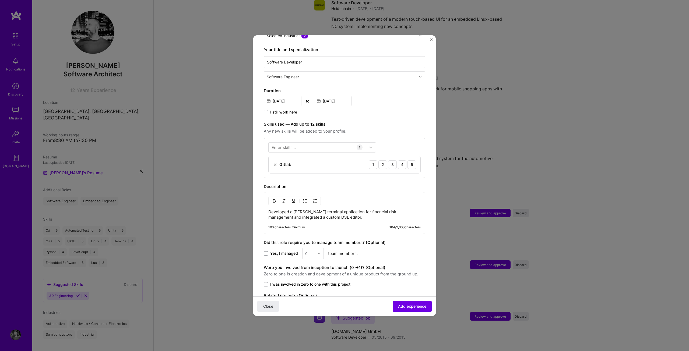
scroll to position [108, 0]
click at [274, 161] on img at bounding box center [275, 163] width 4 height 4
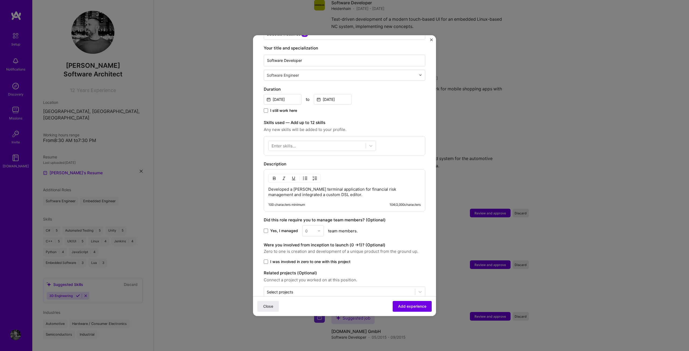
click at [288, 143] on div "Enter skills..." at bounding box center [284, 146] width 24 height 6
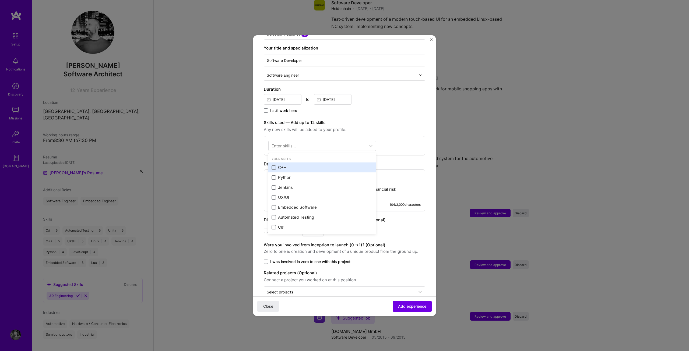
click at [291, 165] on div "C++" at bounding box center [322, 168] width 101 height 6
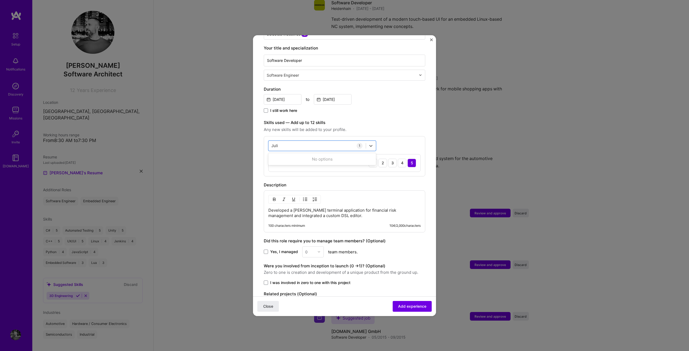
type input "Julia"
click at [398, 120] on label "Skills used — Add up to 12 skills" at bounding box center [345, 123] width 162 height 6
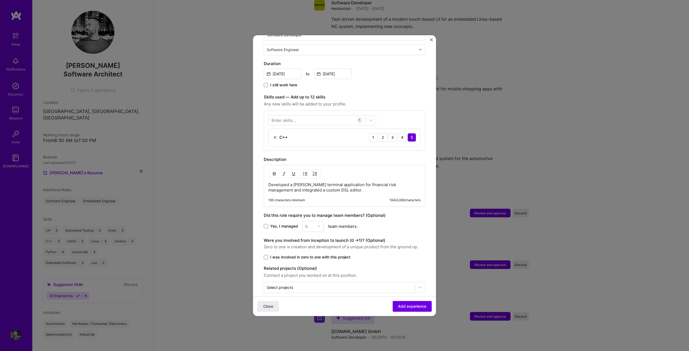
scroll to position [135, 0]
click at [289, 253] on span "I was involved in zero to one with this project" at bounding box center [310, 255] width 80 height 5
click at [0, 0] on input "I was involved in zero to one with this project" at bounding box center [0, 0] width 0 height 0
click at [404, 308] on span "Add experience" at bounding box center [412, 306] width 28 height 5
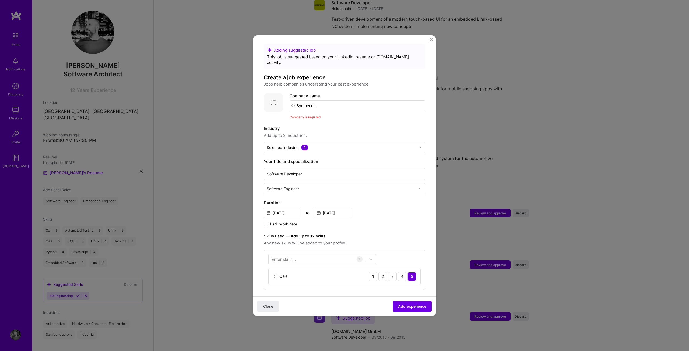
scroll to position [0, 0]
click at [324, 102] on input "Syntherion" at bounding box center [358, 107] width 136 height 11
click at [327, 102] on input "Syntherion" at bounding box center [358, 107] width 136 height 11
click at [328, 102] on input "Syntherion" at bounding box center [358, 107] width 136 height 11
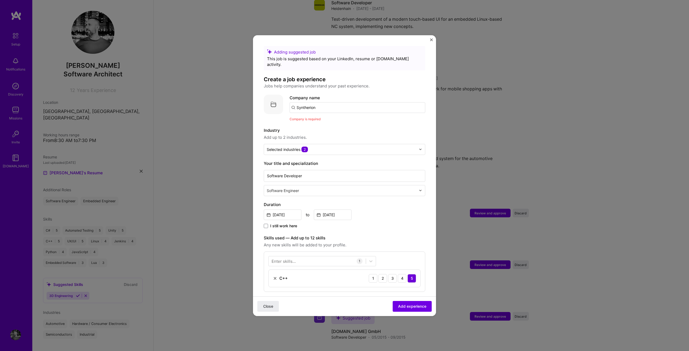
click at [336, 102] on input "Syntherion" at bounding box center [358, 107] width 136 height 11
type input "Syntherion"
click at [332, 118] on div "Syntherion" at bounding box center [333, 122] width 26 height 9
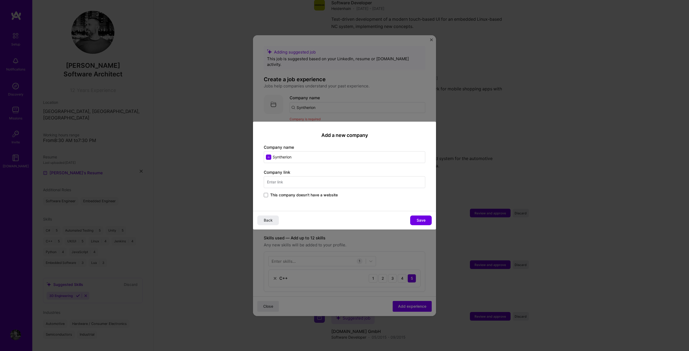
click at [310, 181] on input "text" at bounding box center [345, 182] width 162 height 12
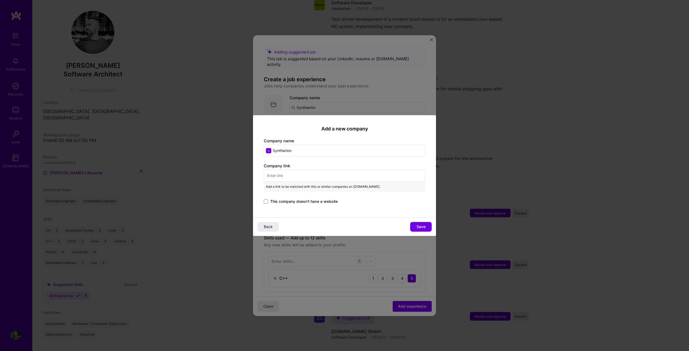
paste input "https://www.f6s.com/company/syntherion"
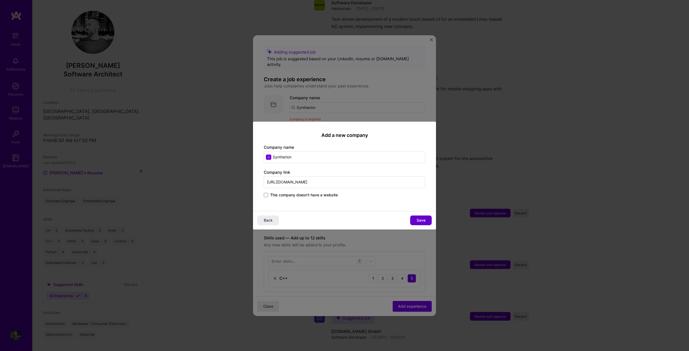
type input "https://www.f6s.com/company/syntherion"
click at [423, 217] on button "Save" at bounding box center [421, 221] width 22 height 10
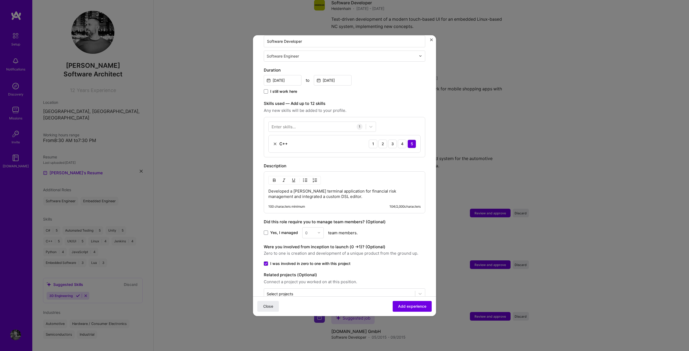
scroll to position [143, 0]
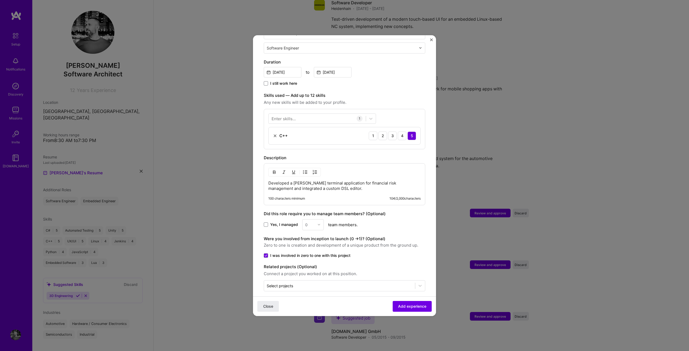
click at [388, 303] on div "Close Add experience" at bounding box center [344, 306] width 183 height 20
click at [393, 304] on button "Add experience" at bounding box center [412, 306] width 39 height 11
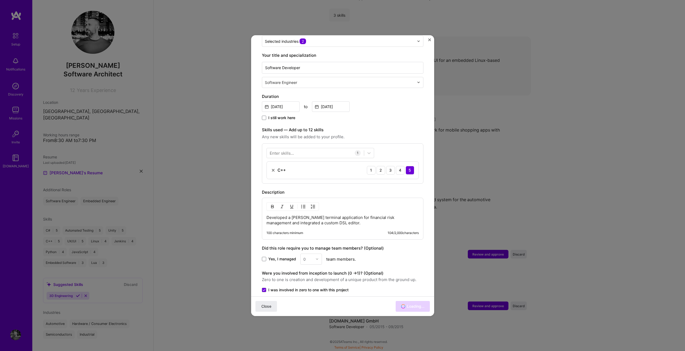
click at [430, 39] on div "Software Developer Heidenhain · Mar 2017 - Mar 2019 Test-driven development of …" at bounding box center [419, 66] width 223 height 59
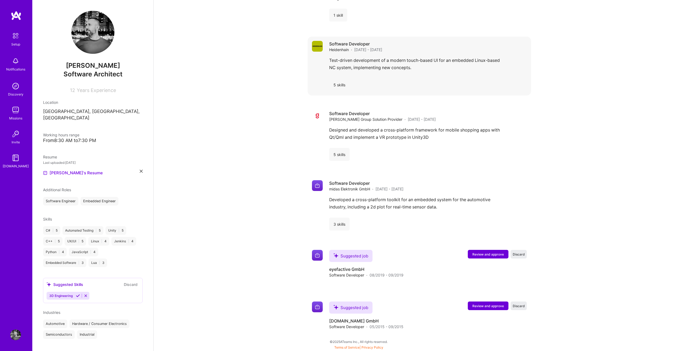
scroll to position [739, 0]
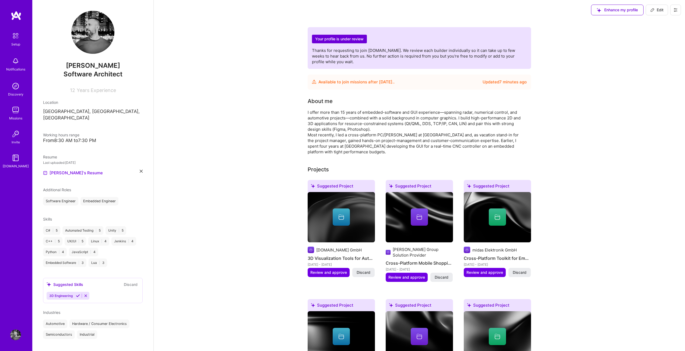
scroll to position [0, 0]
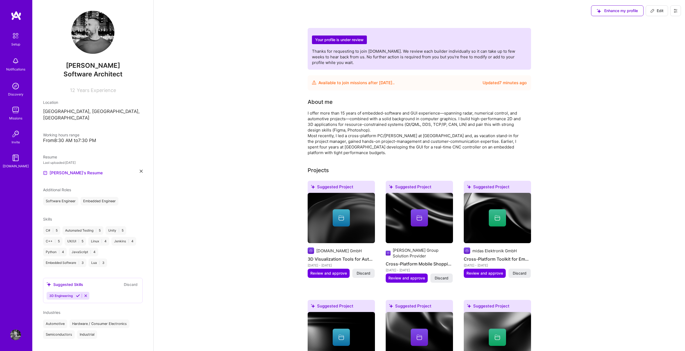
click at [352, 127] on div "I offer more than 15 years of embedded-software and GUI experience—spanning rad…" at bounding box center [415, 132] width 215 height 45
click at [101, 292] on div "3D Engineering" at bounding box center [93, 296] width 93 height 8
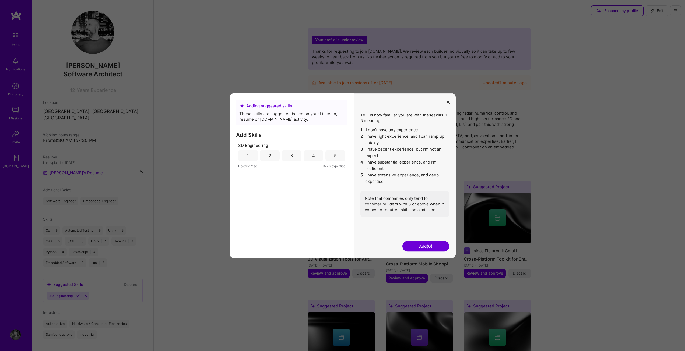
click at [446, 101] on button "modal" at bounding box center [448, 101] width 6 height 9
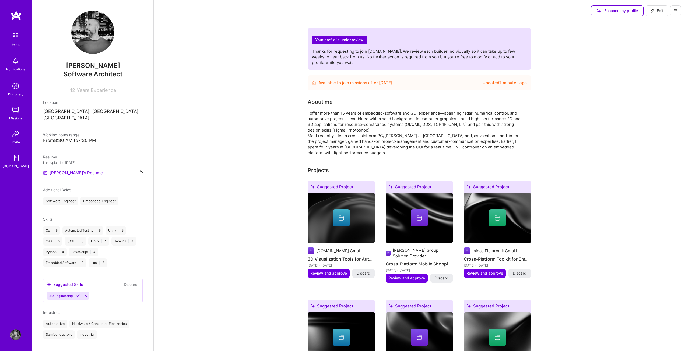
click at [85, 294] on icon at bounding box center [86, 296] width 4 height 4
click at [62, 216] on div "Skills" at bounding box center [93, 219] width 100 height 6
click at [77, 260] on div "C# | 5 Automated Testing | 5 Unity | 5 C++ | 5 UX/UI | 5 Linux | 4 Jenkins | 4 …" at bounding box center [93, 246] width 100 height 41
click at [123, 303] on div "Mesut Özdoğan Software Architect 12 Years Experience Location Istanbul, İstanbu…" at bounding box center [92, 175] width 121 height 351
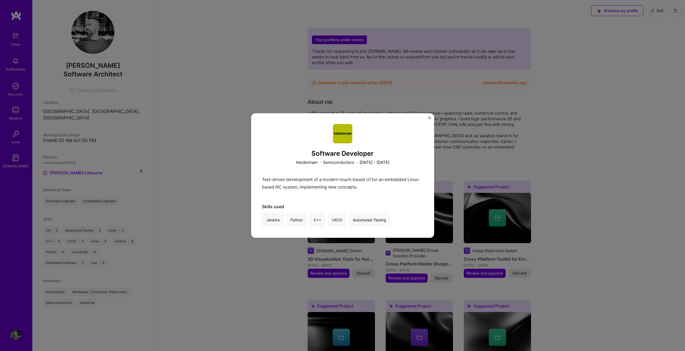
click at [426, 117] on div "Software Developer Heidenhain · Semiconductors · [DATE] - [DATE] Test-driven de…" at bounding box center [342, 175] width 183 height 125
click at [429, 117] on img "Close" at bounding box center [429, 118] width 3 height 3
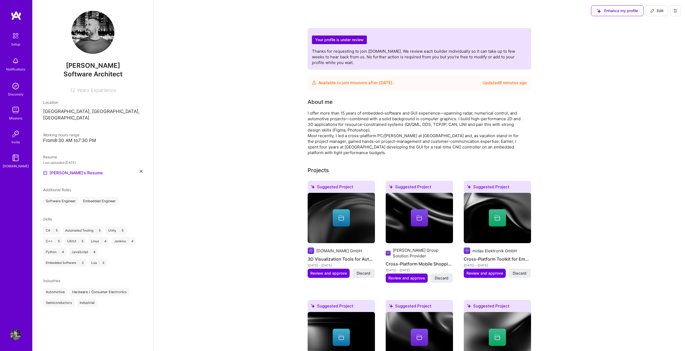
click at [101, 216] on div "Skills" at bounding box center [93, 219] width 100 height 6
